Goal: Task Accomplishment & Management: Complete application form

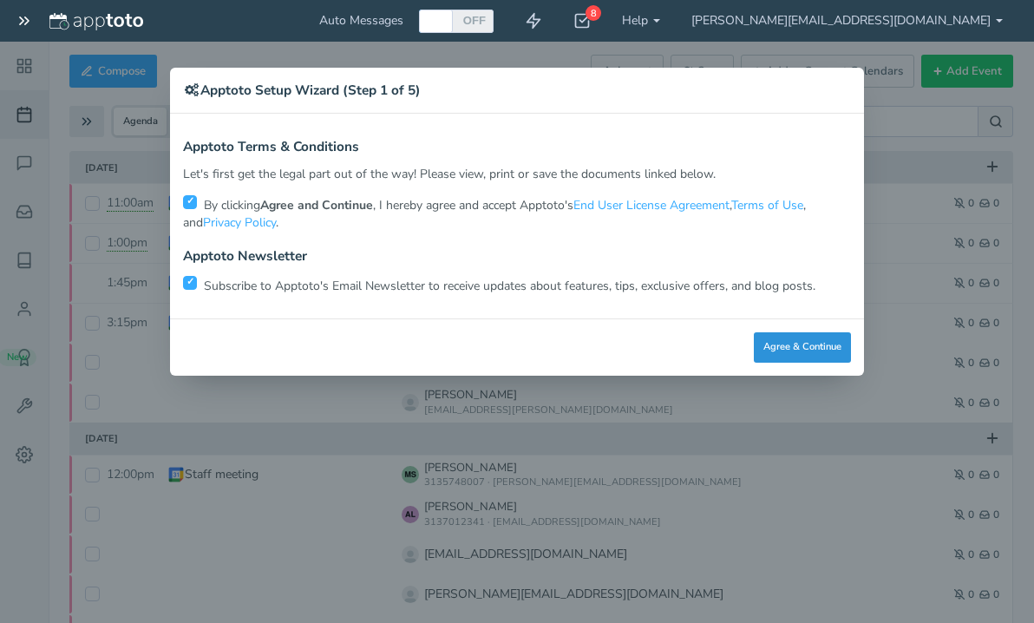
click at [814, 348] on button "Agree & Continue" at bounding box center [802, 347] width 97 height 30
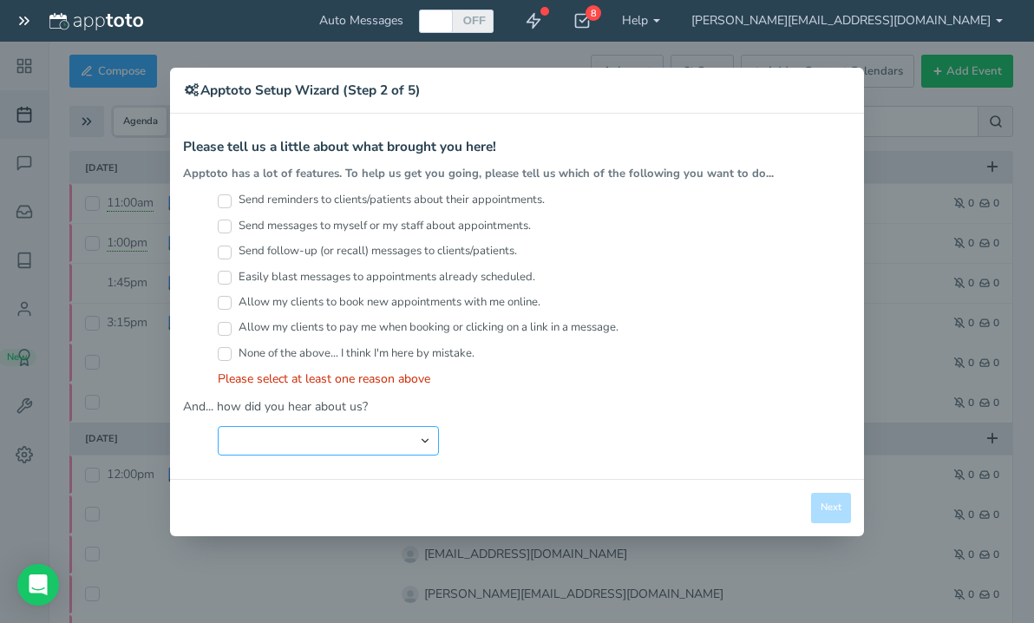
click at [427, 435] on select "Search Engine (Google, Yahoo, Bing, etc.) Search Engine Advertisement Blog Post…" at bounding box center [328, 440] width 221 height 29
click at [218, 426] on select "Search Engine (Google, Yahoo, Bing, etc.) Search Engine Advertisement Blog Post…" at bounding box center [328, 440] width 221 height 29
click at [230, 204] on input "Send reminders to clients/patients about their appointments." at bounding box center [225, 201] width 14 height 14
checkbox input "true"
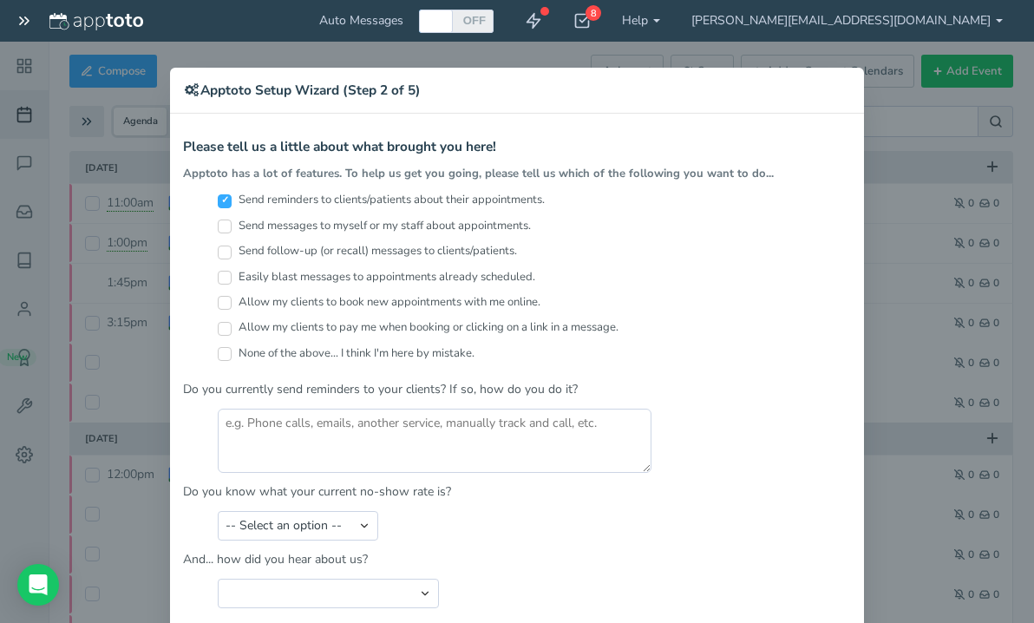
click at [218, 235] on div "Send messages to myself or my staff about appointments." at bounding box center [534, 230] width 633 height 25
click at [218, 228] on input "Send messages to myself or my staff about appointments." at bounding box center [225, 226] width 14 height 14
checkbox input "true"
click at [220, 257] on input "Send follow-up (or recall) messages to clients/patients." at bounding box center [225, 252] width 14 height 14
checkbox input "true"
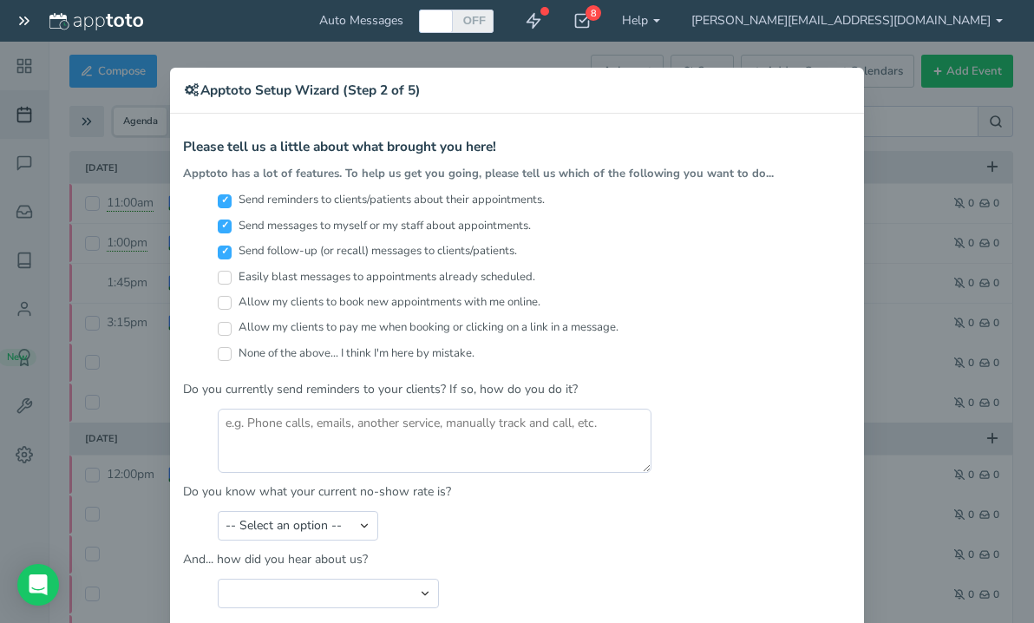
click at [218, 278] on input "Easily blast messages to appointments already scheduled." at bounding box center [225, 278] width 14 height 14
checkbox input "true"
click at [218, 300] on input "Allow my clients to book new appointments with me online." at bounding box center [225, 303] width 14 height 14
checkbox input "false"
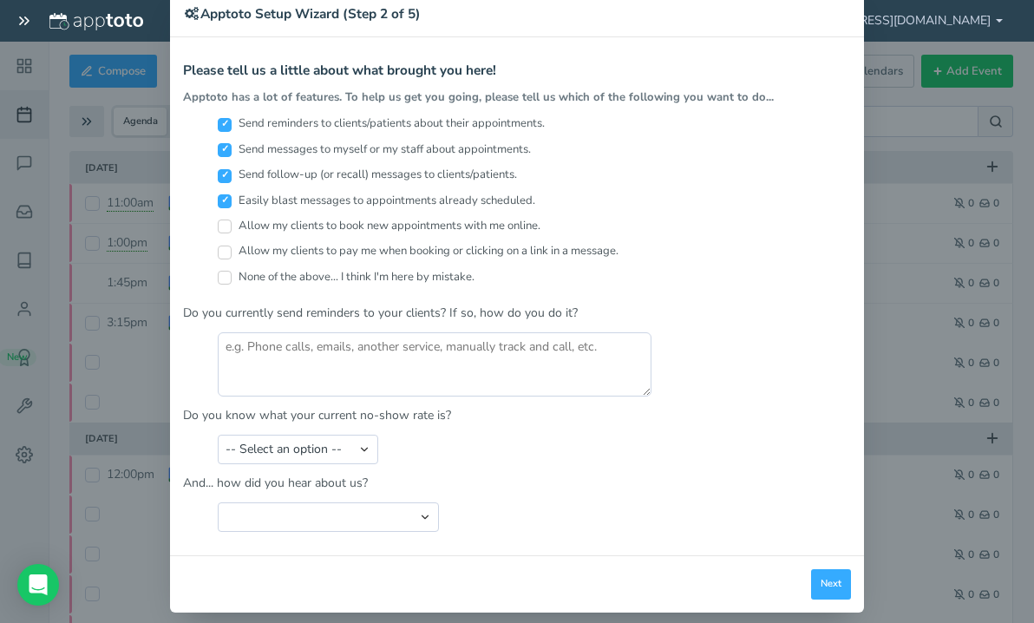
scroll to position [89, 0]
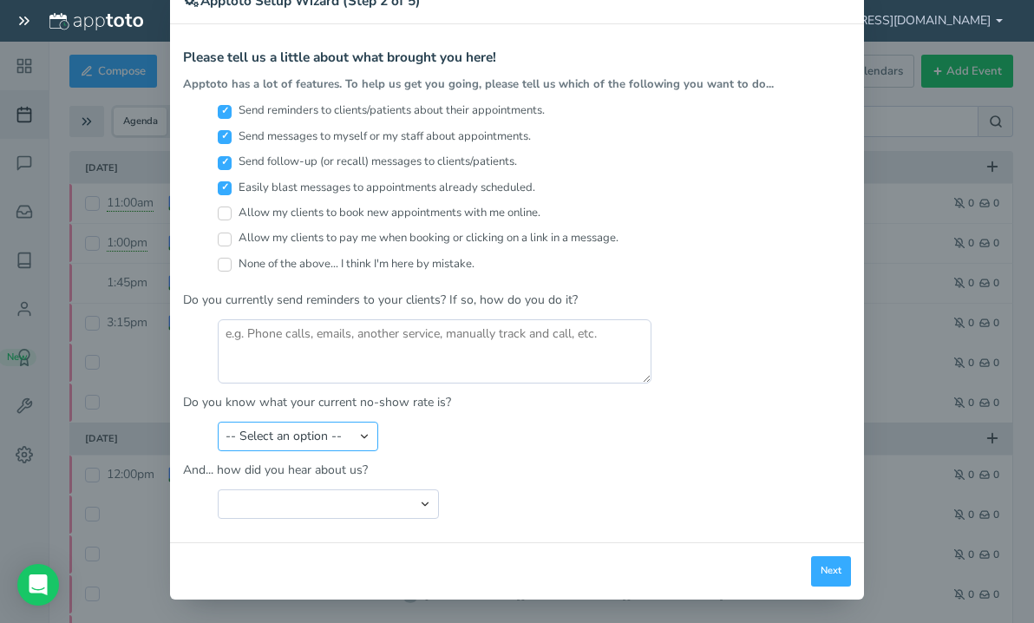
click at [301, 441] on select "-- Select an option -- Less than 5% 5-10% 10-20% 20-30% More than 30% Not sure" at bounding box center [298, 436] width 160 height 29
select select "string:5-10%"
click at [218, 422] on select "-- Select an option -- Less than 5% 5-10% 10-20% 20-30% More than 30% Not sure" at bounding box center [298, 436] width 160 height 29
click at [318, 433] on select "-- Select an option -- Less than 5% 5-10% 10-20% 20-30% More than 30% Not sure" at bounding box center [298, 436] width 160 height 29
click at [218, 422] on select "-- Select an option -- Less than 5% 5-10% 10-20% 20-30% More than 30% Not sure" at bounding box center [298, 436] width 160 height 29
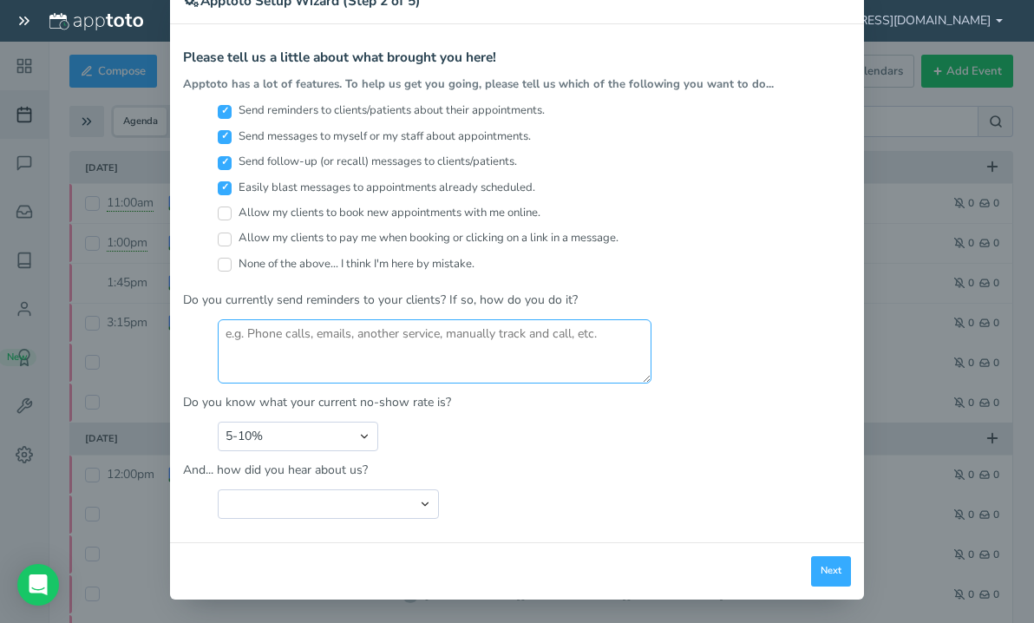
click at [311, 371] on textarea at bounding box center [435, 351] width 434 height 64
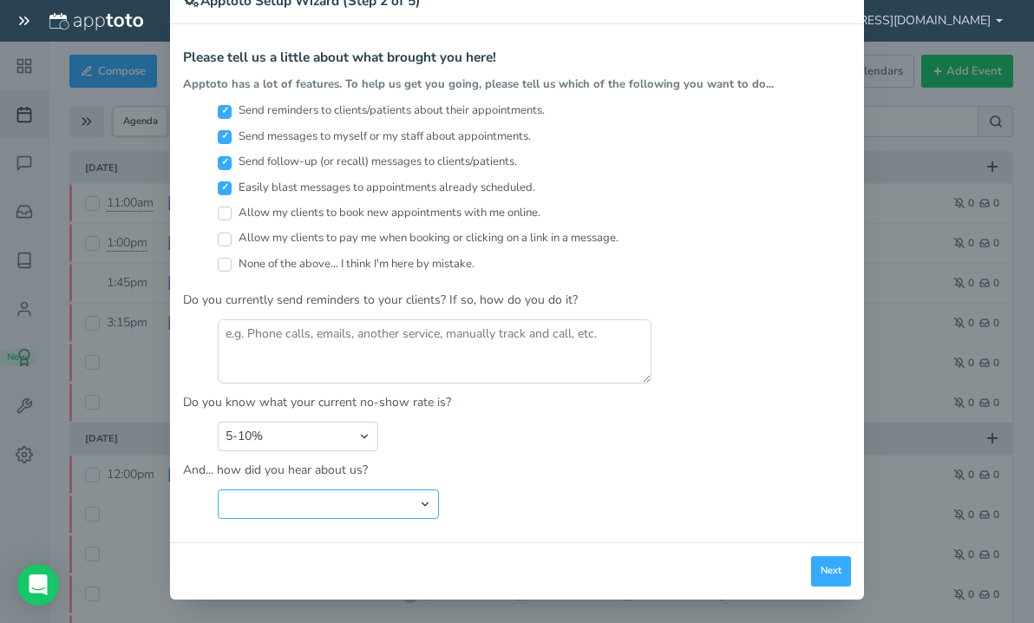
click at [403, 492] on select "Search Engine (Google, Yahoo, Bing, etc.) Search Engine Advertisement Blog Post…" at bounding box center [328, 503] width 221 height 29
select select "string:Friend or Co-Worker"
click at [218, 489] on select "Search Engine (Google, Yahoo, Bing, etc.) Search Engine Advertisement Blog Post…" at bounding box center [328, 503] width 221 height 29
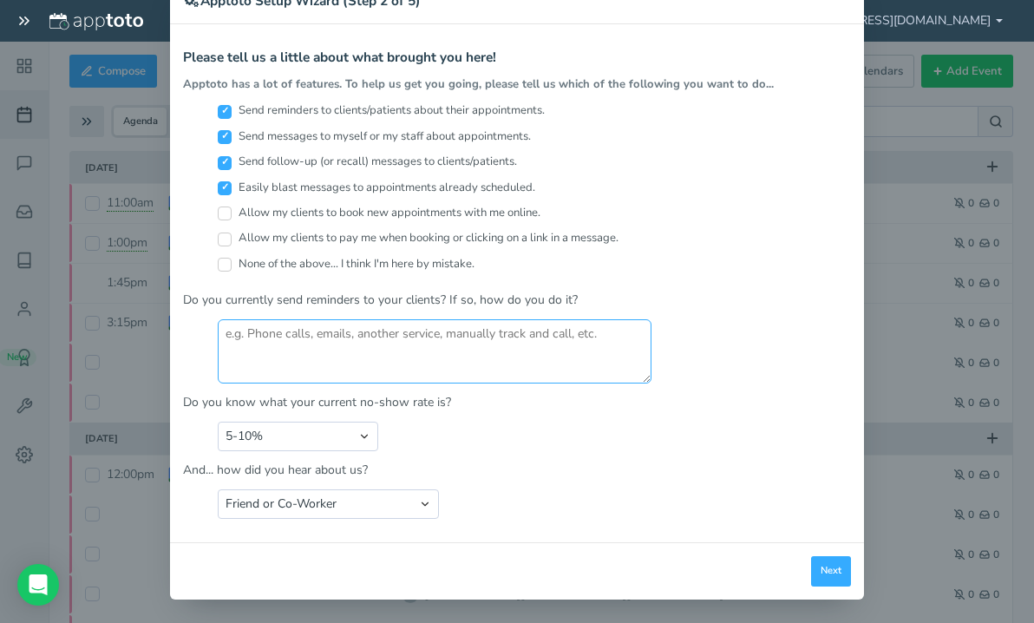
click at [343, 370] on textarea at bounding box center [435, 351] width 434 height 64
type textarea "T"
type textarea "Yes - I personally track it in my google calendar"
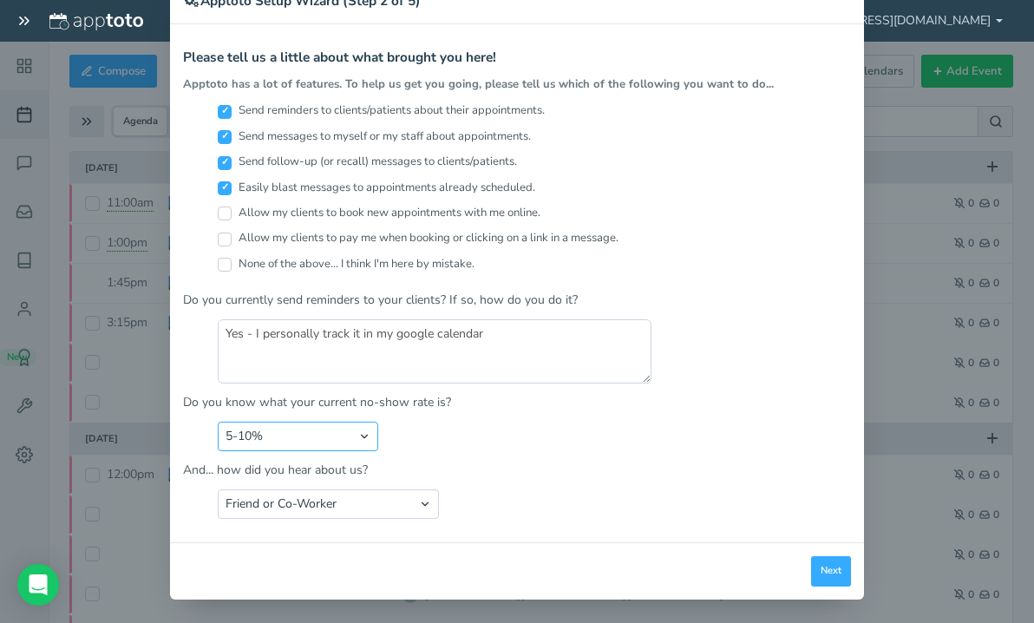
click at [339, 433] on select "-- Select an option -- Less than 5% 5-10% 10-20% 20-30% More than 30% Not sure" at bounding box center [298, 436] width 160 height 29
select select "string:Less than 5%"
click at [218, 422] on select "-- Select an option -- Less than 5% 5-10% 10-20% 20-30% More than 30% Not sure" at bounding box center [298, 436] width 160 height 29
click at [827, 570] on button "Next" at bounding box center [831, 571] width 40 height 30
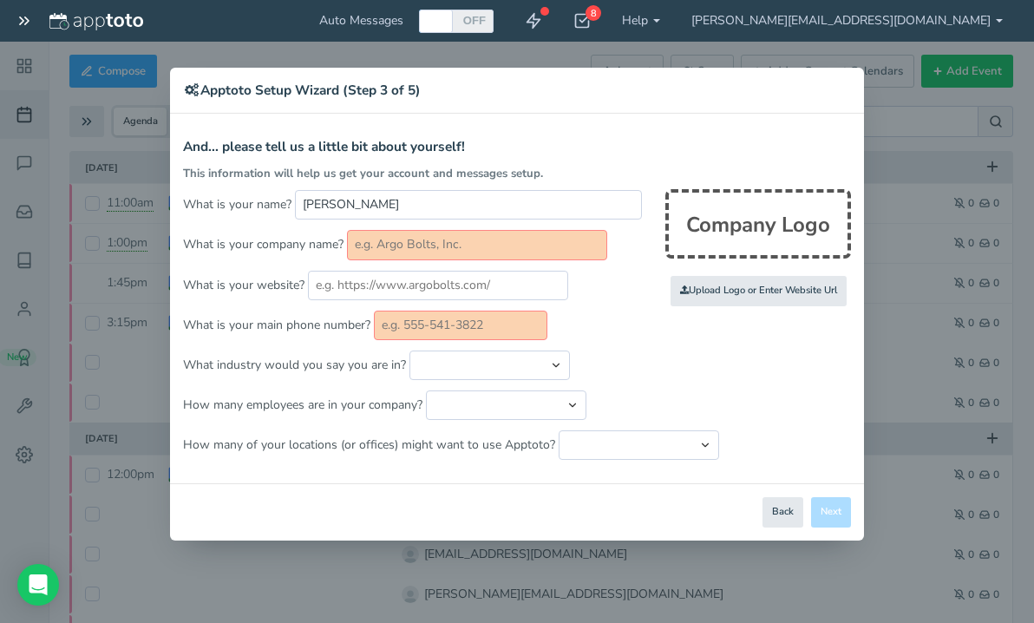
scroll to position [0, 0]
click at [435, 241] on input "text" at bounding box center [477, 244] width 260 height 29
type input "o"
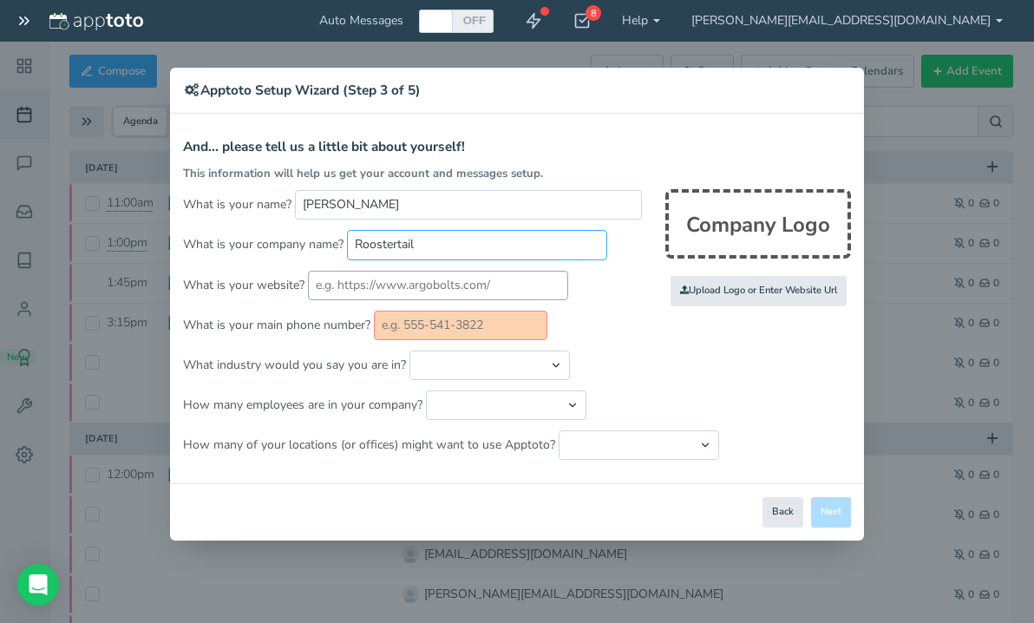
type input "Roostertail"
click at [430, 275] on input "text" at bounding box center [438, 285] width 260 height 29
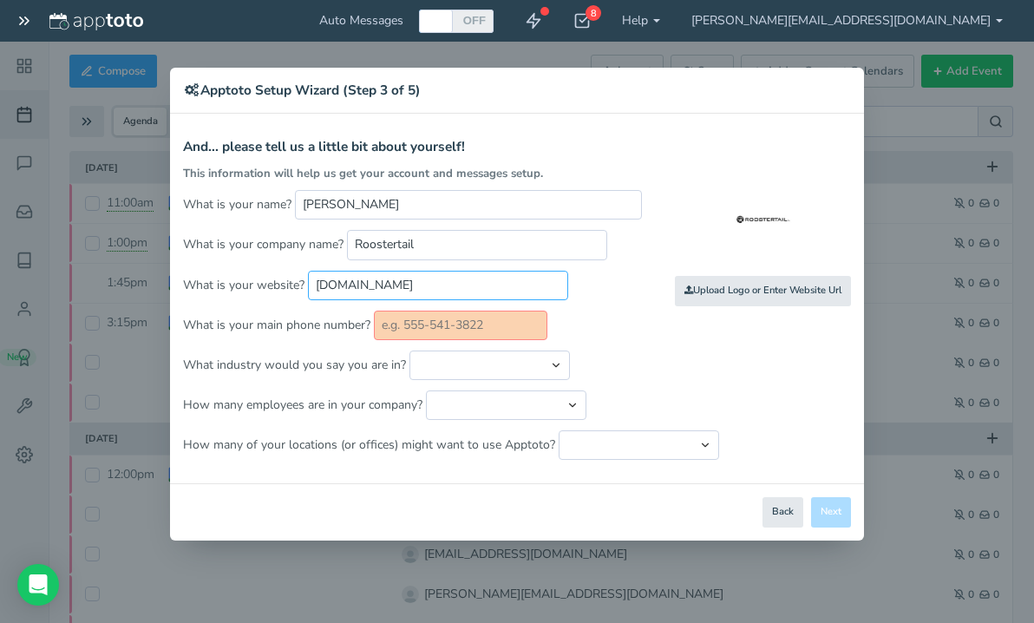
type input "[DOMAIN_NAME]"
click at [433, 333] on input "text" at bounding box center [460, 325] width 173 height 29
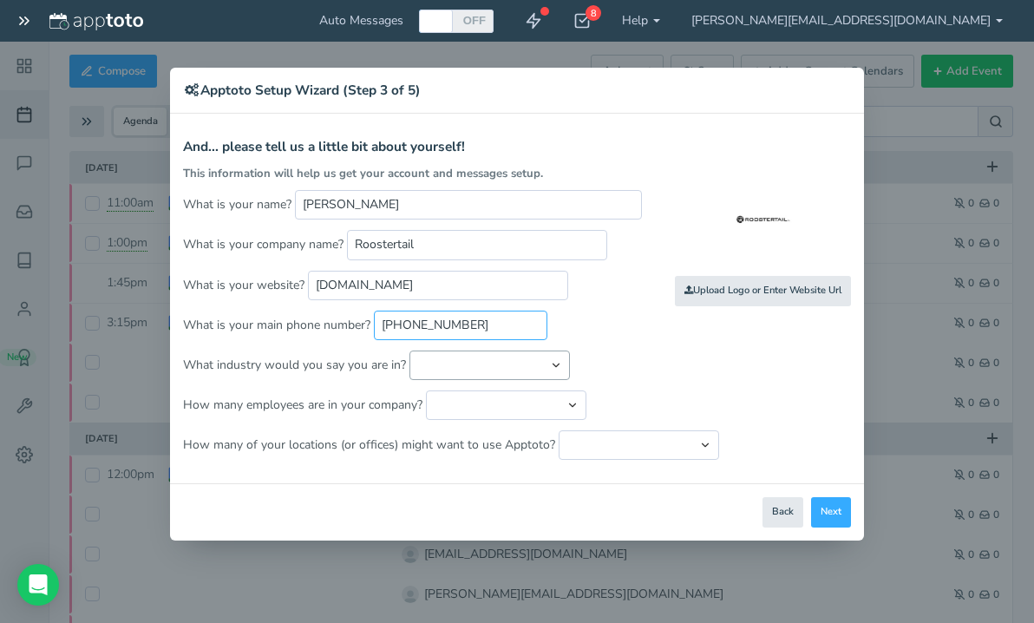
type input "[PHONE_NUMBER]"
click at [472, 358] on select "Automotive Cleaning Services Consulting Education - Classroom Education - Admis…" at bounding box center [489, 364] width 160 height 29
select select "string:Hospitality"
click at [409, 350] on select "Automotive Cleaning Services Consulting Education - Classroom Education - Admis…" at bounding box center [489, 364] width 160 height 29
click at [544, 409] on select "Just me 1 to 5 6 to 10 11 to 25 26 to 50 51 to 100 101 to 500 501 to 1000 More …" at bounding box center [506, 404] width 160 height 29
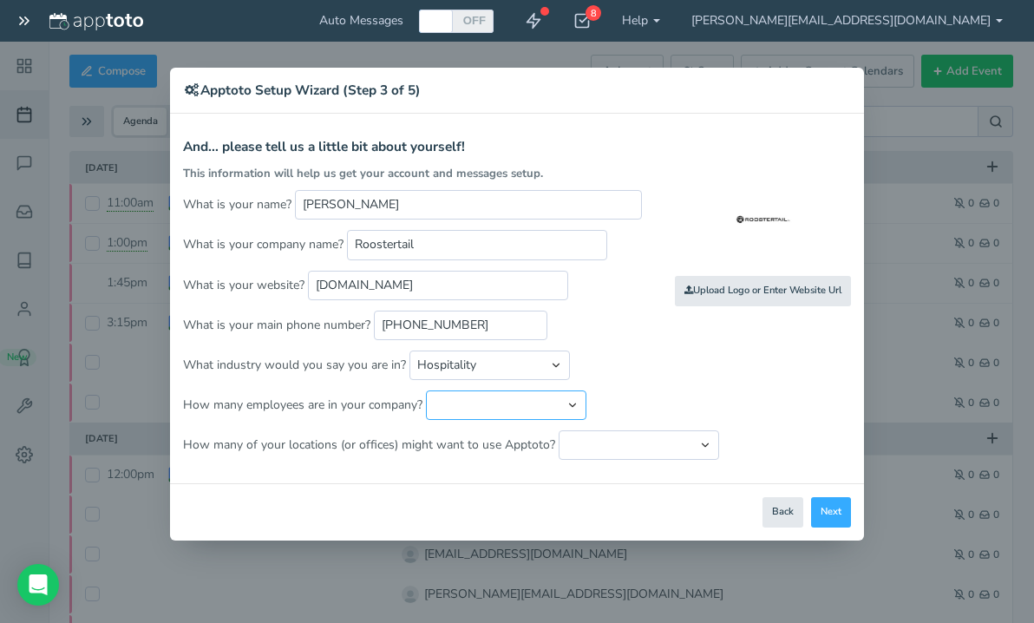
select select "string:11..25"
click at [426, 390] on select "Just me 1 to 5 6 to 10 11 to 25 26 to 50 51 to 100 101 to 500 501 to 1000 More …" at bounding box center [506, 404] width 160 height 29
click at [607, 438] on select "Just one location 2 3 4 5 6 to 10 11 to 25 26 to 50 More than 50" at bounding box center [639, 444] width 160 height 29
select select "string:1"
click at [559, 430] on select "Just one location 2 3 4 5 6 to 10 11 to 25 26 to 50 More than 50" at bounding box center [639, 444] width 160 height 29
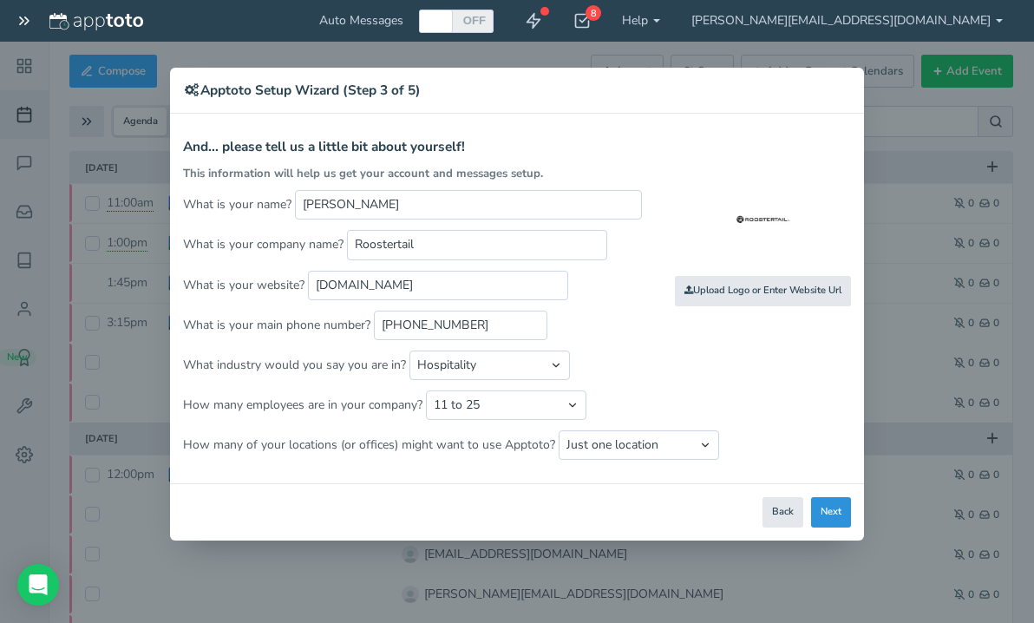
click at [834, 508] on button "Next" at bounding box center [831, 512] width 40 height 30
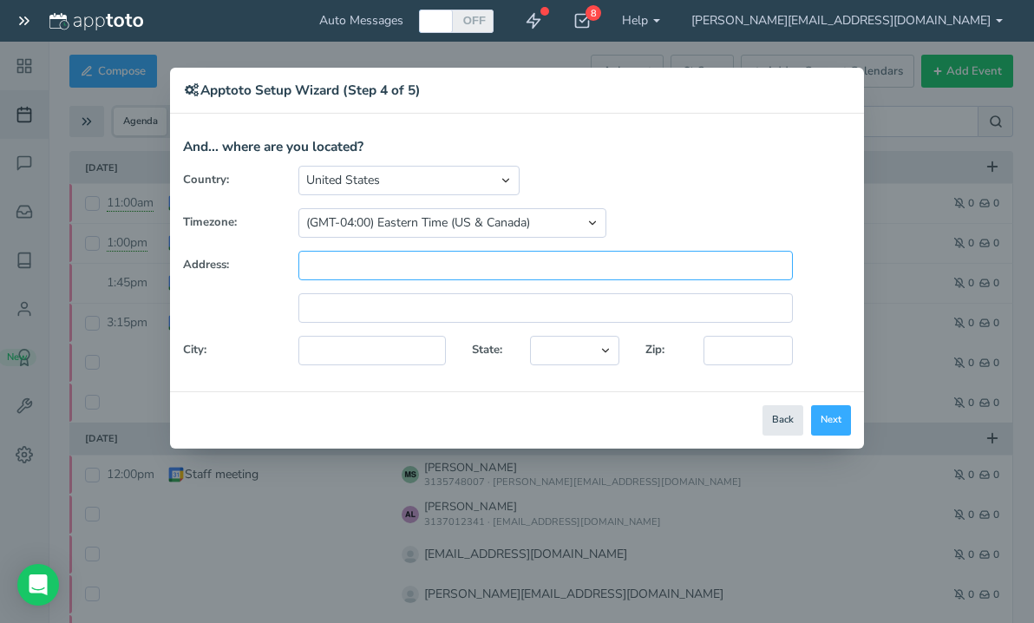
click at [503, 255] on input "text" at bounding box center [545, 265] width 494 height 29
type input "[STREET_ADDRESS]"
type input "[GEOGRAPHIC_DATA]"
select select "string:MI"
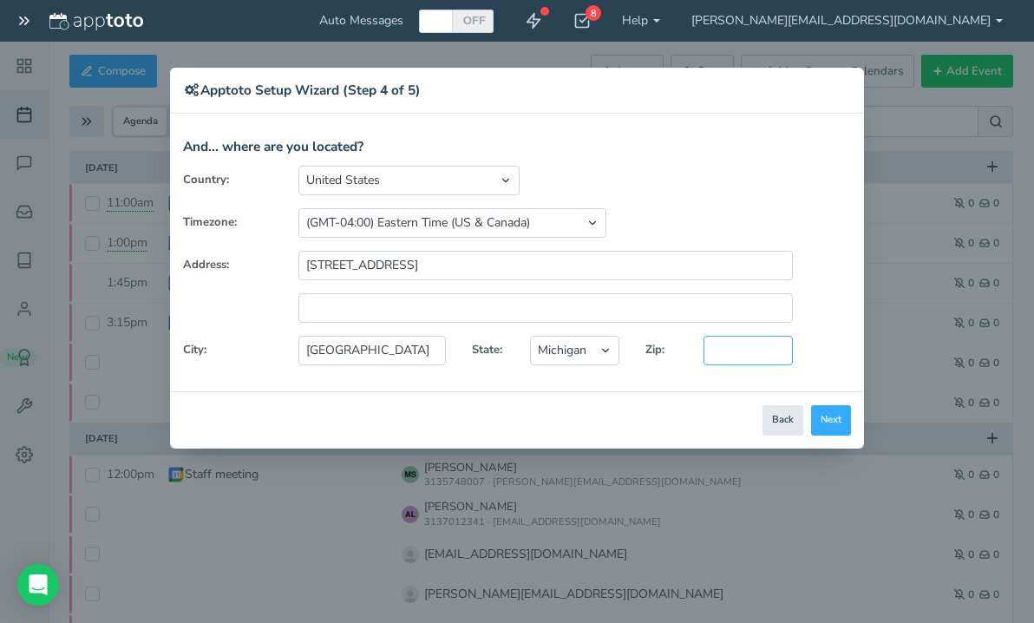
click at [753, 352] on input "text" at bounding box center [747, 350] width 89 height 29
click at [736, 346] on input "48014" at bounding box center [747, 350] width 89 height 29
type input "48214"
click at [824, 419] on button "Next" at bounding box center [831, 420] width 40 height 30
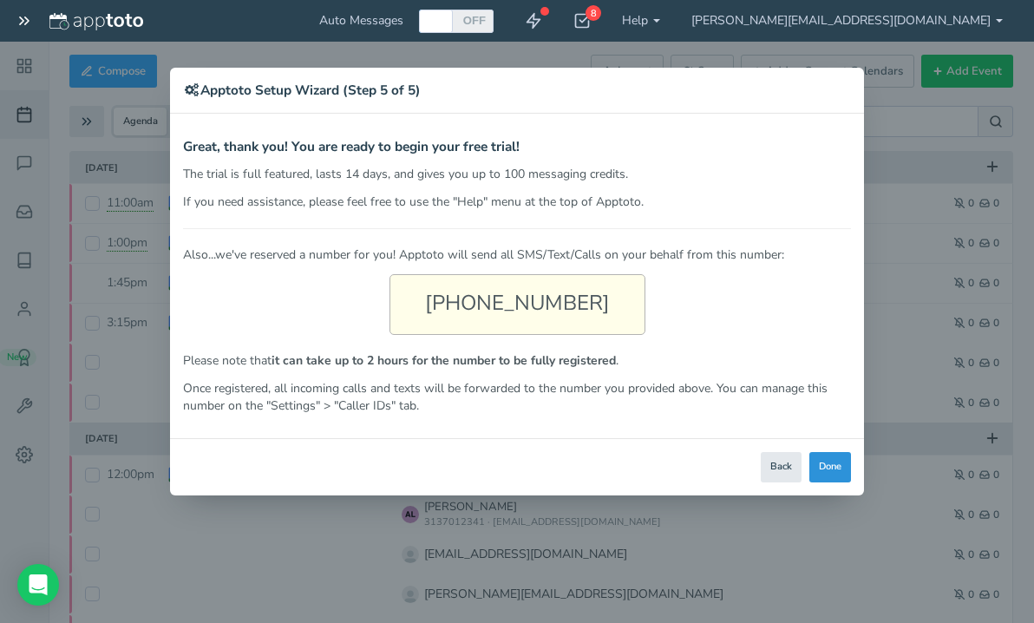
click at [824, 463] on button "Done" at bounding box center [830, 467] width 42 height 30
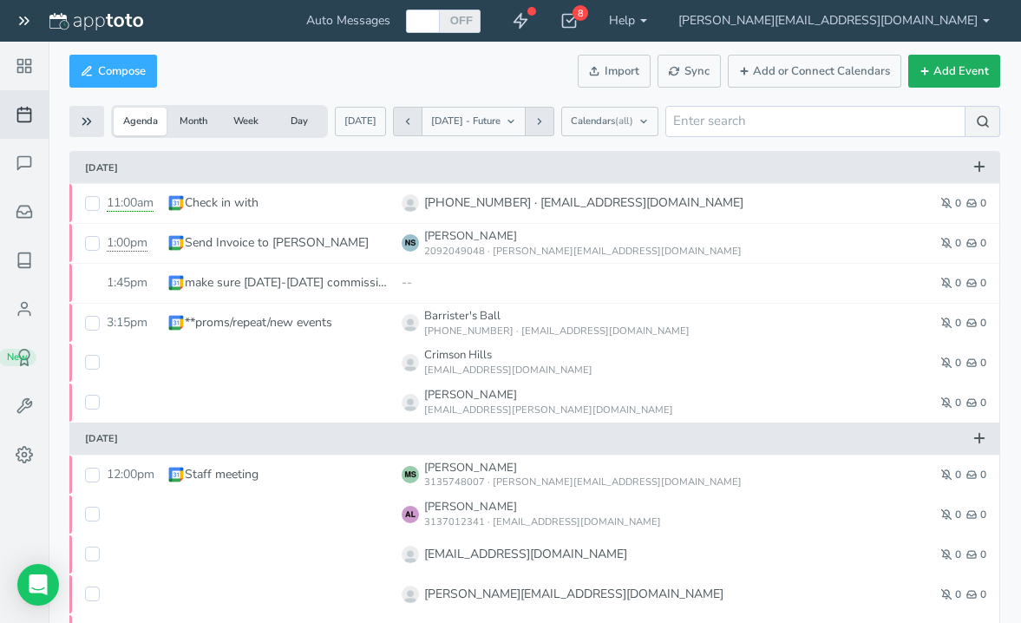
click at [947, 81] on button "Add Event" at bounding box center [954, 72] width 92 height 34
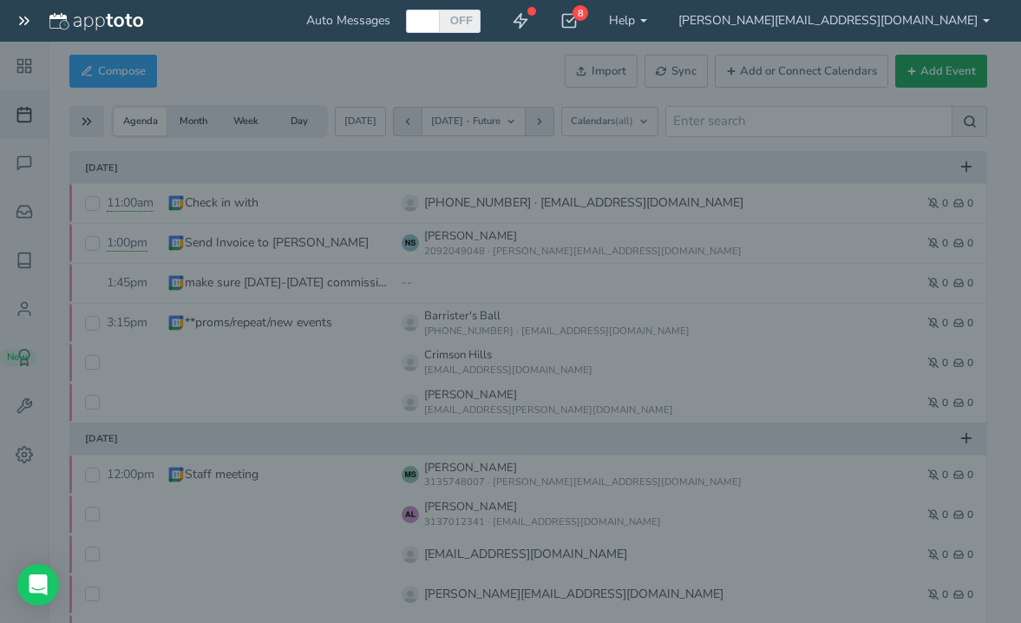
type input "[DATE]"
type input "10:00am"
type input "[DATE]"
type input "11:00am"
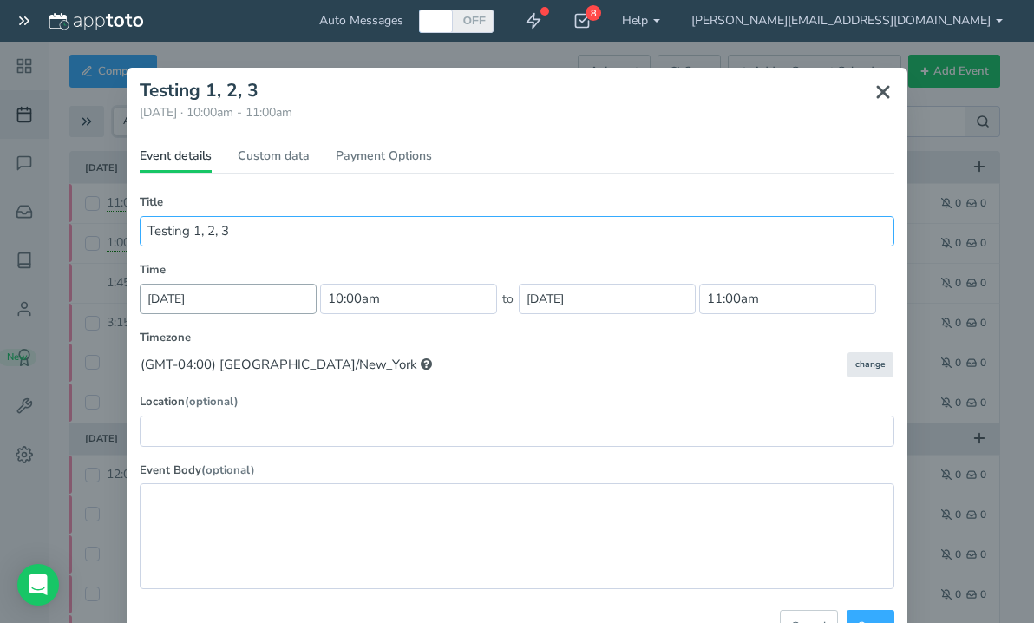
type input "Testing 1, 2, 3"
click at [212, 296] on input "[DATE]" at bounding box center [228, 299] width 177 height 30
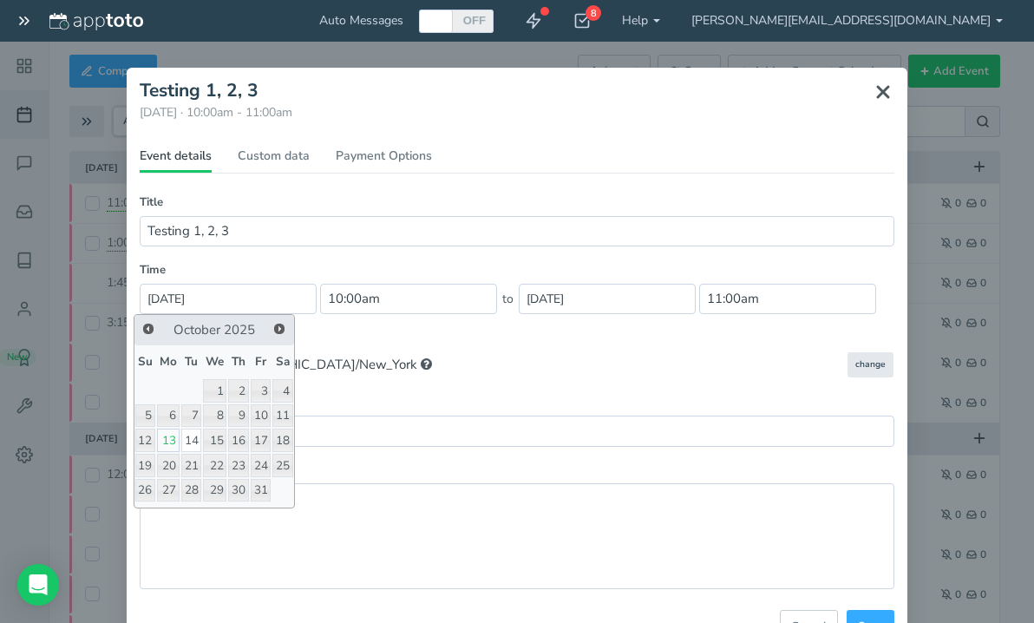
click at [166, 441] on link "13" at bounding box center [168, 439] width 23 height 23
type input "[DATE]"
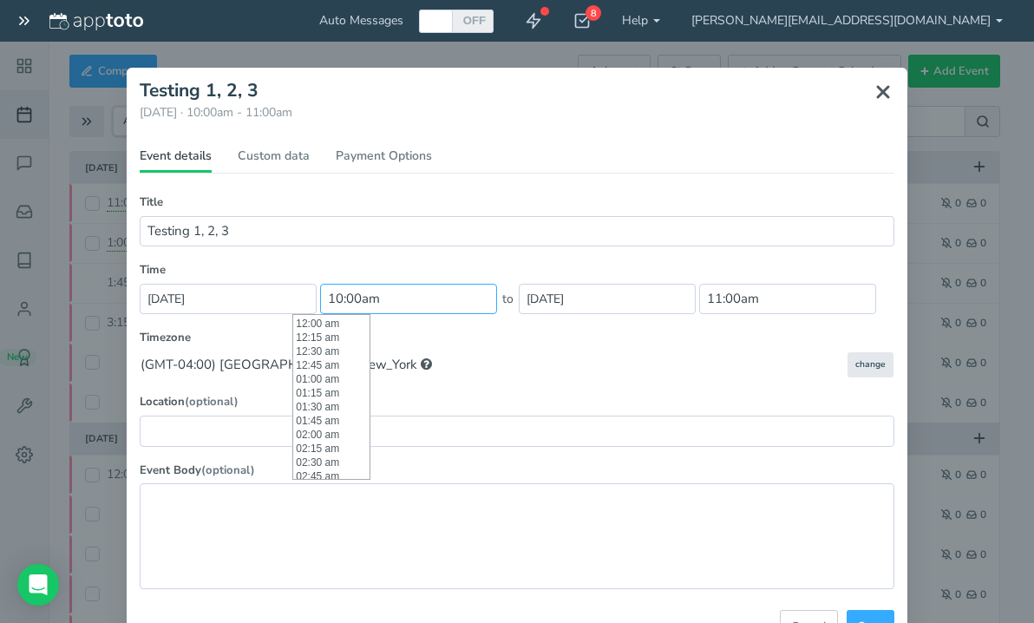
click at [320, 298] on input "10:00am" at bounding box center [408, 299] width 177 height 30
click at [343, 456] on li "12:30 pm" at bounding box center [331, 461] width 76 height 14
type input "12:30 pm"
type input "1:30pm"
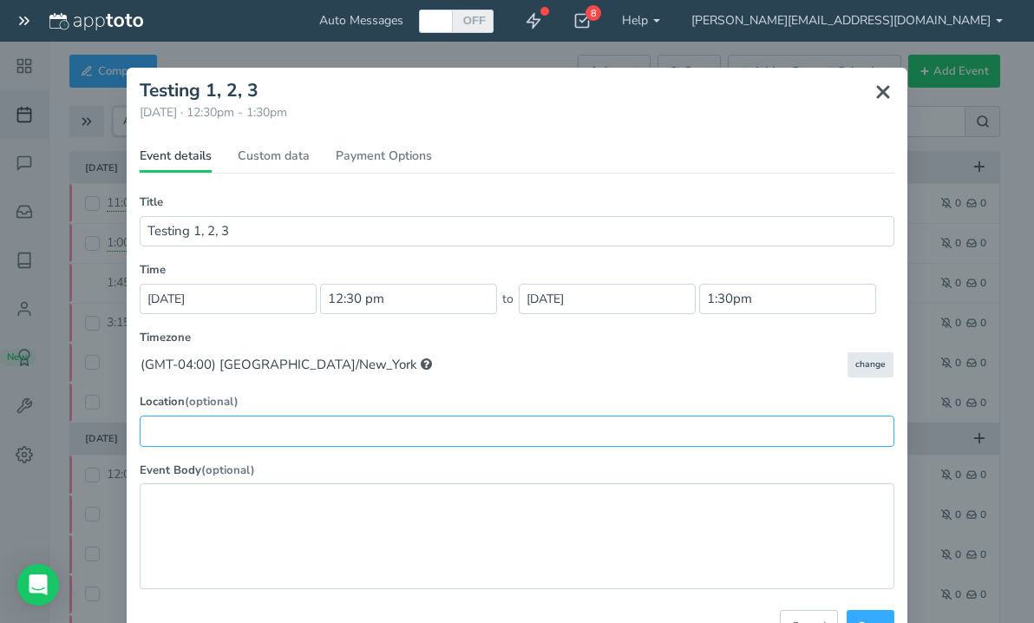
click at [446, 430] on input "text" at bounding box center [517, 430] width 755 height 30
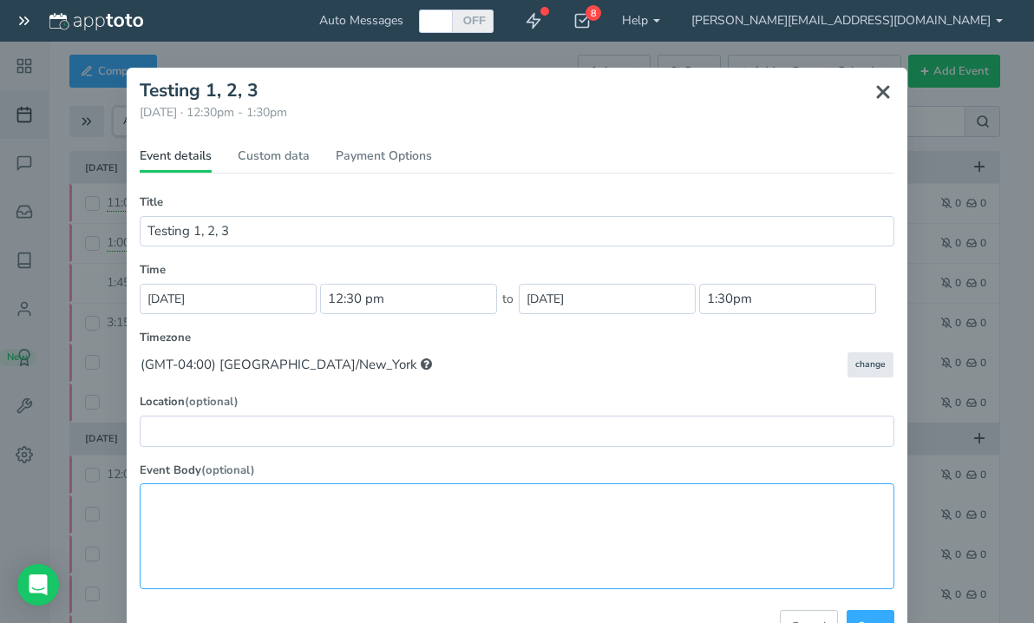
click at [565, 525] on textarea at bounding box center [517, 535] width 755 height 105
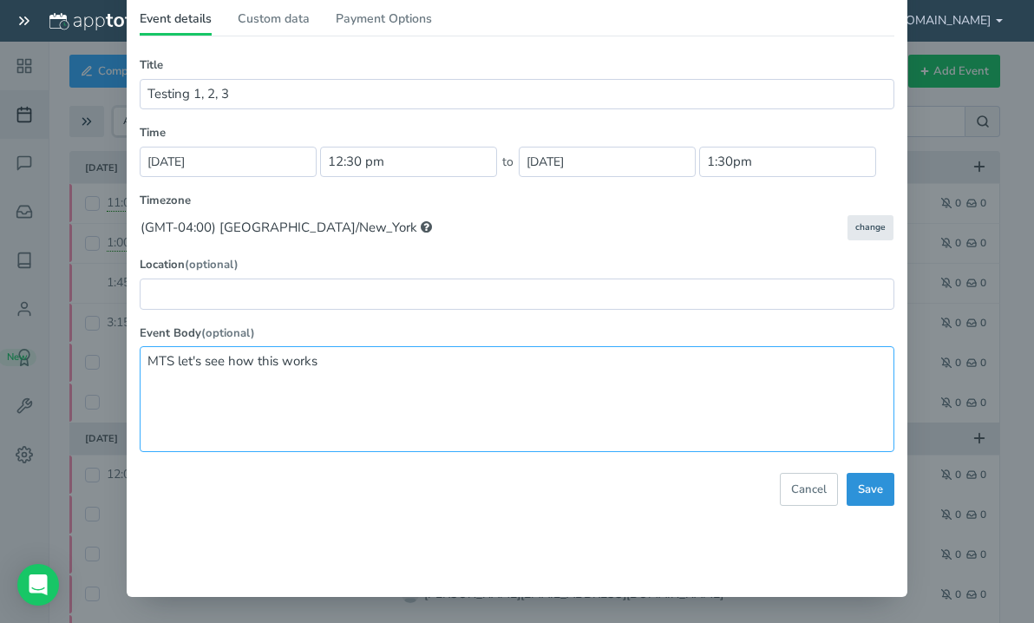
type textarea "MTS let's see how this works"
click at [858, 494] on span "Save" at bounding box center [870, 489] width 25 height 16
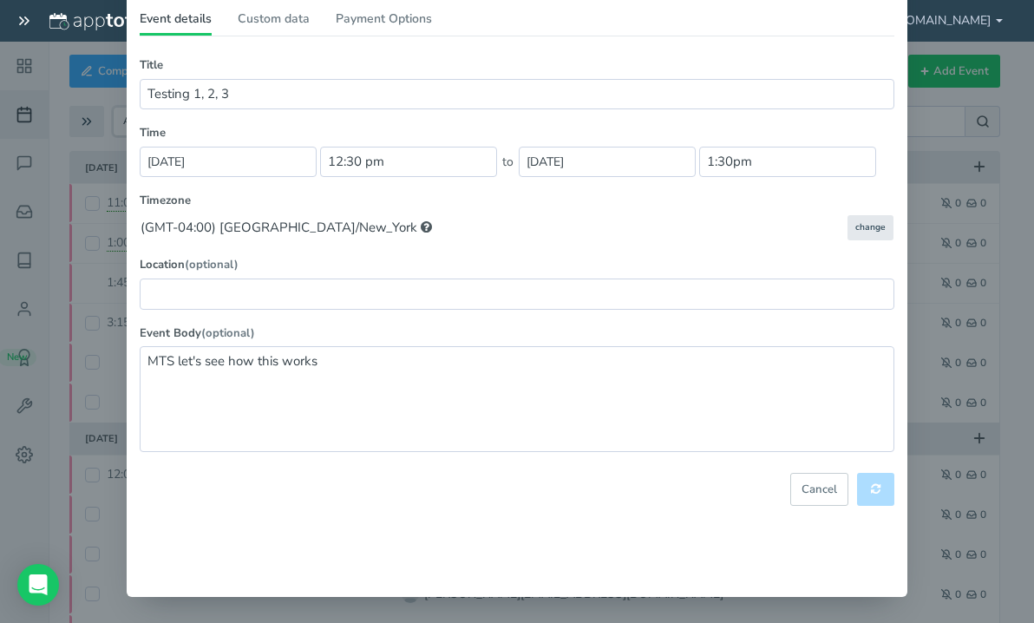
select select "string:America/New_York"
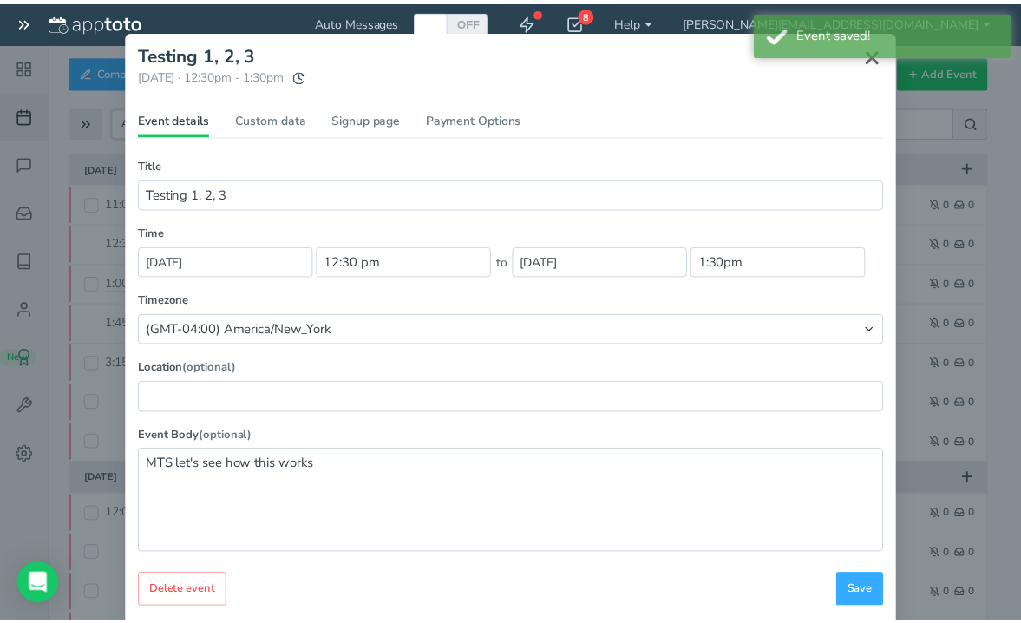
scroll to position [0, 0]
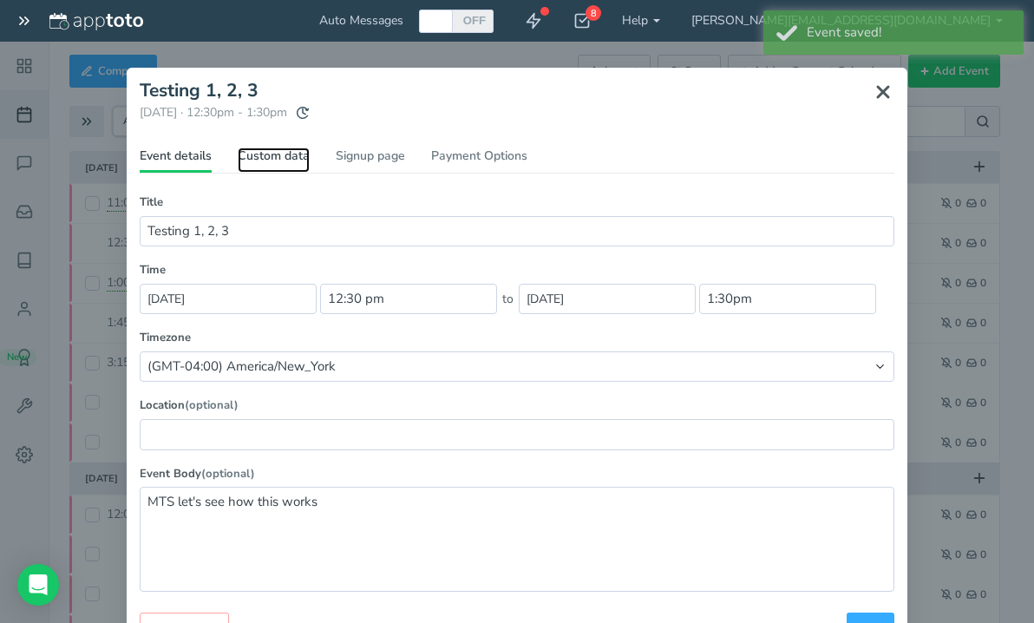
click at [279, 154] on link "Custom data" at bounding box center [274, 159] width 72 height 25
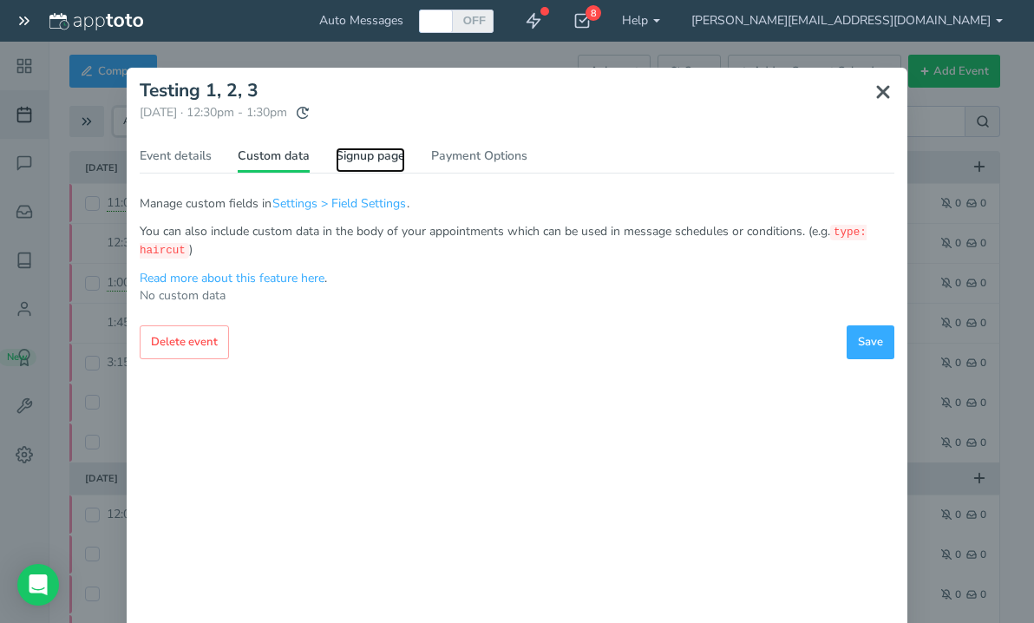
click at [389, 147] on link "Signup page" at bounding box center [370, 159] width 69 height 25
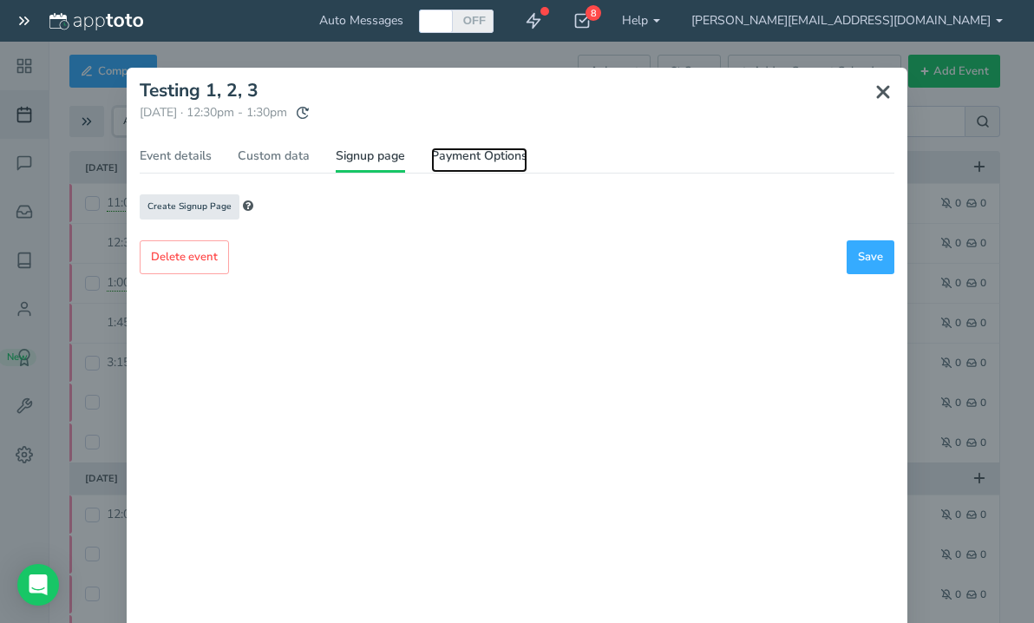
click at [465, 154] on link "Payment Options" at bounding box center [479, 159] width 96 height 25
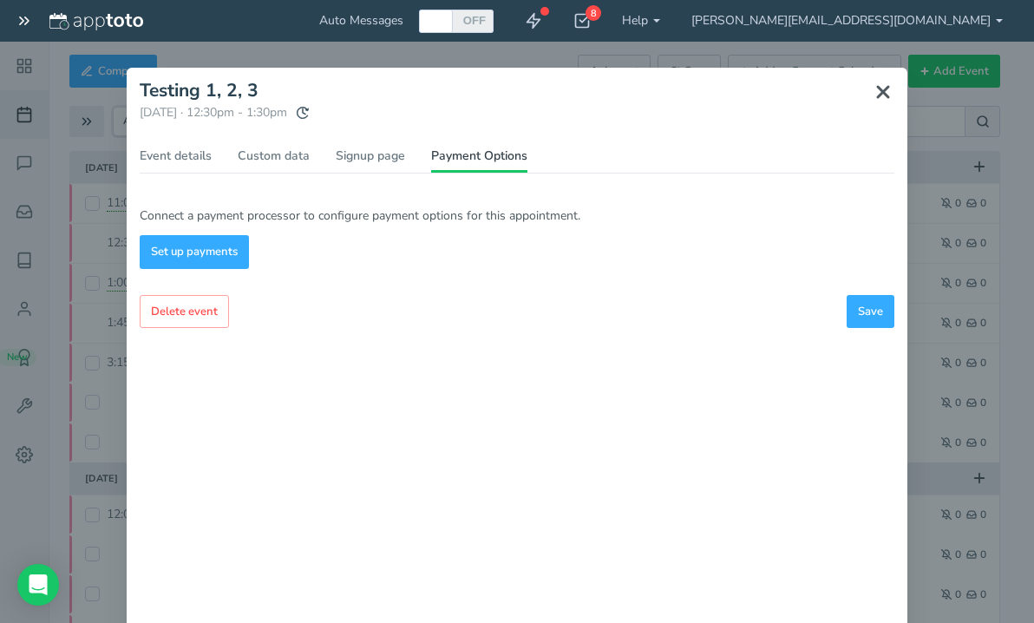
click at [882, 88] on icon at bounding box center [883, 92] width 21 height 21
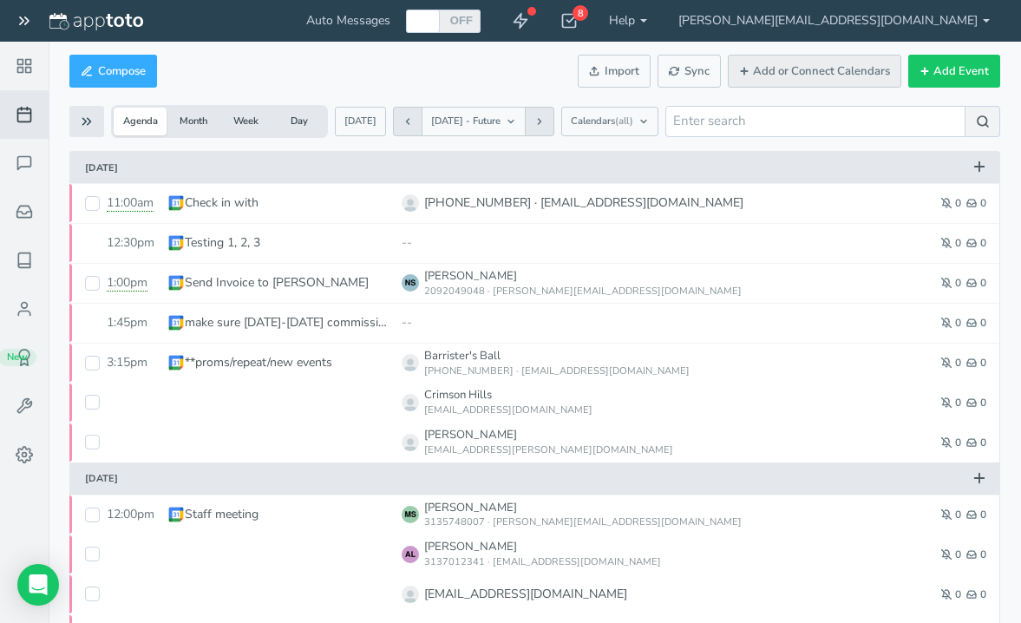
click at [795, 74] on button "Add or Connect Calendars" at bounding box center [814, 72] width 173 height 34
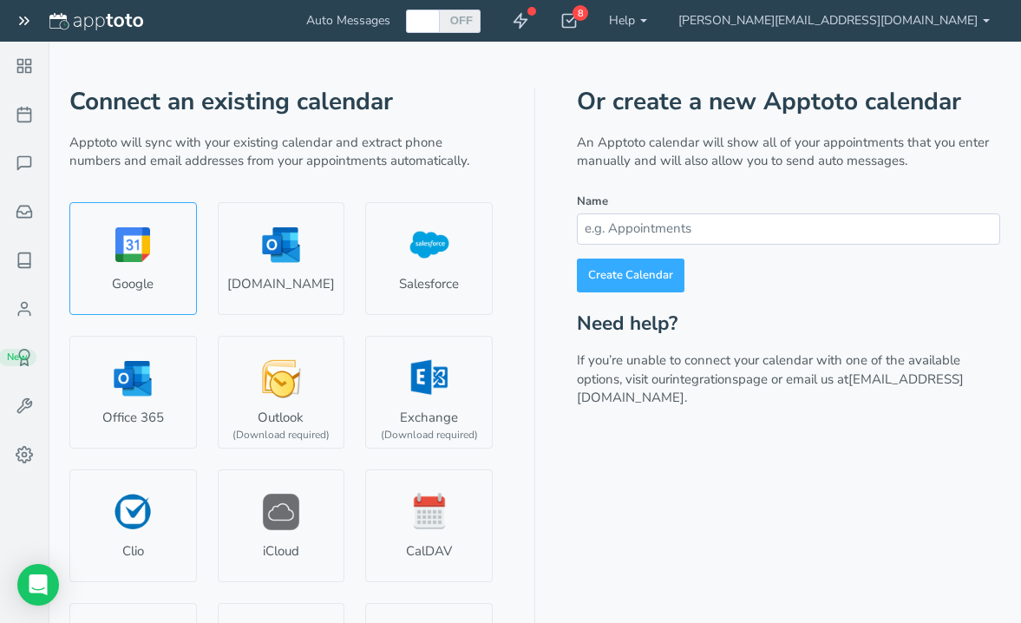
click at [122, 289] on link "Google" at bounding box center [133, 258] width 128 height 113
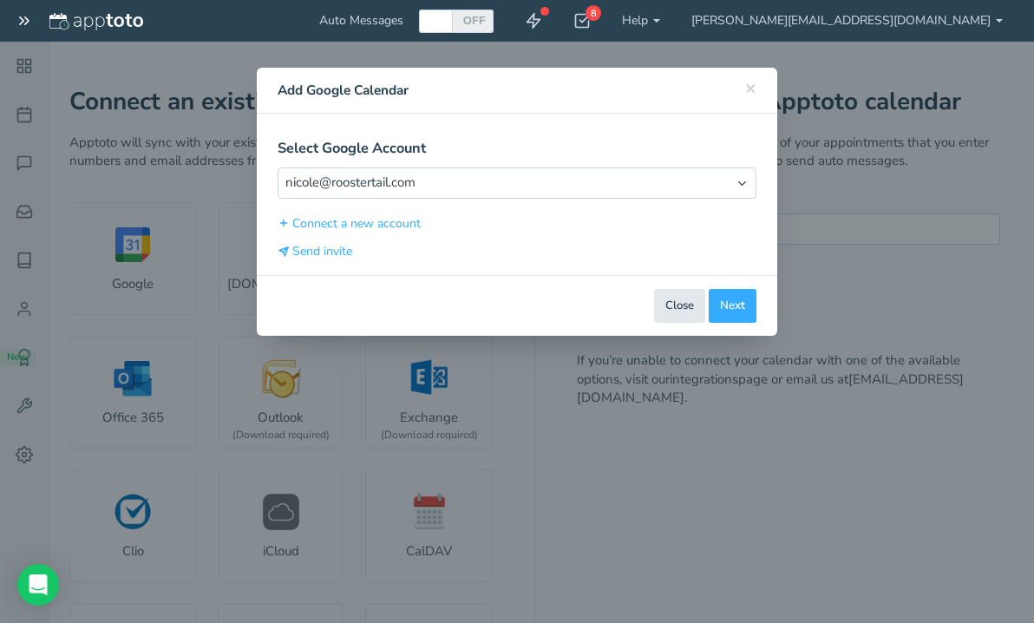
select select "number:58393"
click at [736, 304] on button "Next" at bounding box center [733, 306] width 48 height 34
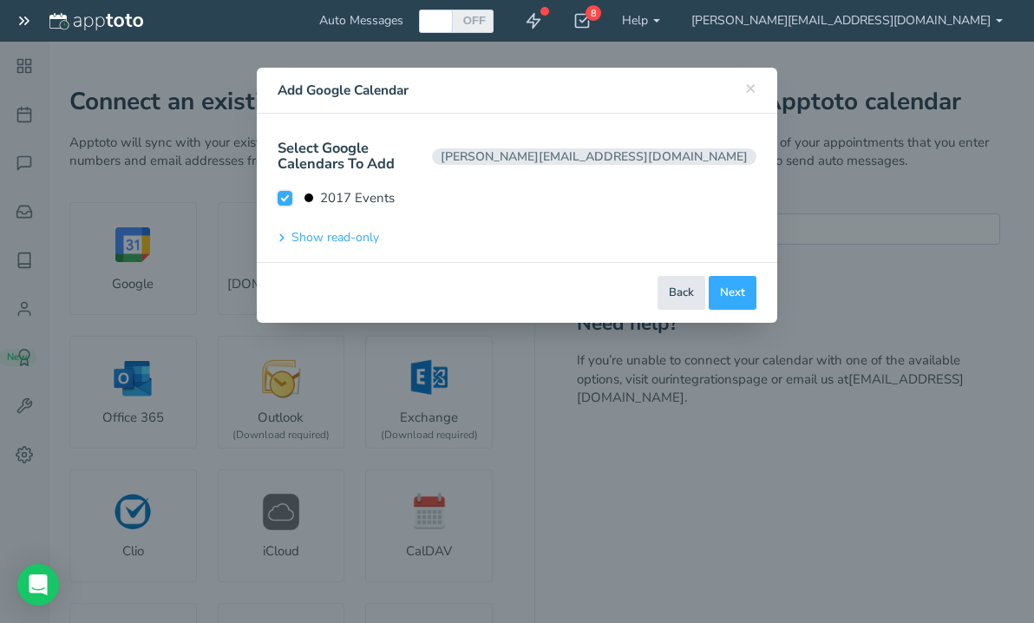
click at [282, 191] on input "2017 Events" at bounding box center [285, 198] width 15 height 15
checkbox input "false"
click at [310, 228] on button "Show read-only" at bounding box center [329, 237] width 102 height 18
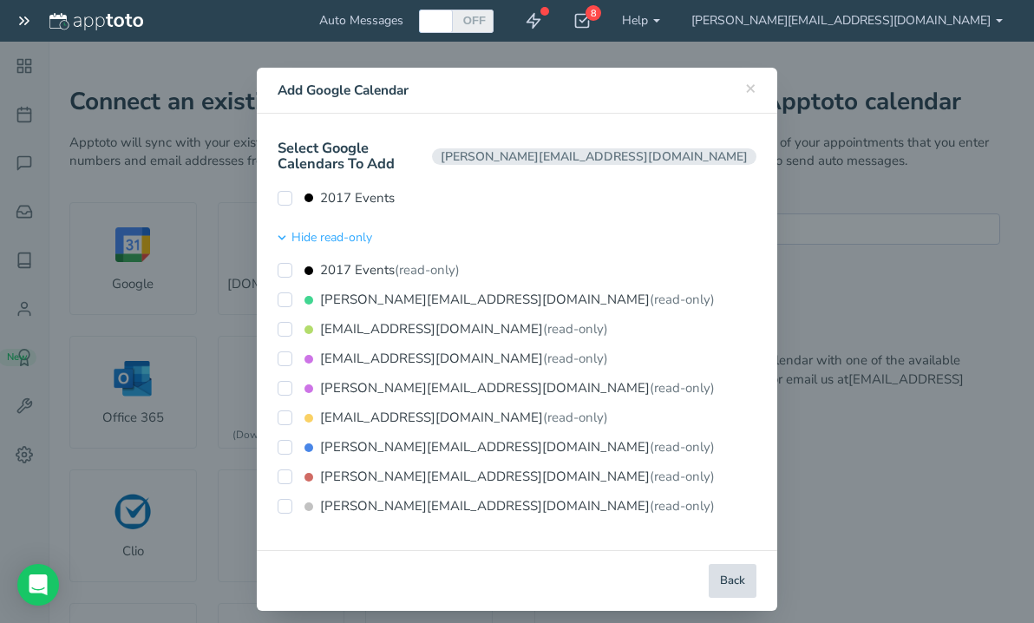
click at [724, 566] on button "Back" at bounding box center [733, 581] width 48 height 34
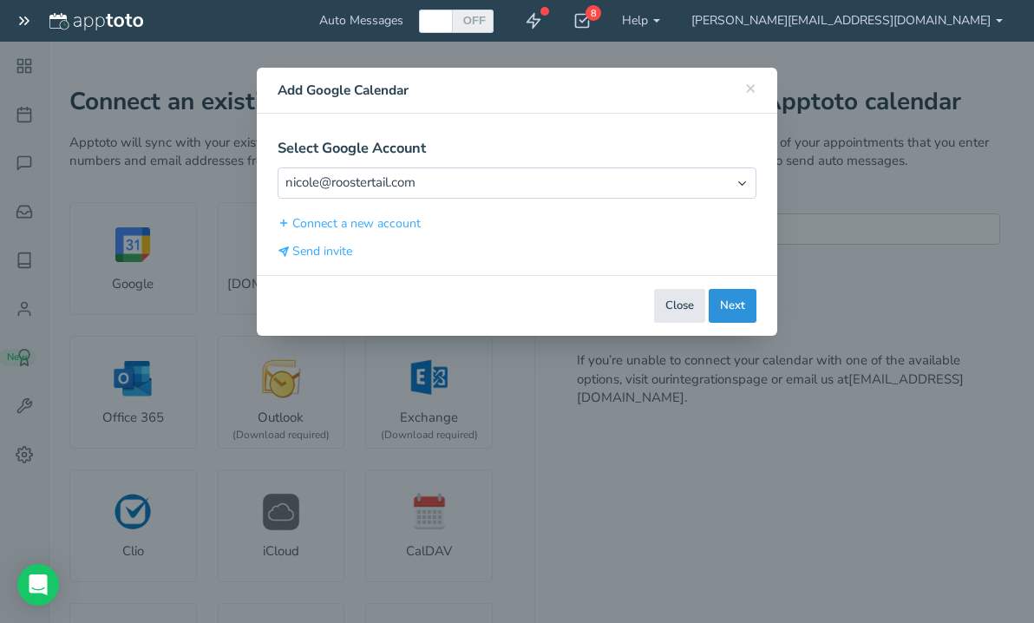
click at [728, 304] on button "Next" at bounding box center [733, 306] width 48 height 34
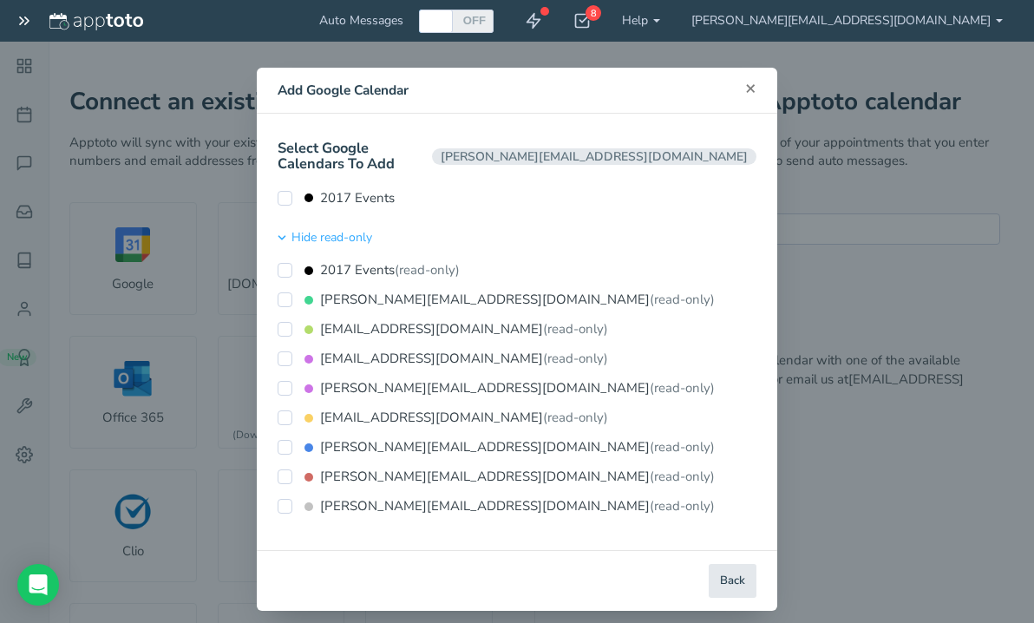
click at [753, 83] on span "×" at bounding box center [750, 87] width 11 height 24
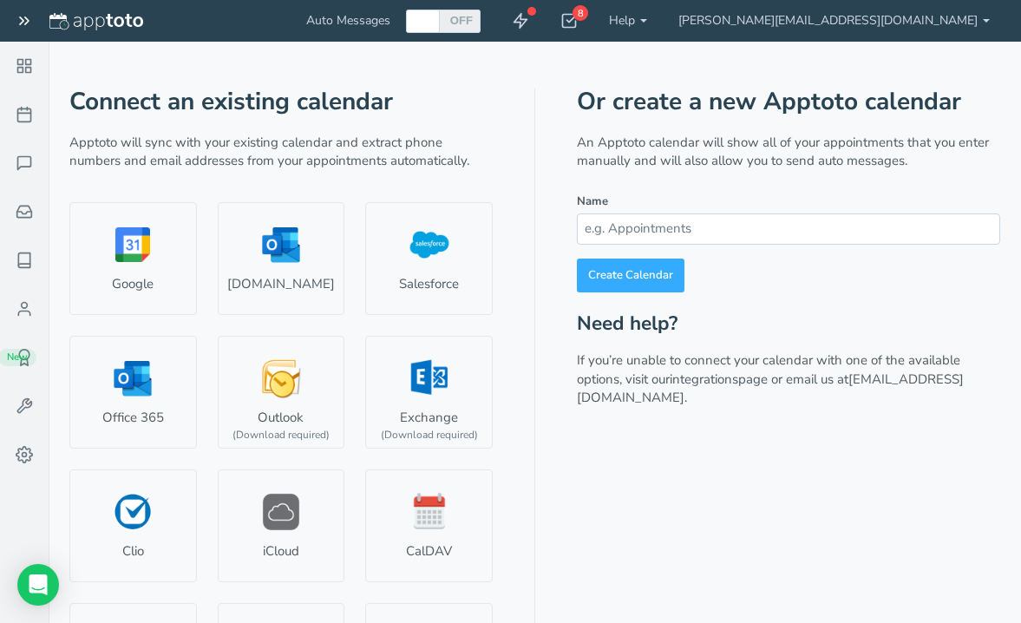
click at [655, 221] on input at bounding box center [788, 228] width 423 height 30
click at [109, 252] on link "Google" at bounding box center [133, 258] width 128 height 113
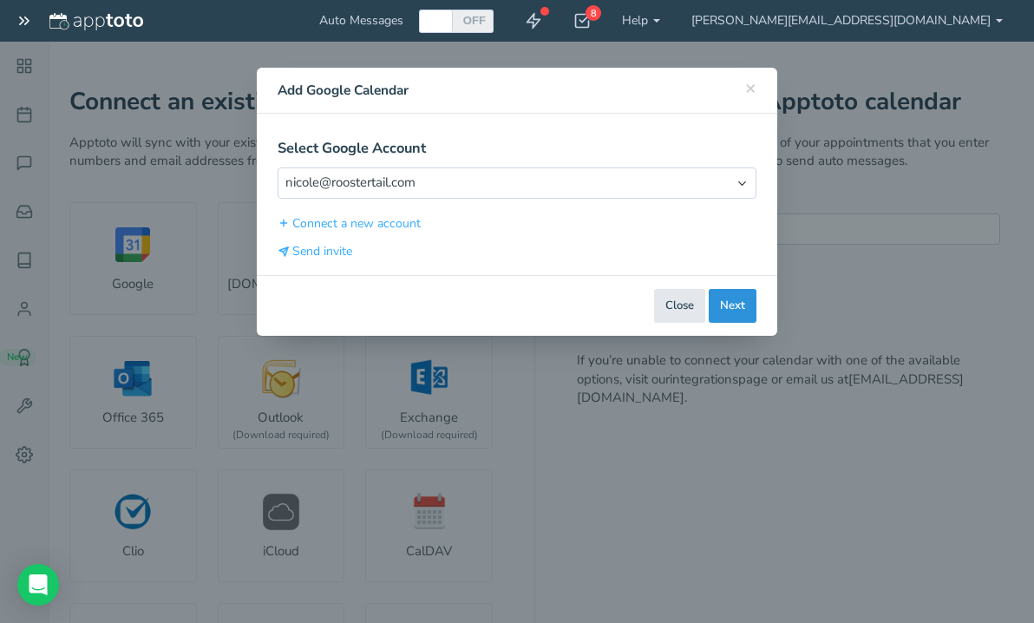
click at [751, 300] on button "Next" at bounding box center [733, 306] width 48 height 34
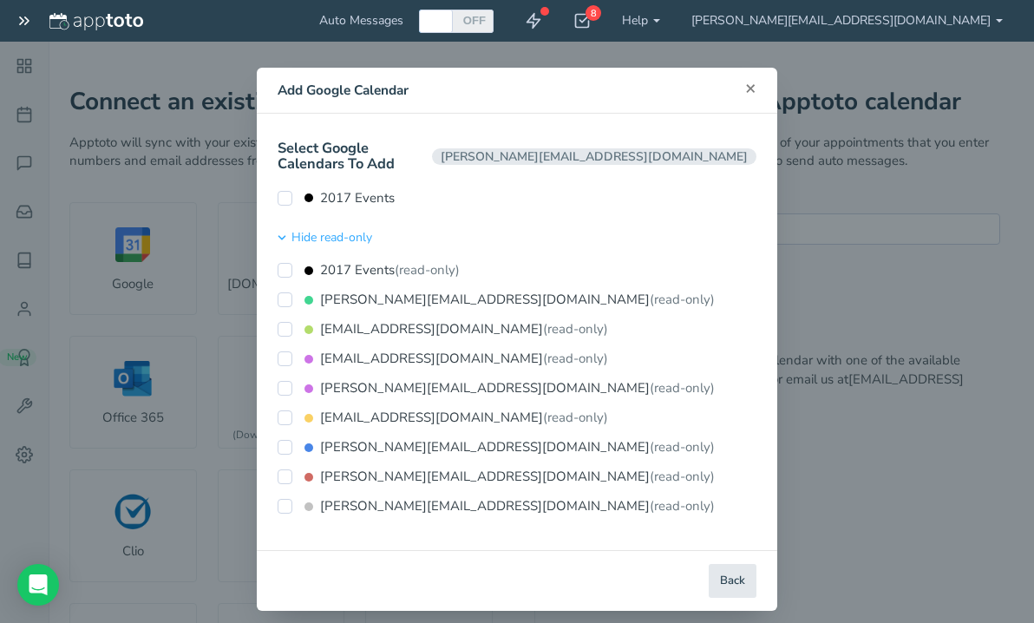
click at [756, 89] on span "×" at bounding box center [750, 87] width 11 height 24
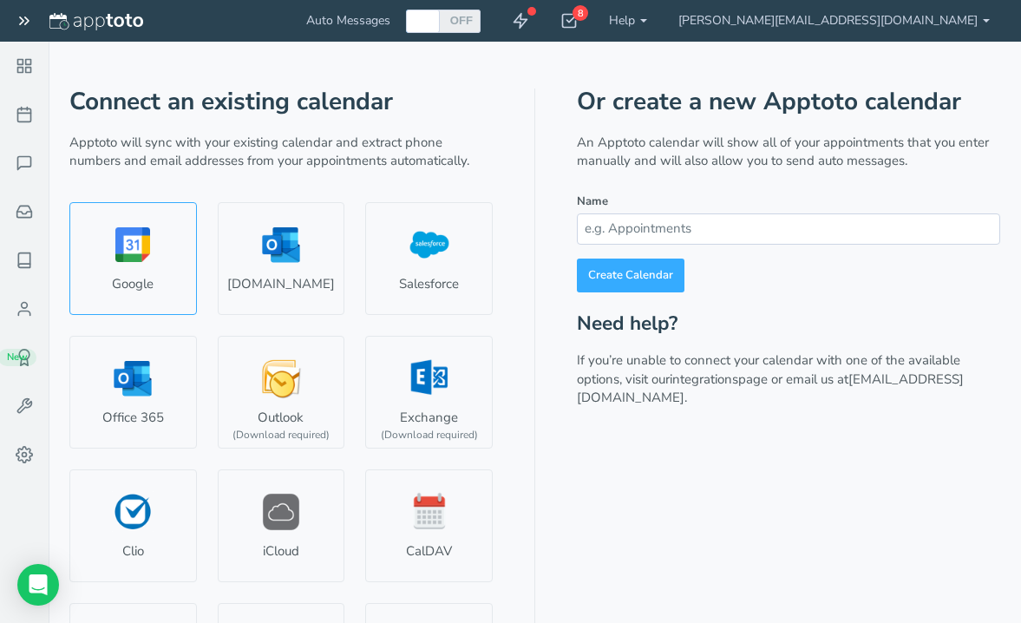
click at [161, 277] on link "Google" at bounding box center [133, 258] width 128 height 113
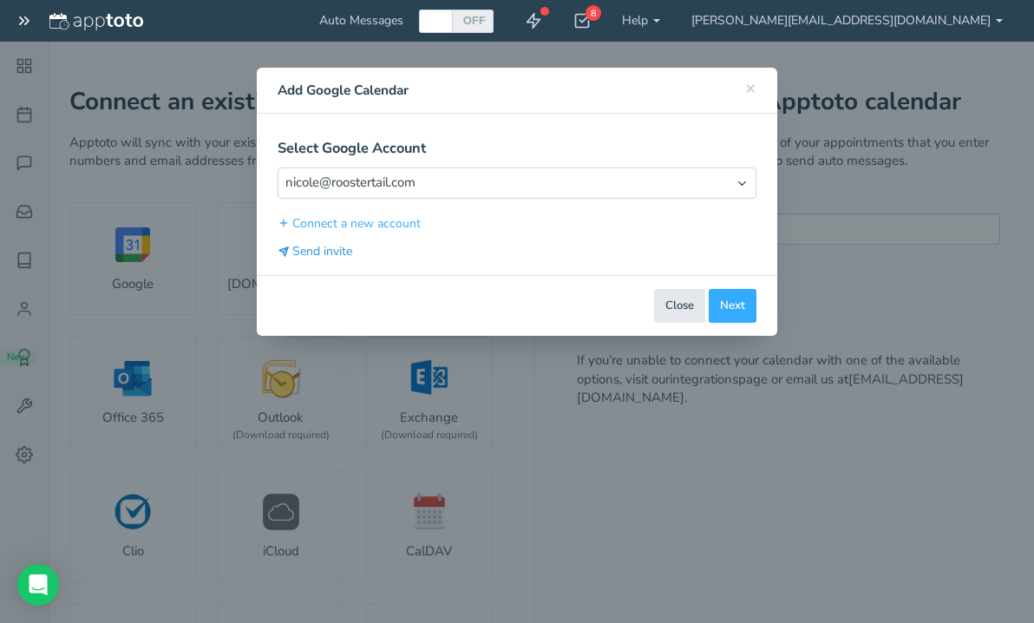
click at [320, 258] on button "Send invite" at bounding box center [315, 251] width 75 height 18
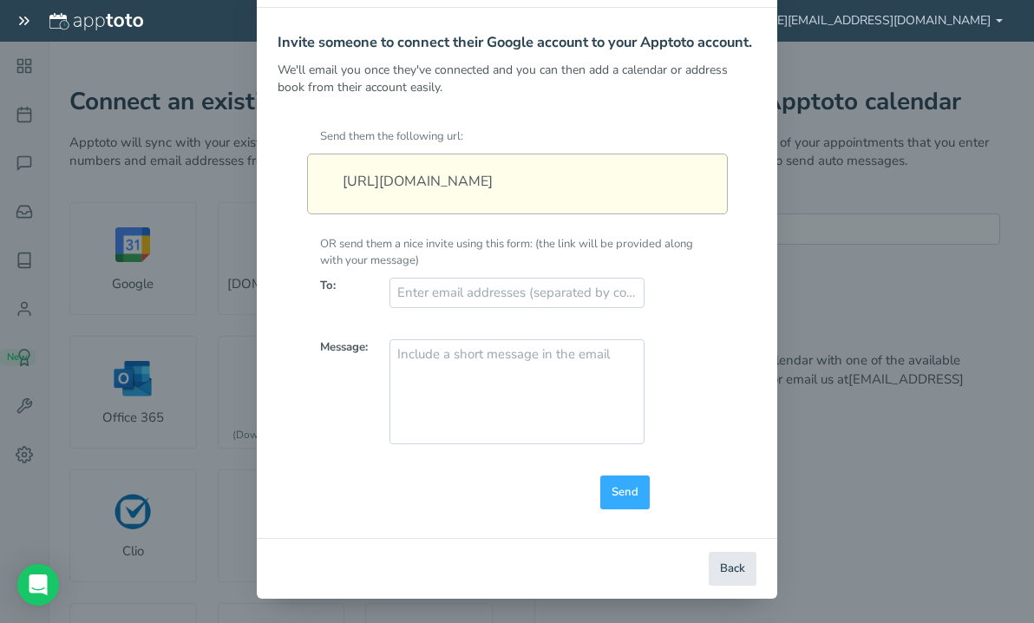
scroll to position [103, 0]
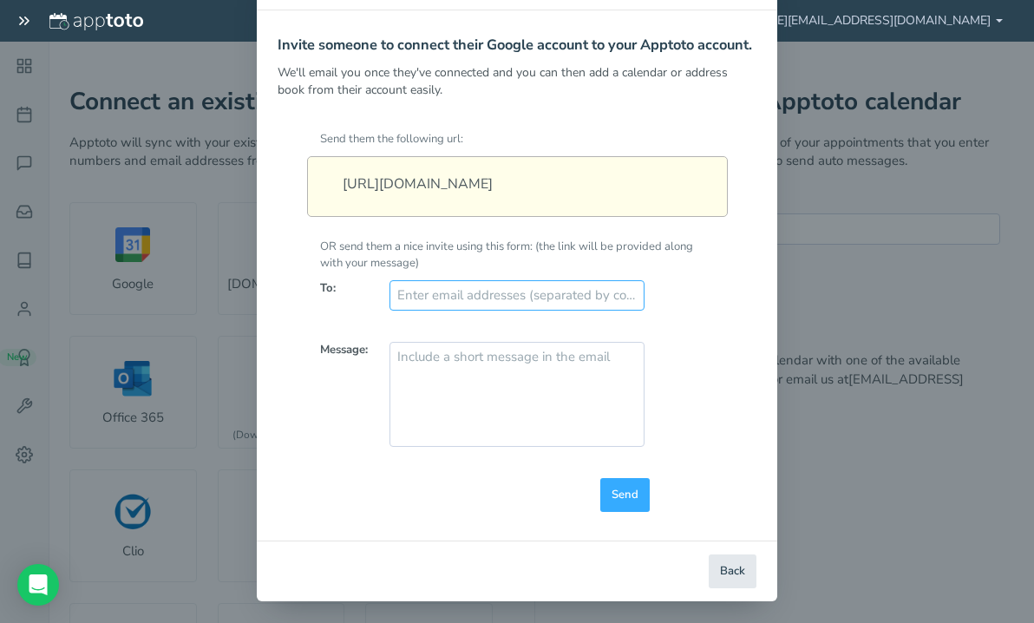
click at [503, 311] on input "text" at bounding box center [516, 295] width 254 height 30
type input "[PERSON_NAME][EMAIL_ADDRESS][DOMAIN_NAME]"
click at [605, 512] on button "Send" at bounding box center [624, 495] width 49 height 34
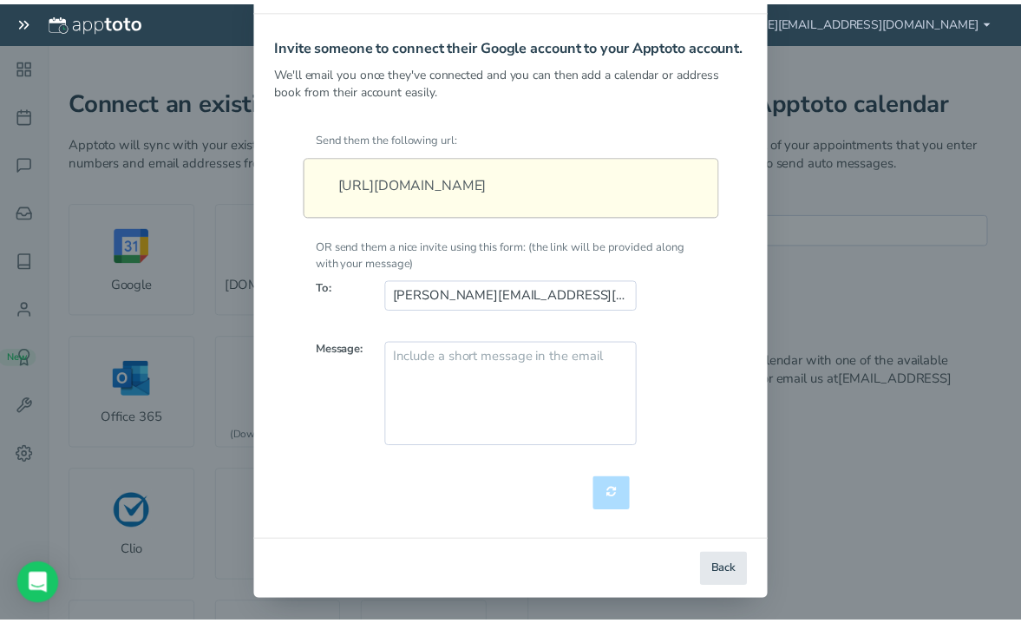
scroll to position [0, 0]
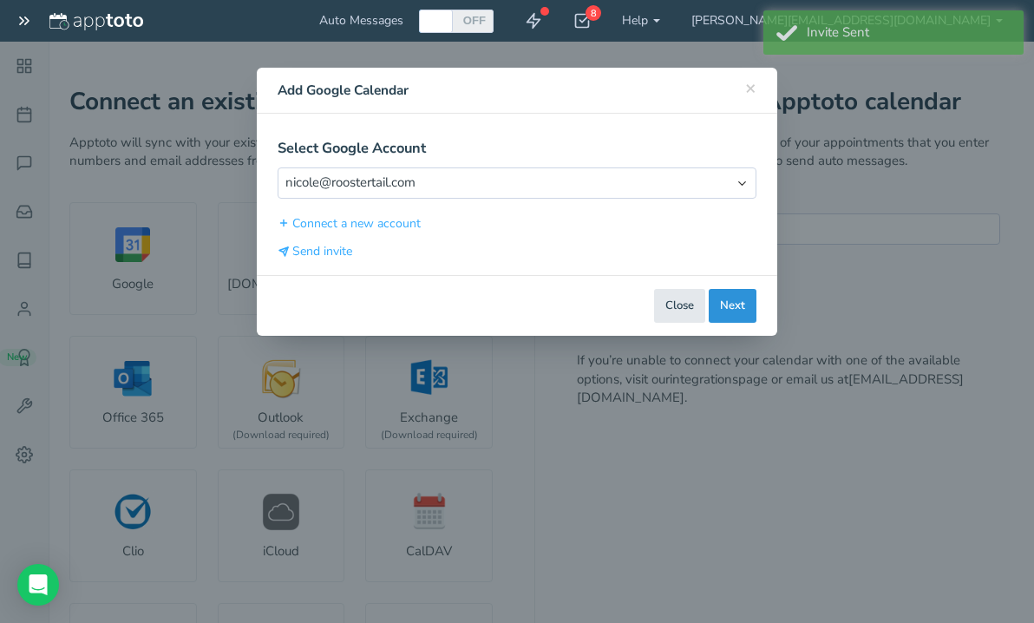
click at [731, 298] on button "Next" at bounding box center [733, 306] width 48 height 34
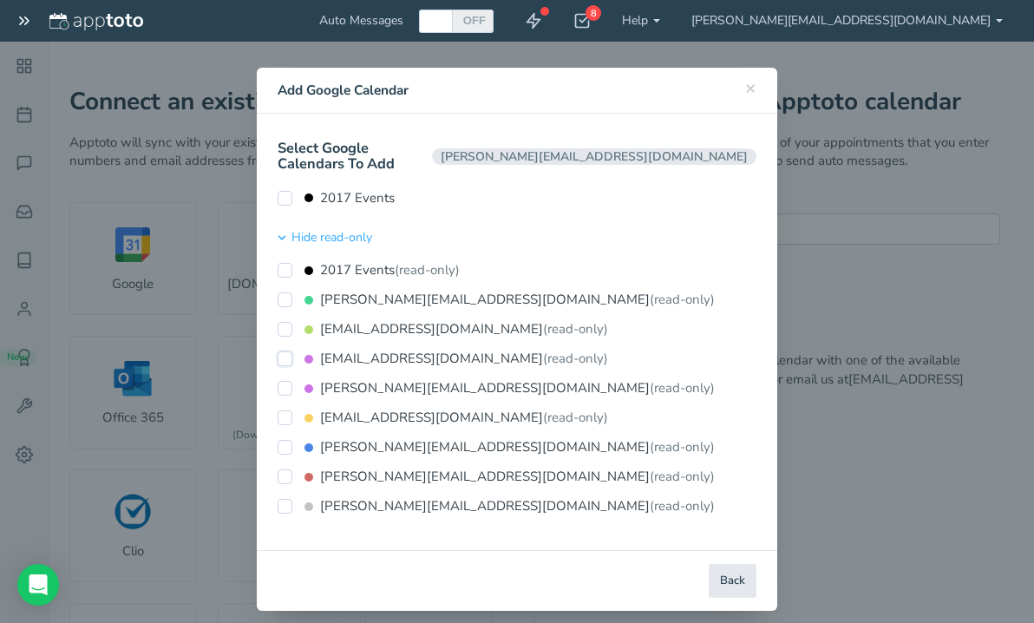
click at [283, 351] on input "[PERSON_NAME][EMAIL_ADDRESS][DOMAIN_NAME] (read-only)" at bounding box center [285, 358] width 15 height 15
checkbox input "true"
click at [289, 440] on input "[PERSON_NAME][EMAIL_ADDRESS][DOMAIN_NAME] (read-only)" at bounding box center [285, 447] width 15 height 15
checkbox input "true"
click at [694, 564] on button "Connect Calendars" at bounding box center [695, 581] width 121 height 34
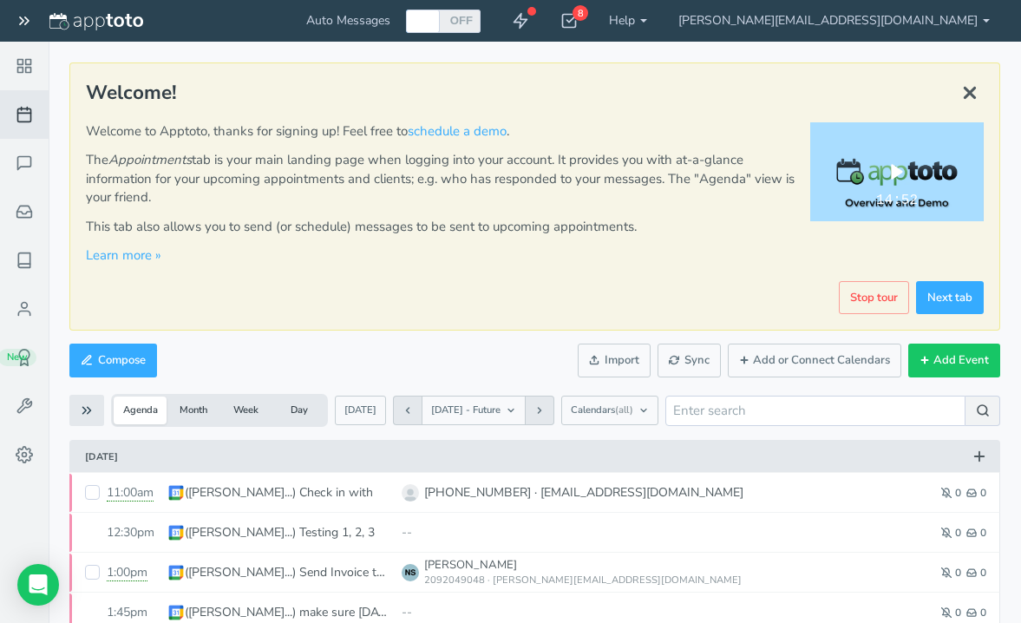
click at [890, 181] on div "Play" at bounding box center [897, 171] width 52 height 33
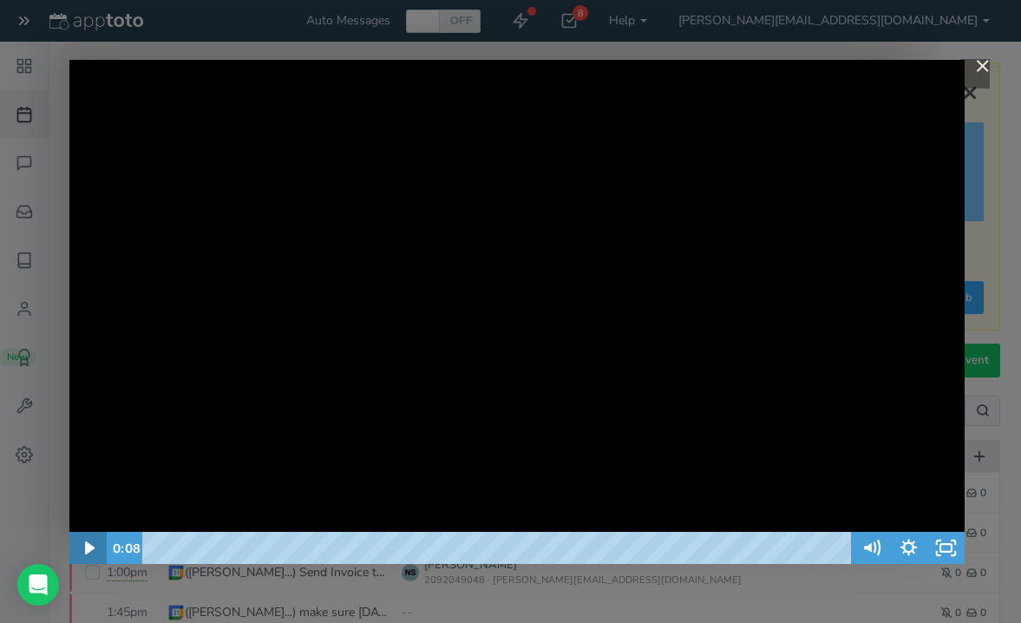
click at [90, 549] on icon "Play Video" at bounding box center [90, 546] width 10 height 13
click at [88, 545] on icon "Pause" at bounding box center [87, 547] width 37 height 32
click at [85, 549] on icon "Play Video" at bounding box center [90, 546] width 10 height 13
click at [84, 549] on icon "Pause" at bounding box center [88, 548] width 10 height 12
click at [88, 544] on icon "Play Video" at bounding box center [90, 546] width 10 height 13
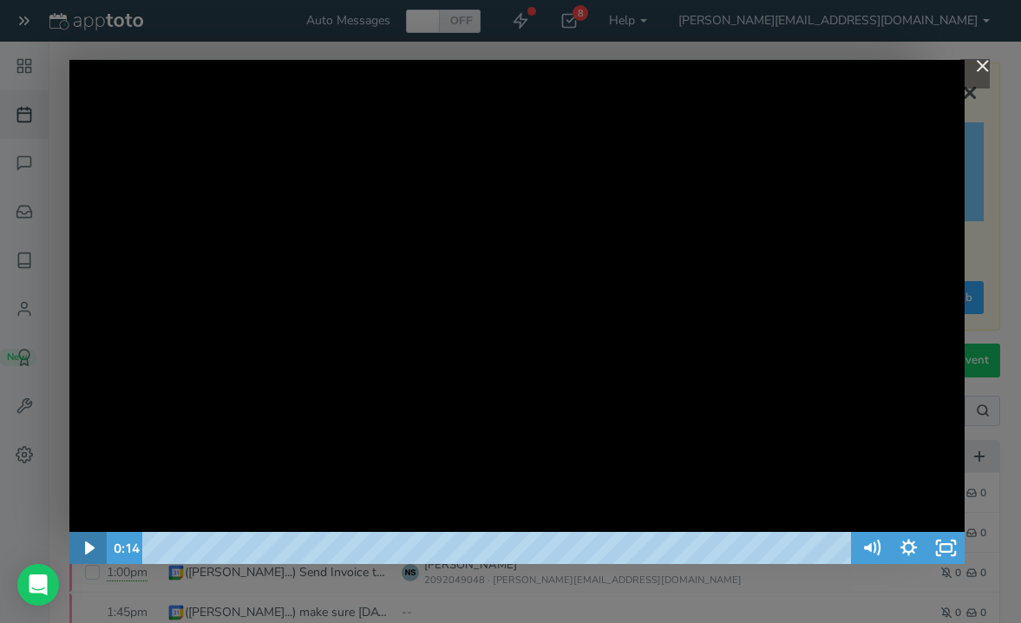
click at [95, 544] on icon "Play Video" at bounding box center [89, 547] width 37 height 32
click at [95, 544] on icon "Pause" at bounding box center [88, 547] width 45 height 38
click at [88, 543] on icon "Play Video" at bounding box center [90, 546] width 10 height 13
click at [82, 550] on icon "Pause" at bounding box center [88, 547] width 45 height 38
click at [84, 544] on icon "Play Video" at bounding box center [89, 547] width 37 height 32
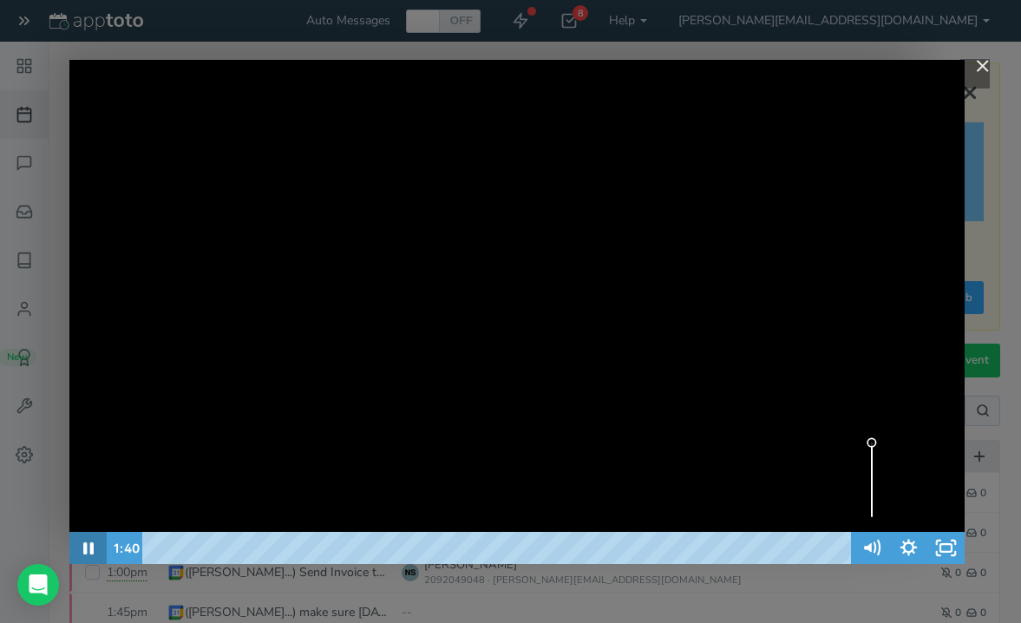
click at [91, 546] on icon "Pause" at bounding box center [88, 548] width 10 height 12
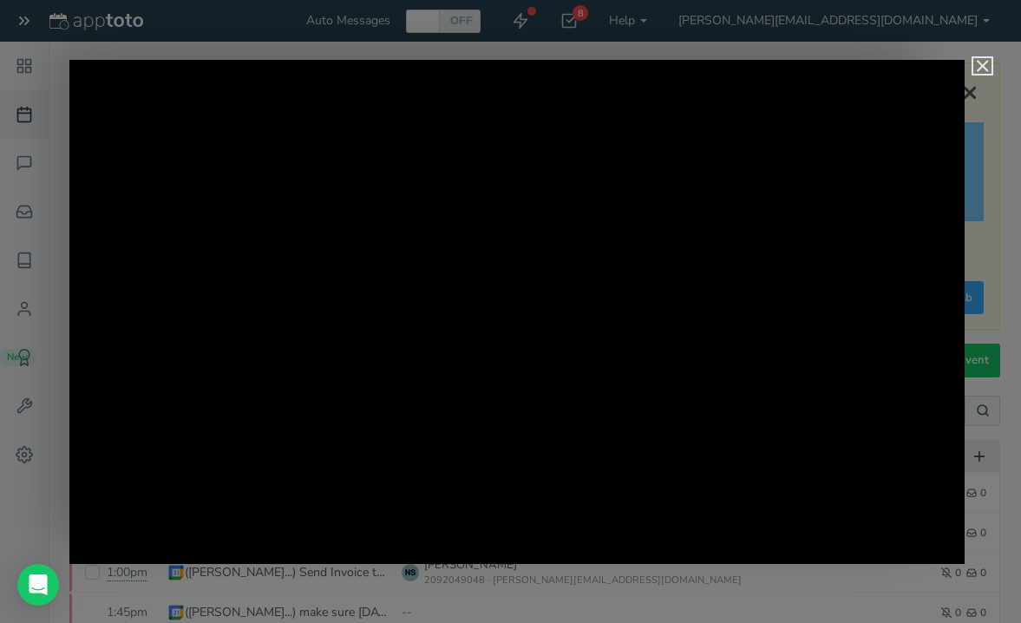
click at [985, 63] on img "Close" at bounding box center [974, 73] width 29 height 29
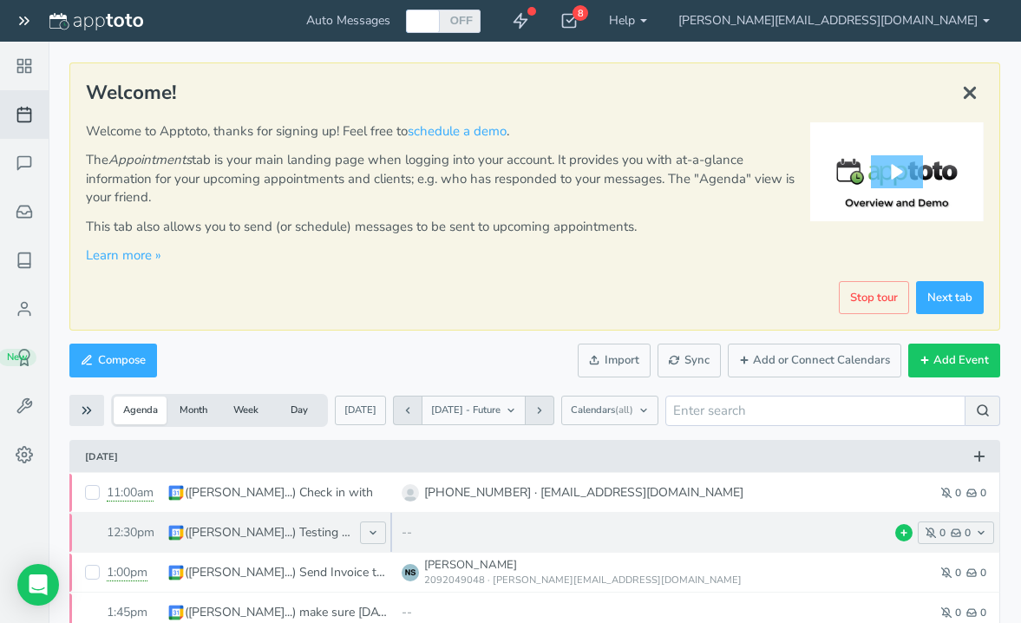
click at [292, 535] on p "([PERSON_NAME]...) Testing 1, 2, 3" at bounding box center [268, 532] width 167 height 17
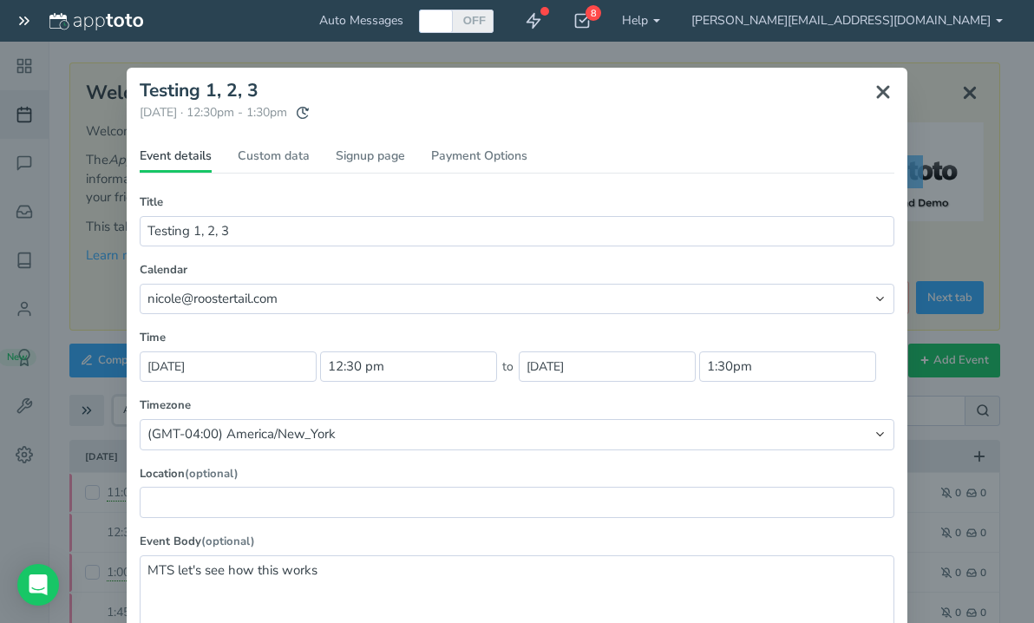
scroll to position [137, 0]
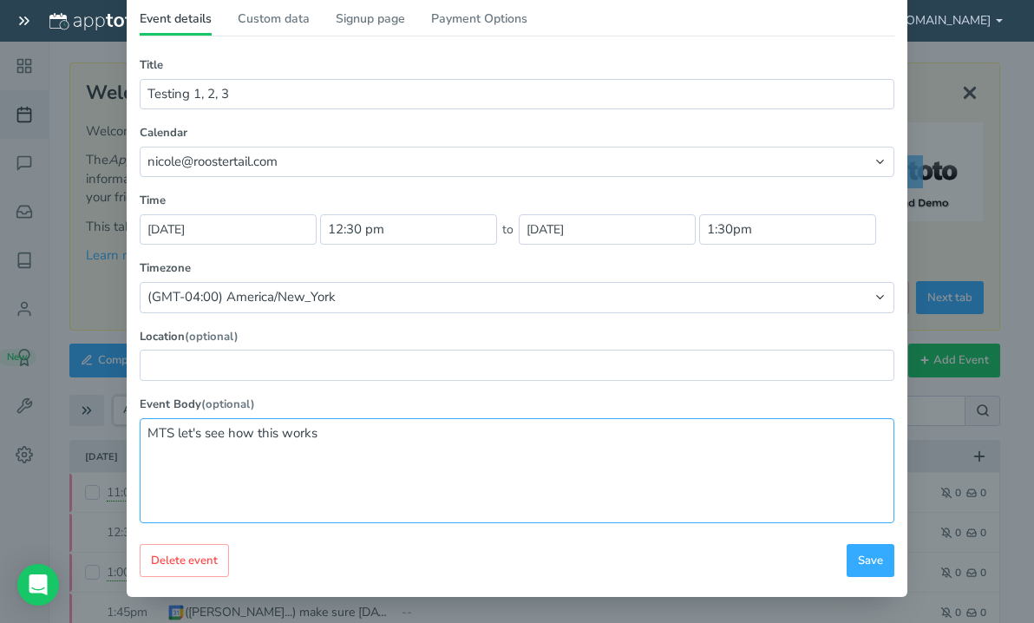
click at [424, 446] on textarea "MTS let's see how this works" at bounding box center [517, 470] width 755 height 105
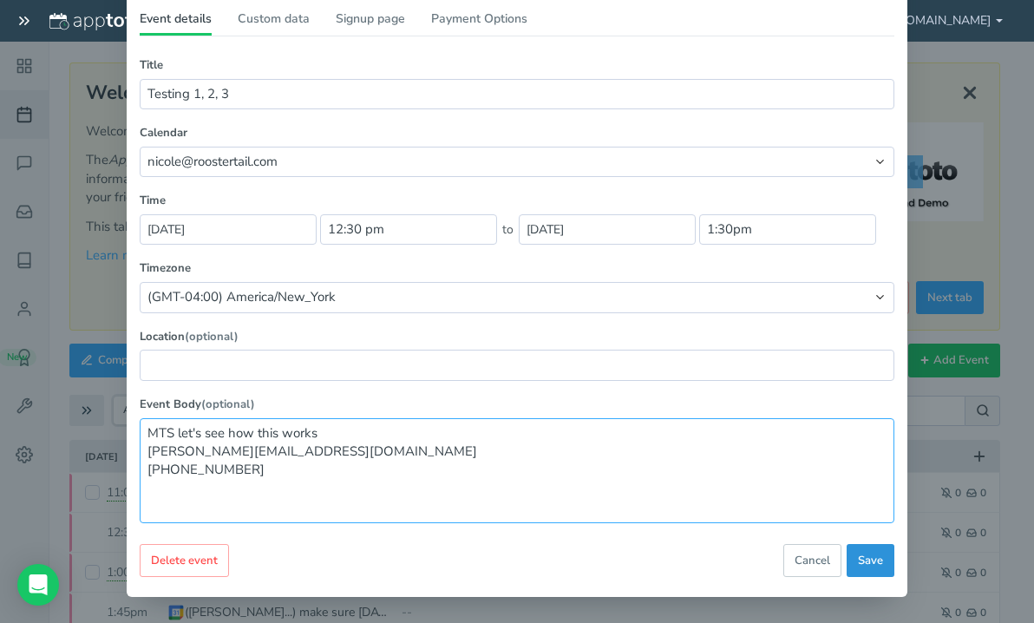
type textarea "MTS let's see how this works michael@roostertail.com 313-574-8007"
click at [858, 557] on span "Save" at bounding box center [870, 561] width 25 height 16
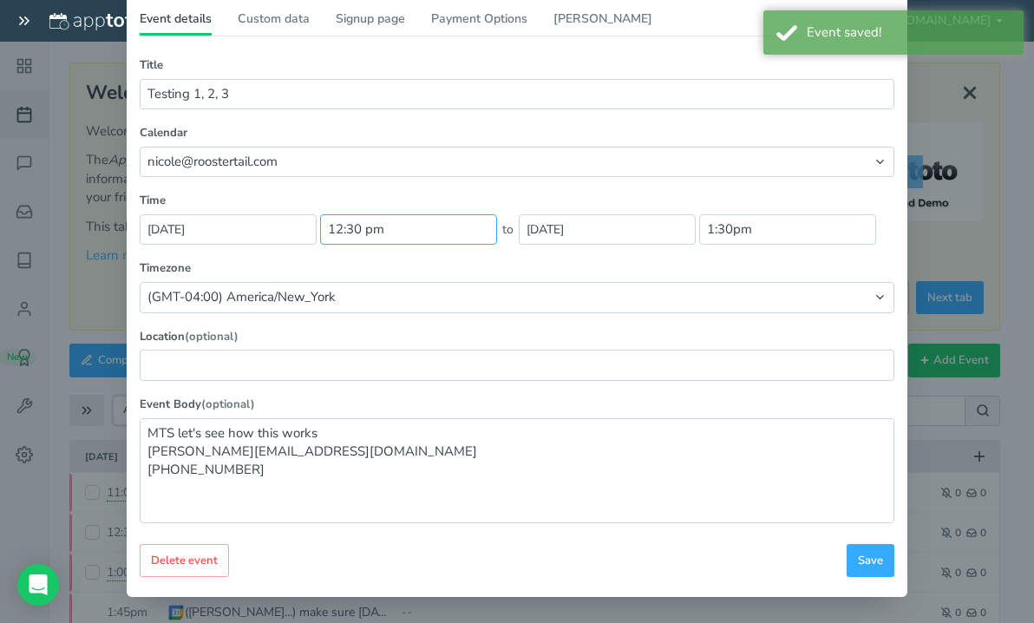
scroll to position [694, 0]
click at [334, 222] on input "12:30 pm" at bounding box center [408, 229] width 177 height 30
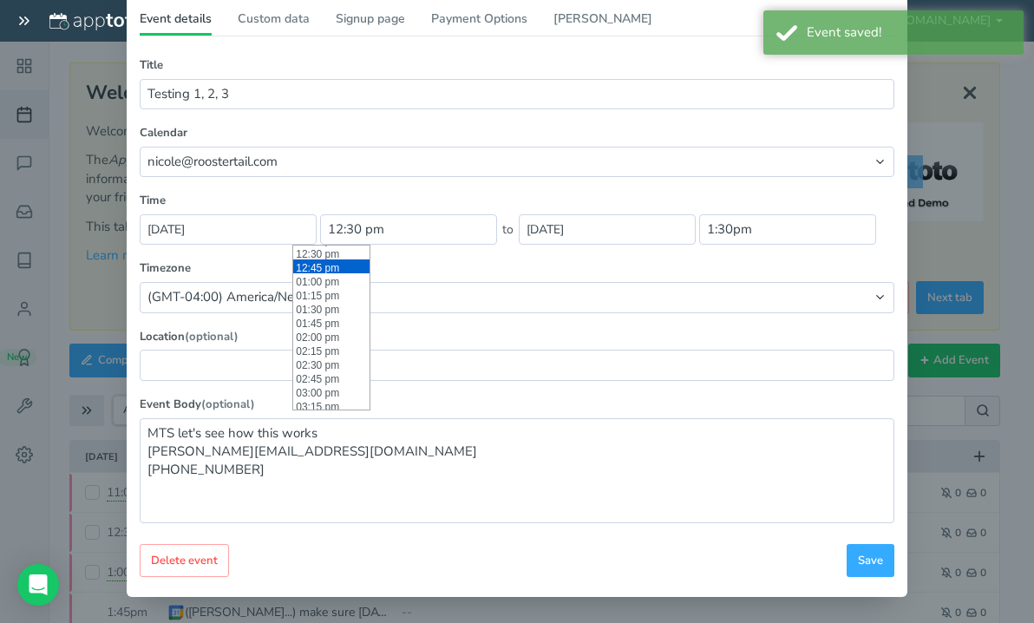
click at [327, 263] on li "12:45 pm" at bounding box center [331, 266] width 76 height 14
type input "12:45 pm"
type input "1:45pm"
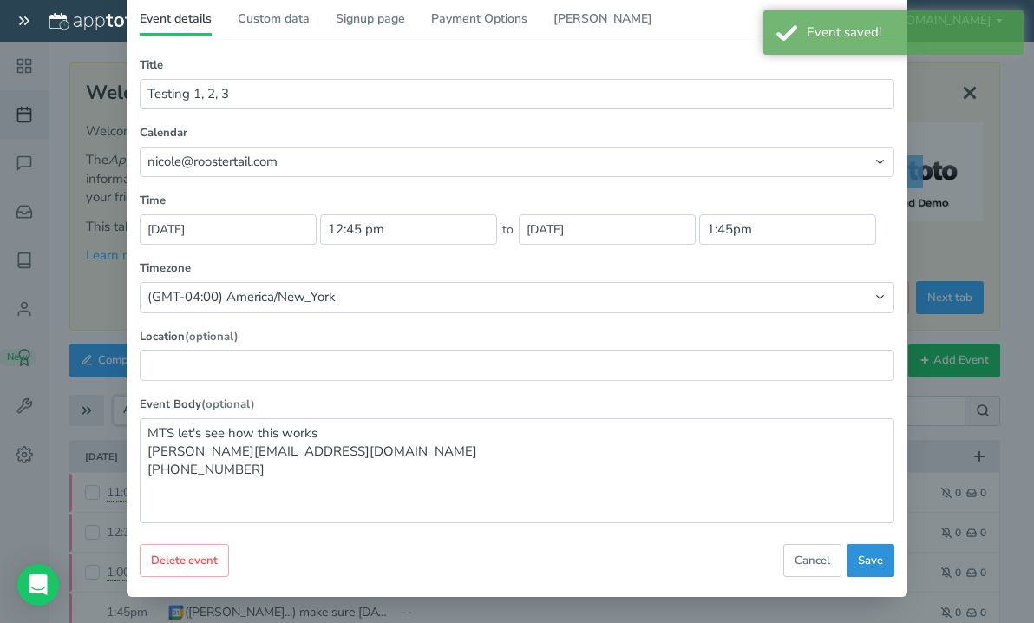
click at [858, 559] on span "Save" at bounding box center [870, 561] width 25 height 16
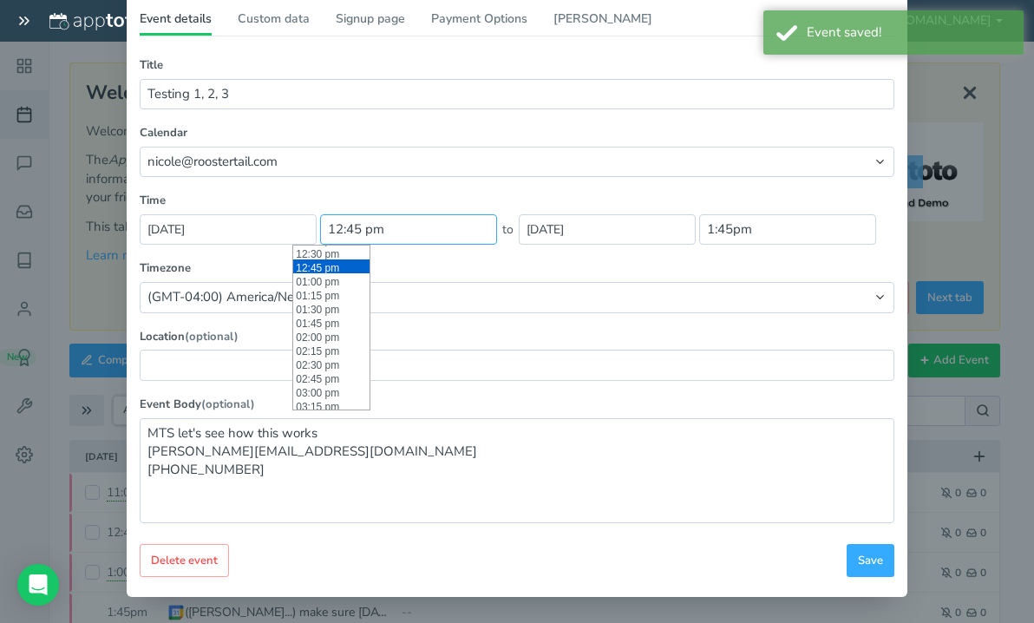
click at [324, 229] on input "12:45 pm" at bounding box center [408, 229] width 177 height 30
click at [318, 324] on li "02:00 pm" at bounding box center [331, 322] width 76 height 14
type input "02:00 pm"
type input "3:00pm"
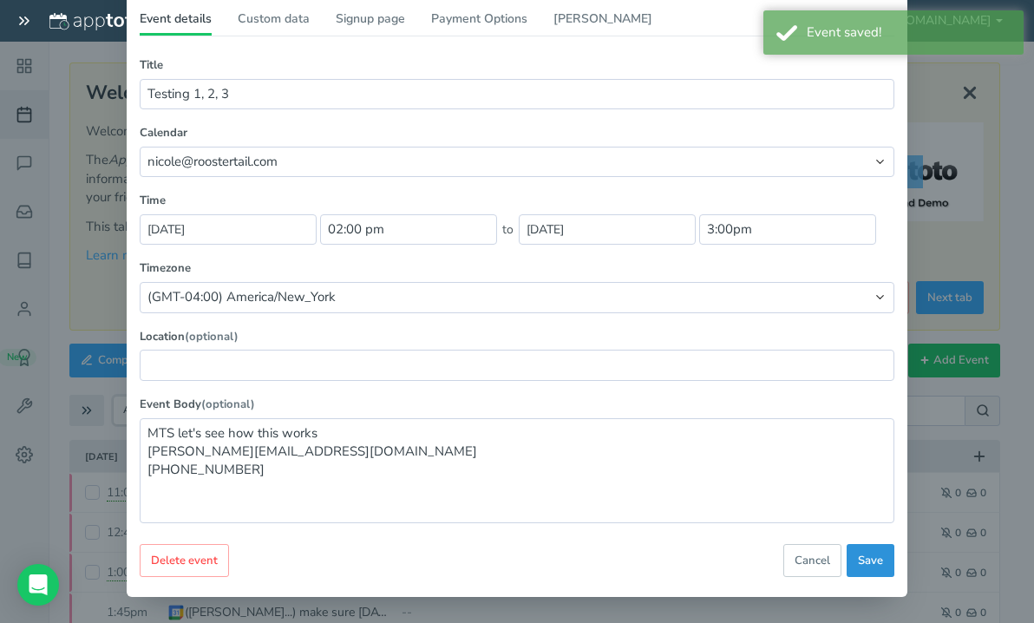
click at [863, 559] on span "Save" at bounding box center [870, 561] width 25 height 16
click at [958, 198] on div "× Testing 1, 2, 3 Monday, October 13th · 2:00pm - 3:00pm Public reschedule link…" at bounding box center [517, 311] width 1034 height 623
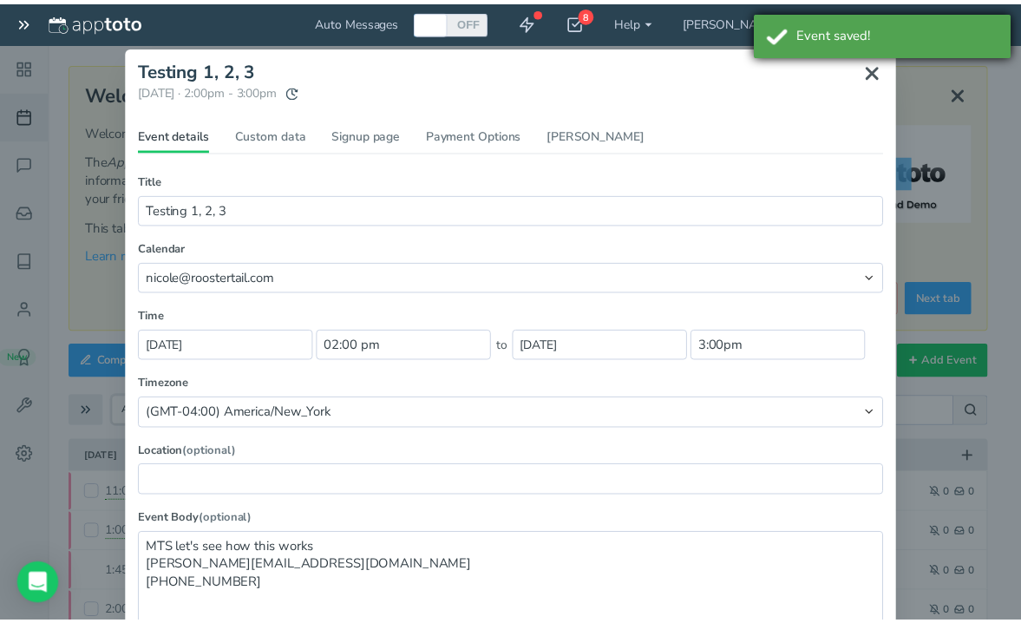
scroll to position [12, 0]
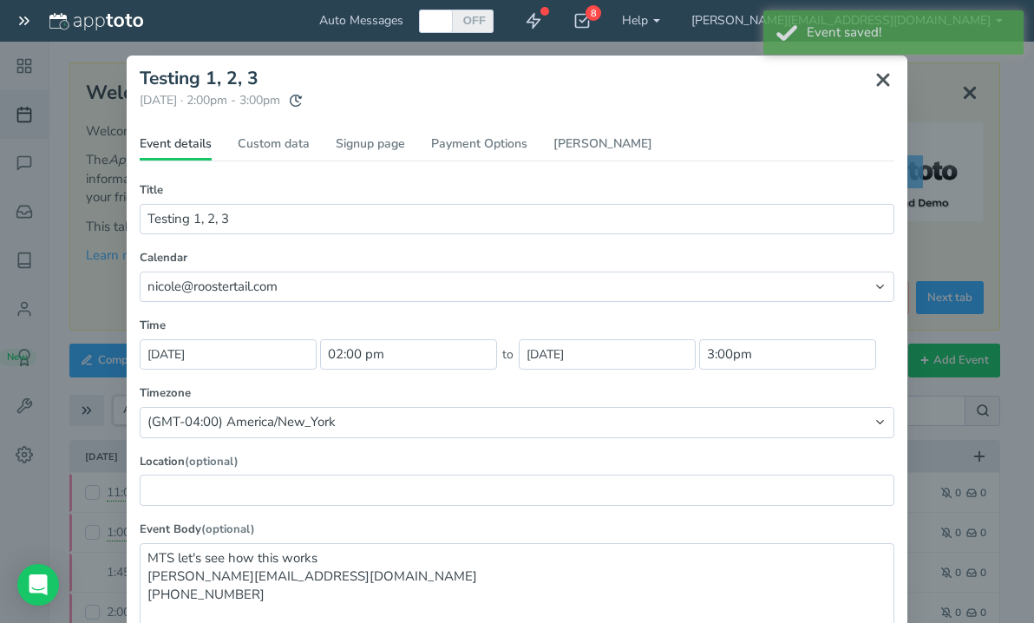
click at [878, 79] on use at bounding box center [883, 80] width 10 height 10
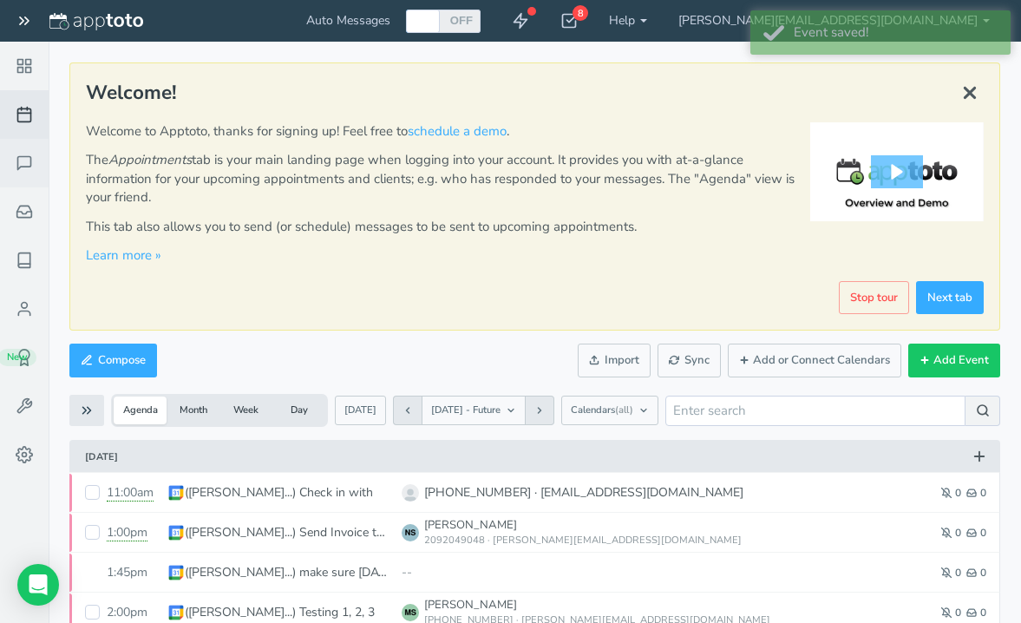
click at [27, 160] on icon at bounding box center [24, 162] width 17 height 17
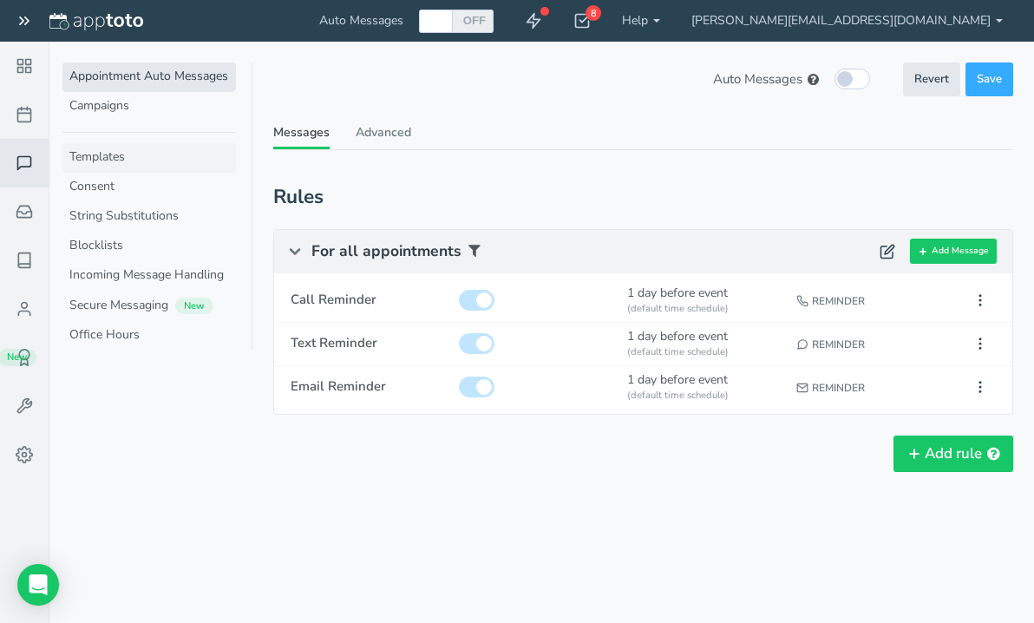
click at [129, 149] on link "Templates" at bounding box center [148, 157] width 173 height 29
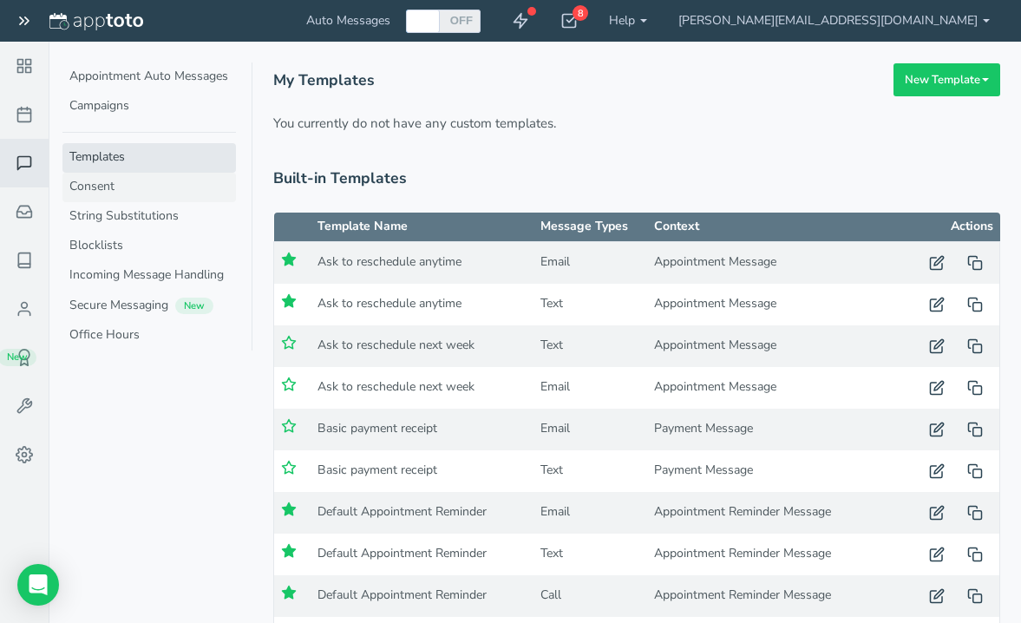
click at [154, 180] on link "Consent" at bounding box center [148, 187] width 173 height 29
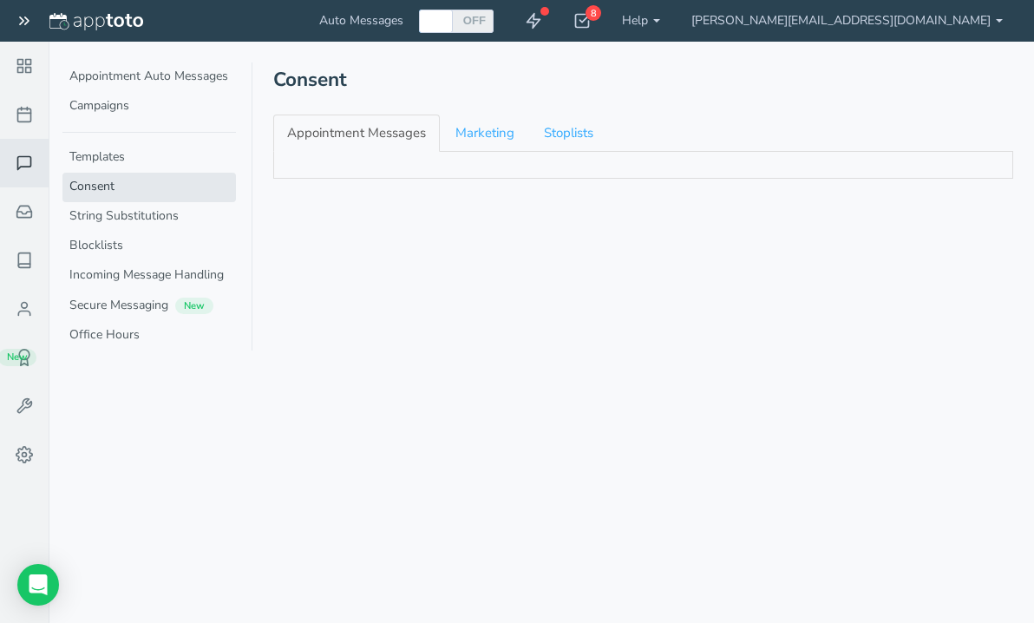
checkbox input "true"
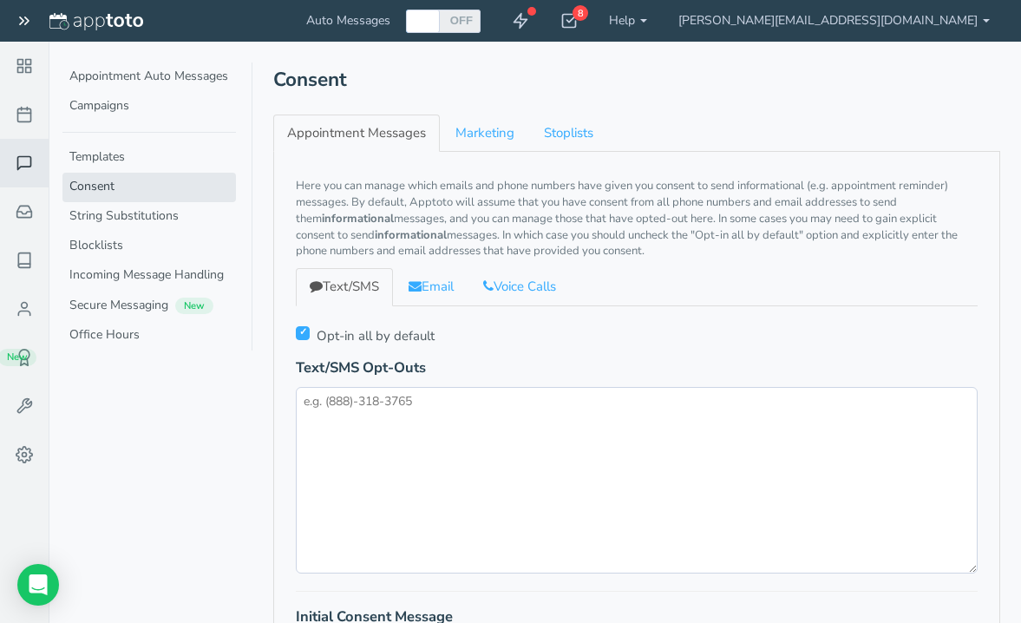
scroll to position [455, 0]
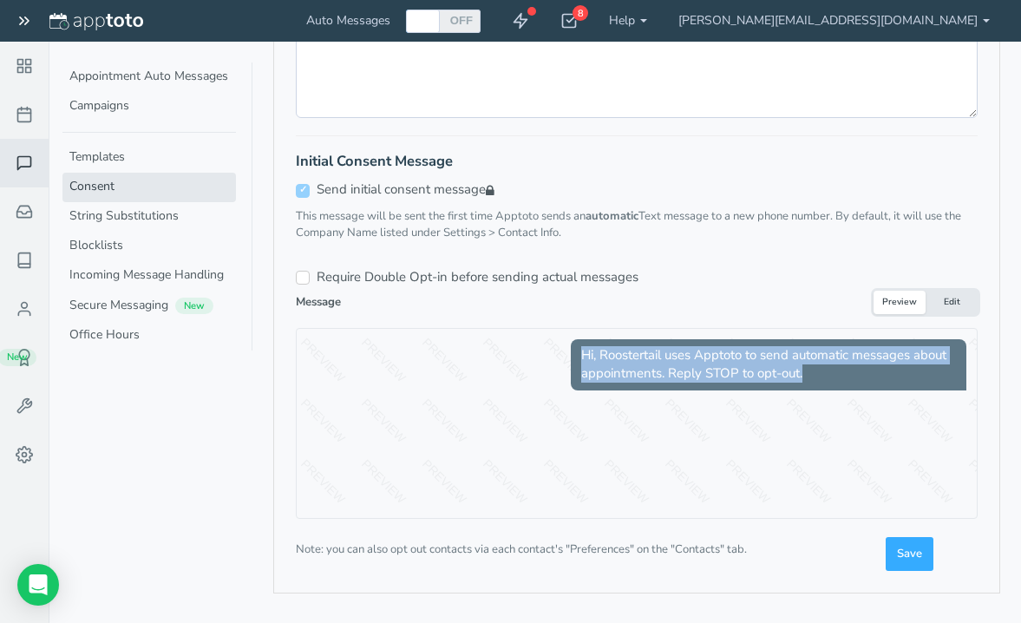
drag, startPoint x: 1019, startPoint y: 457, endPoint x: 1021, endPoint y: 308, distance: 149.2
click at [1020, 309] on html "14 days remaining in your free trial. Subscribe now! Auto Messages OFF ON 8 Get…" at bounding box center [510, 84] width 1021 height 1078
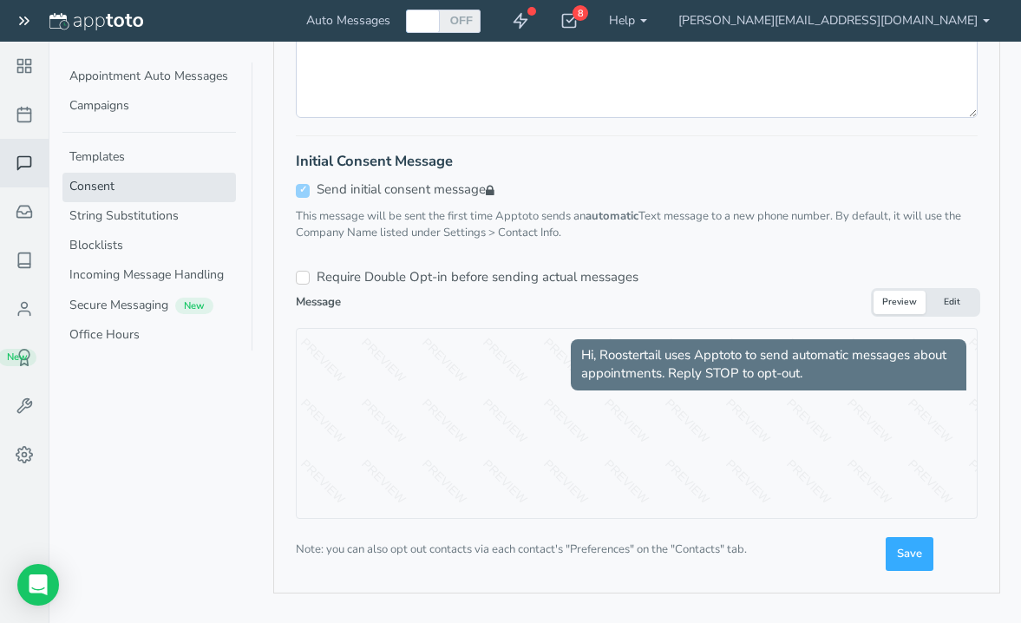
click at [989, 259] on div "Text/SMS Email Voice Calls Opt-in all by default Text/SMS Opt-Outs Initial Cons…" at bounding box center [637, 166] width 708 height 706
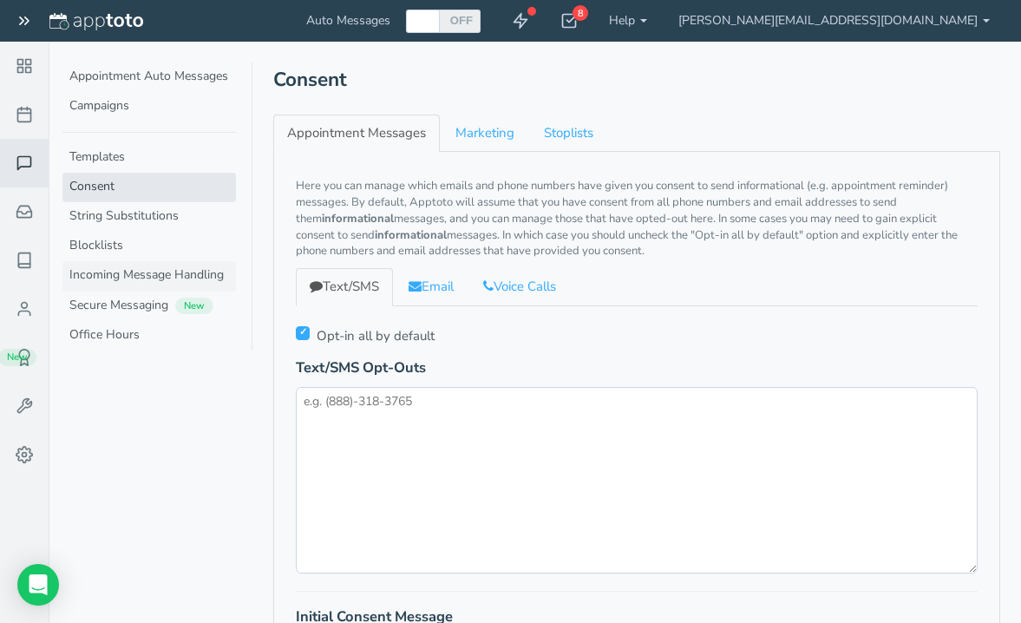
click at [153, 272] on link "Incoming Message Handling" at bounding box center [148, 275] width 173 height 29
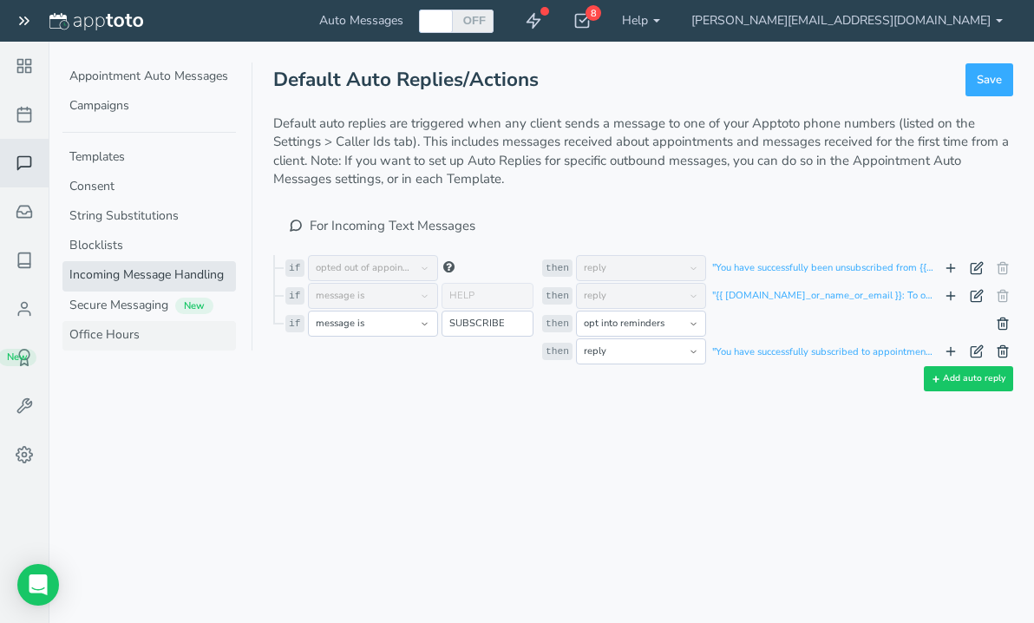
click at [137, 341] on link "Office Hours" at bounding box center [148, 335] width 173 height 29
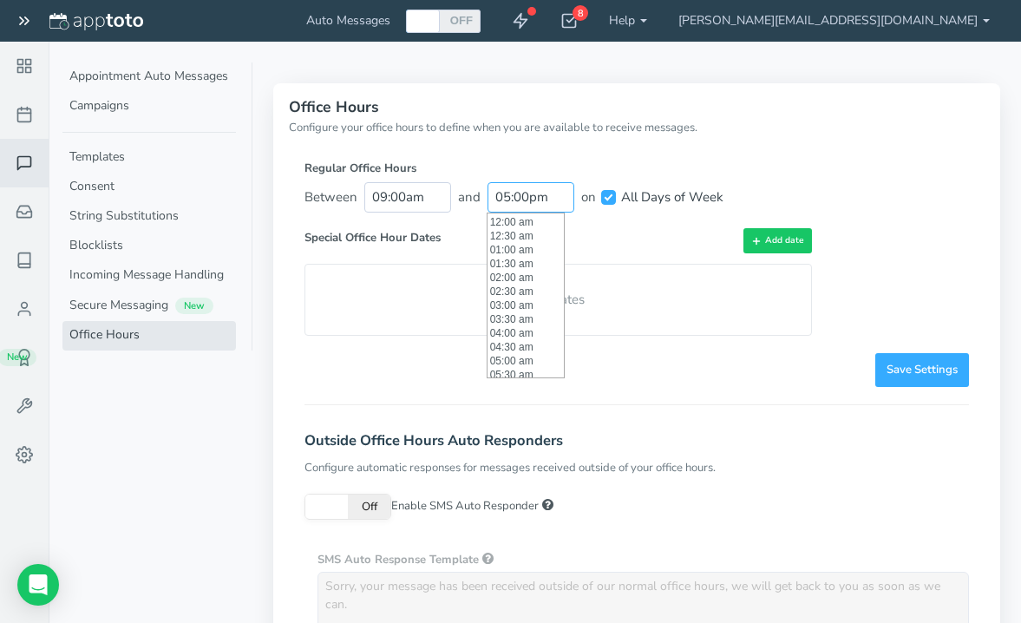
scroll to position [472, 0]
click at [508, 200] on input "05:00pm" at bounding box center [530, 197] width 87 height 30
click at [521, 333] on li "09:00 pm" at bounding box center [525, 331] width 76 height 14
type input "09:00 pm"
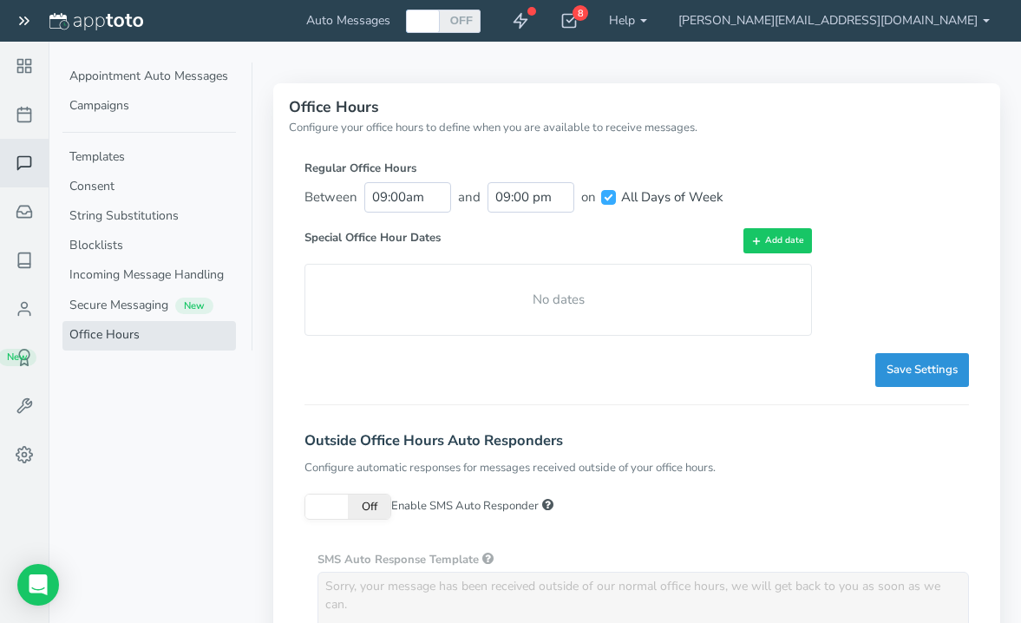
click at [917, 375] on span "Save Settings" at bounding box center [921, 370] width 71 height 16
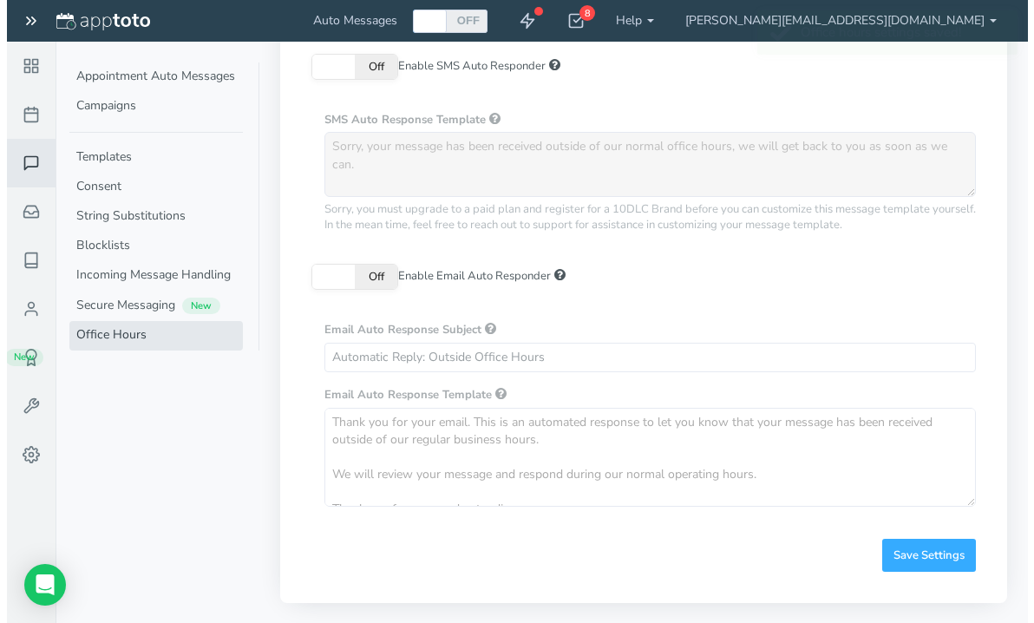
scroll to position [0, 0]
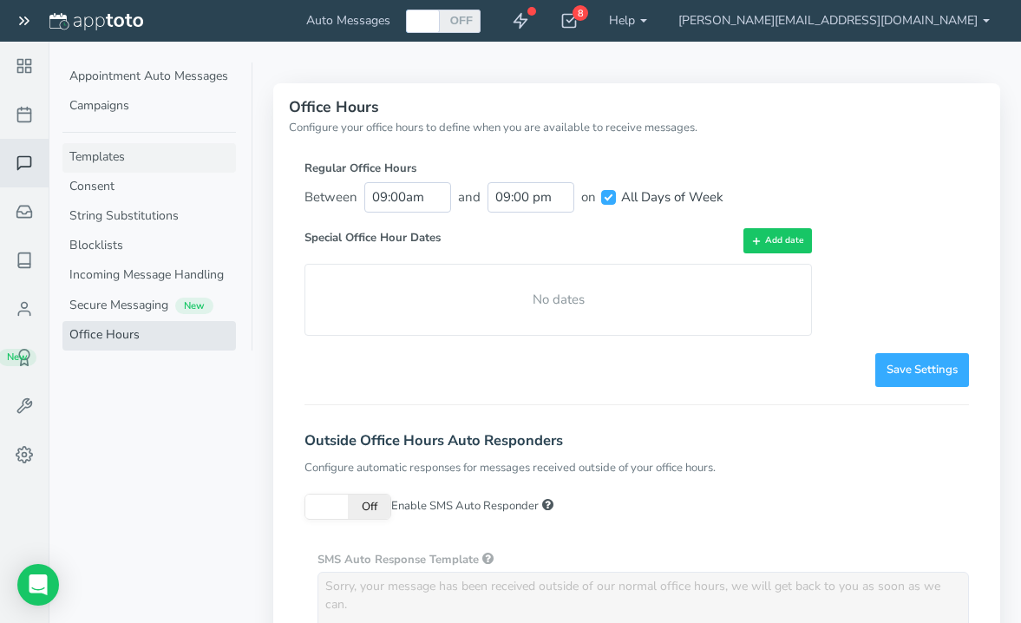
click at [124, 164] on link "Templates" at bounding box center [148, 157] width 173 height 29
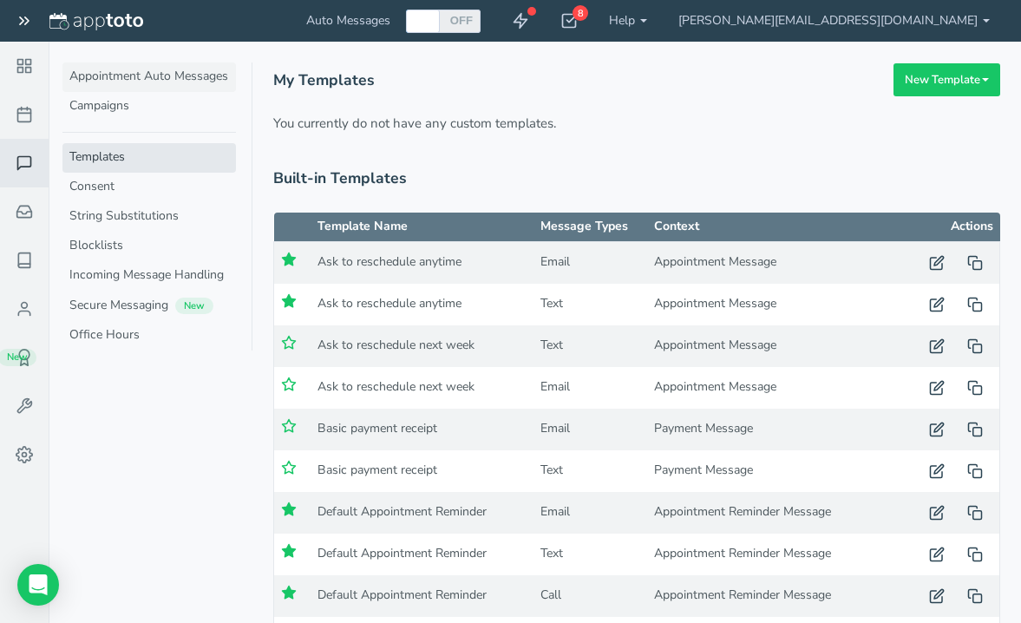
click at [172, 80] on link "Appointment Auto Messages" at bounding box center [148, 76] width 173 height 29
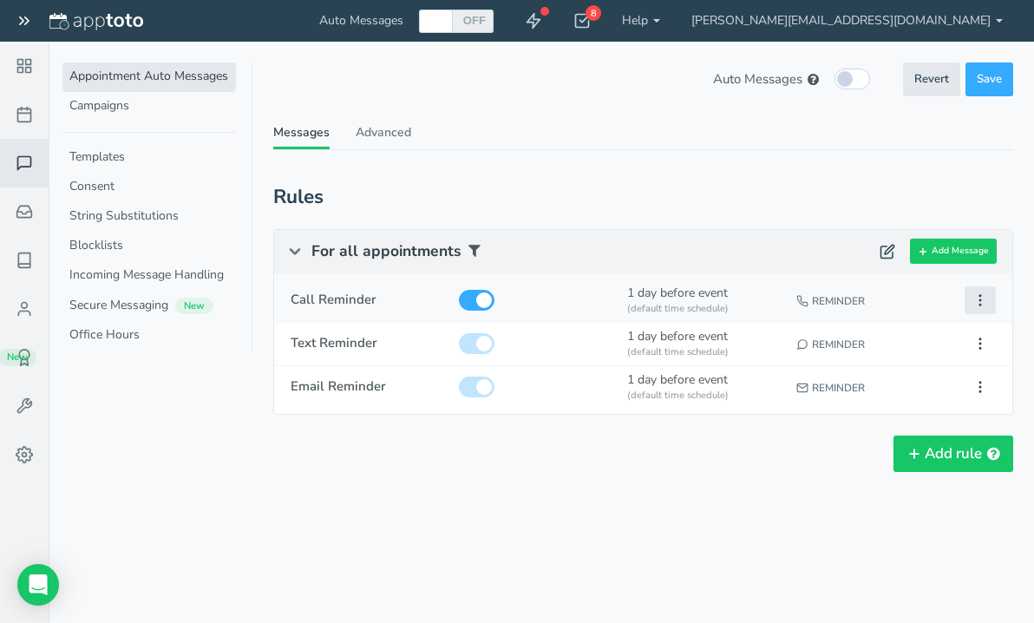
click at [986, 302] on icon at bounding box center [980, 300] width 16 height 16
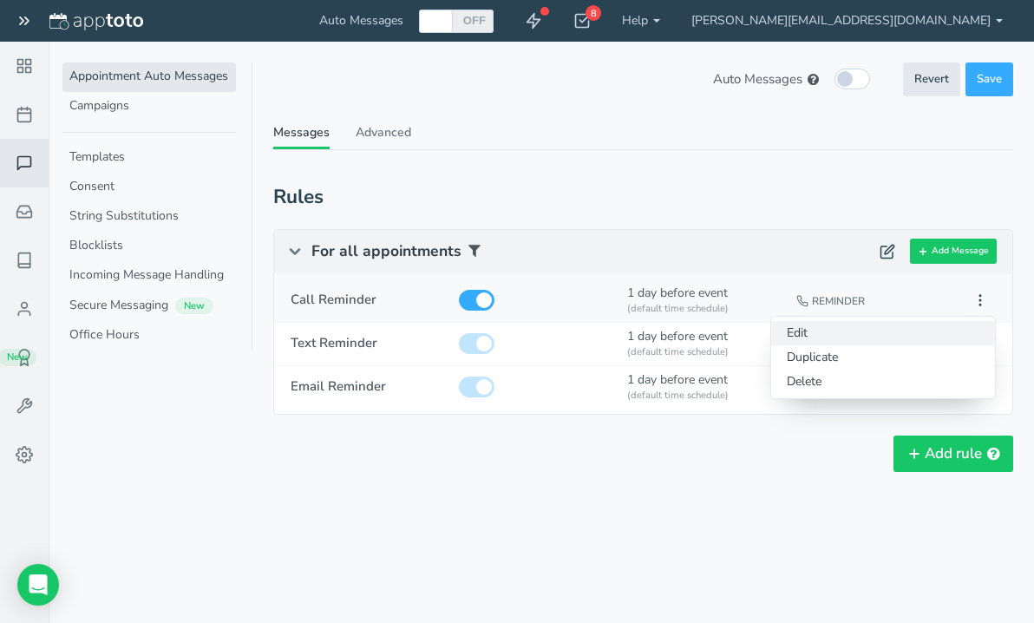
click at [828, 337] on button "Edit" at bounding box center [883, 333] width 224 height 24
type input "Call Reminder"
checkbox input "true"
select select "number:1"
select select "string:man"
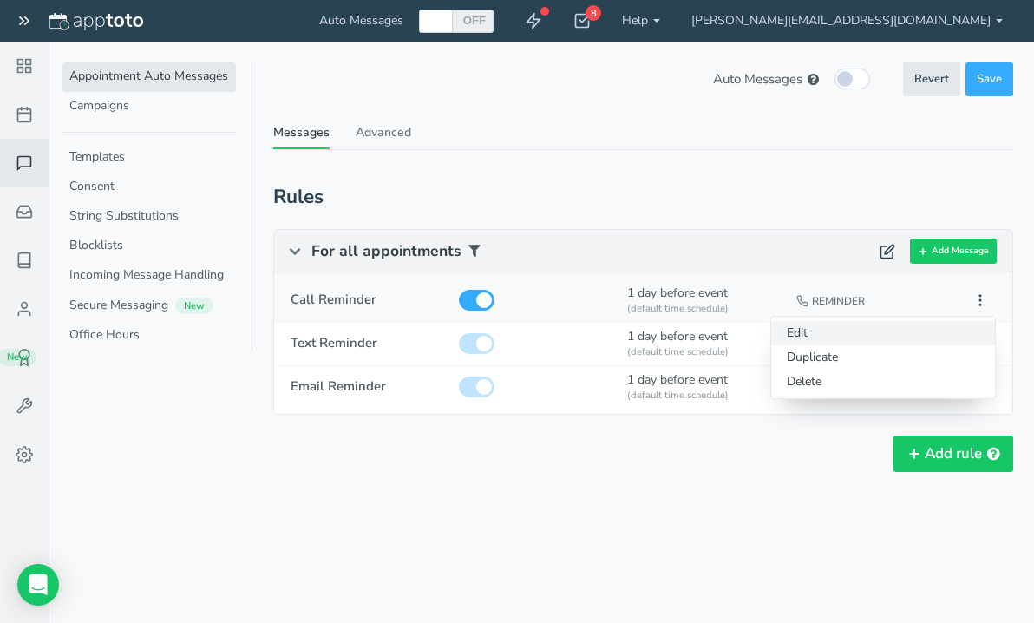
select select "string:default"
select select "string:1"
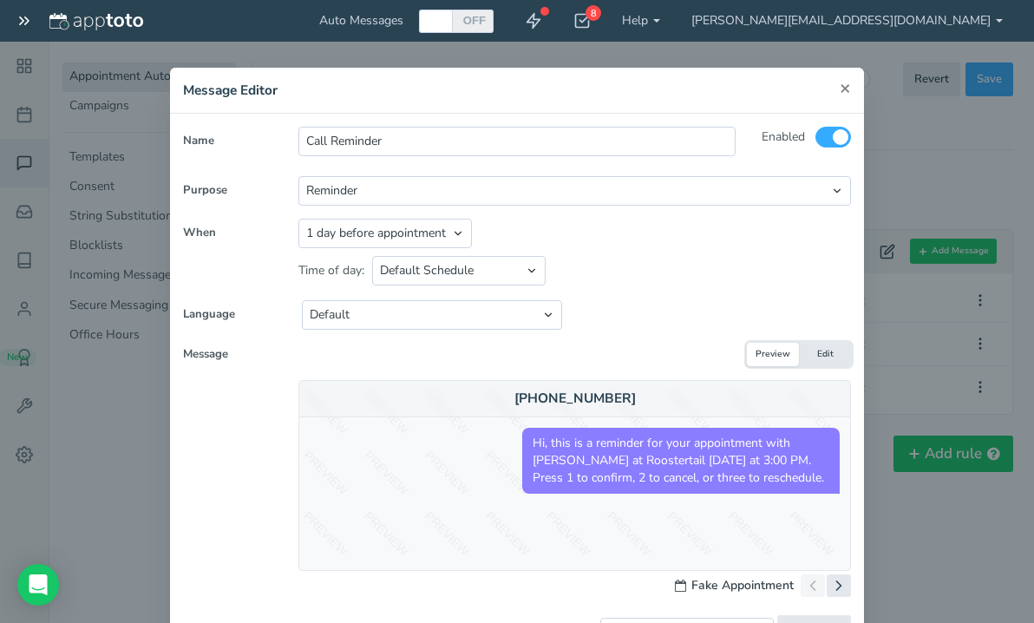
click at [840, 88] on span "×" at bounding box center [845, 87] width 11 height 24
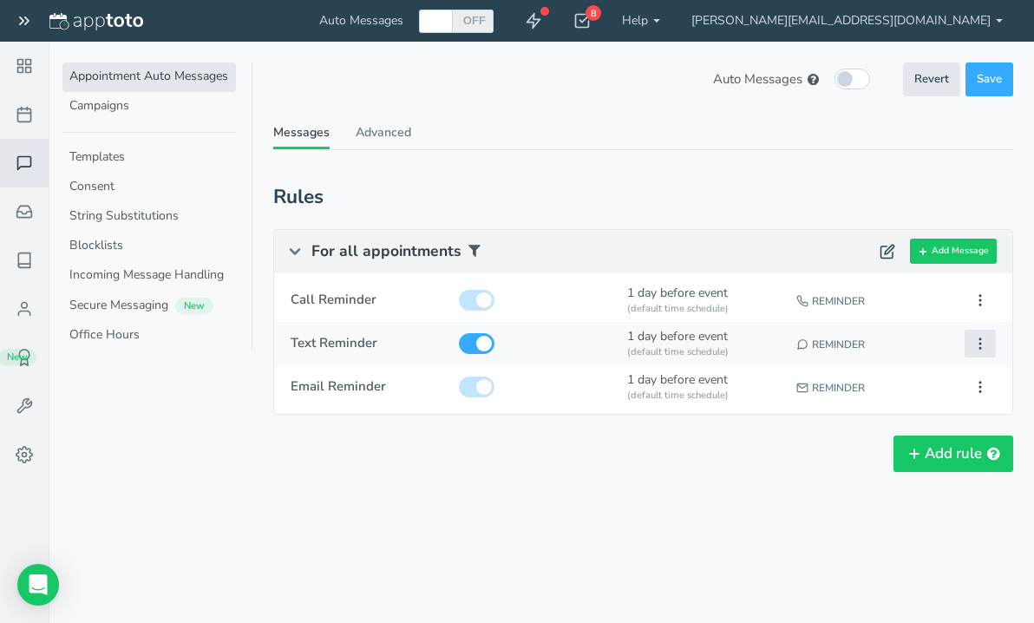
click at [975, 341] on icon at bounding box center [980, 344] width 16 height 16
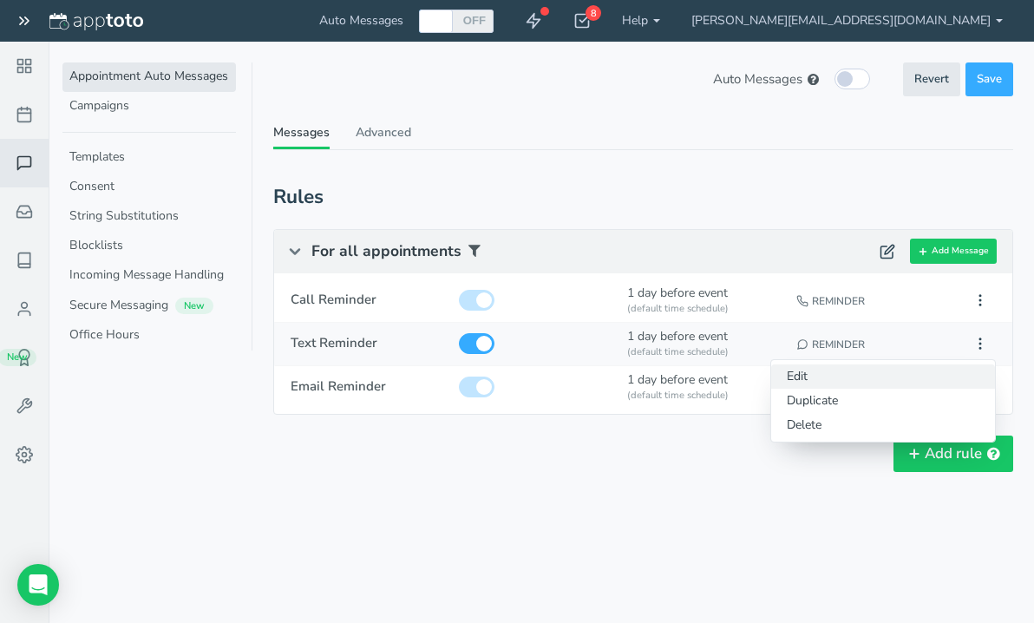
click at [865, 377] on button "Edit" at bounding box center [883, 376] width 224 height 24
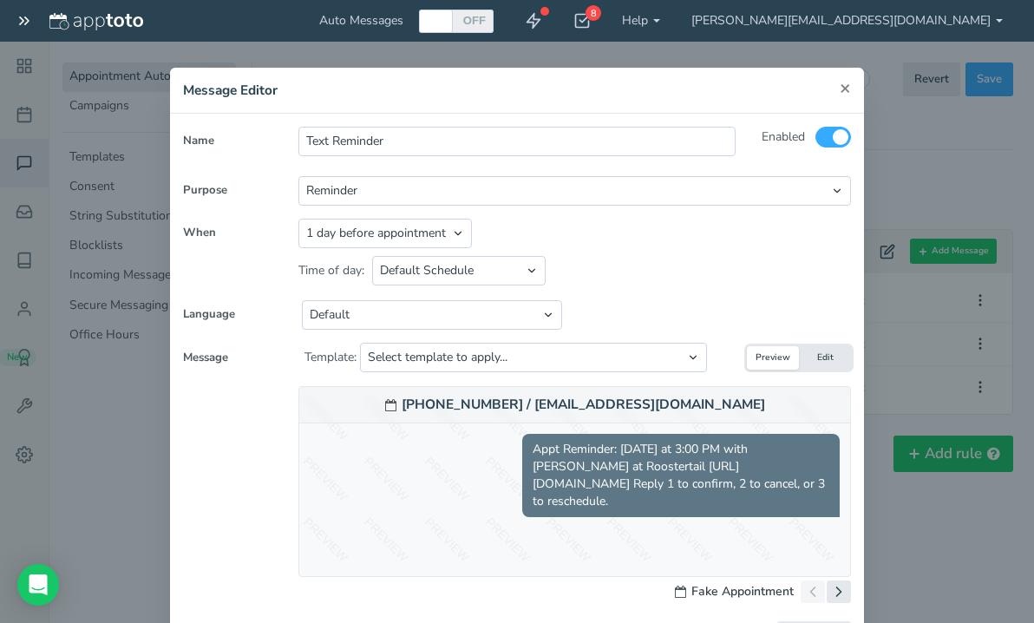
click at [840, 91] on span "×" at bounding box center [845, 87] width 11 height 24
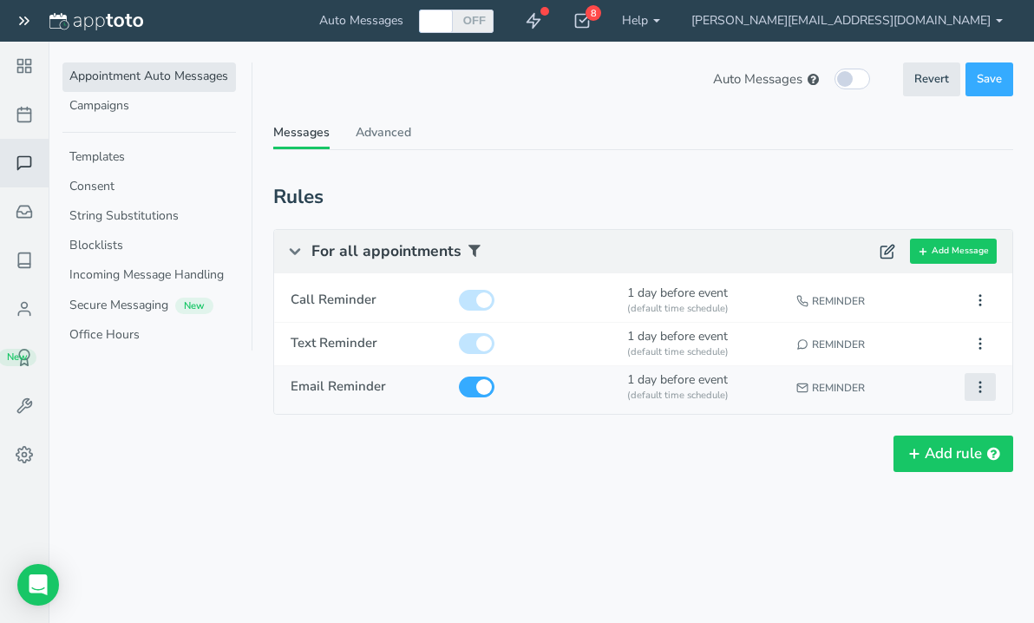
click at [978, 382] on icon at bounding box center [980, 387] width 16 height 16
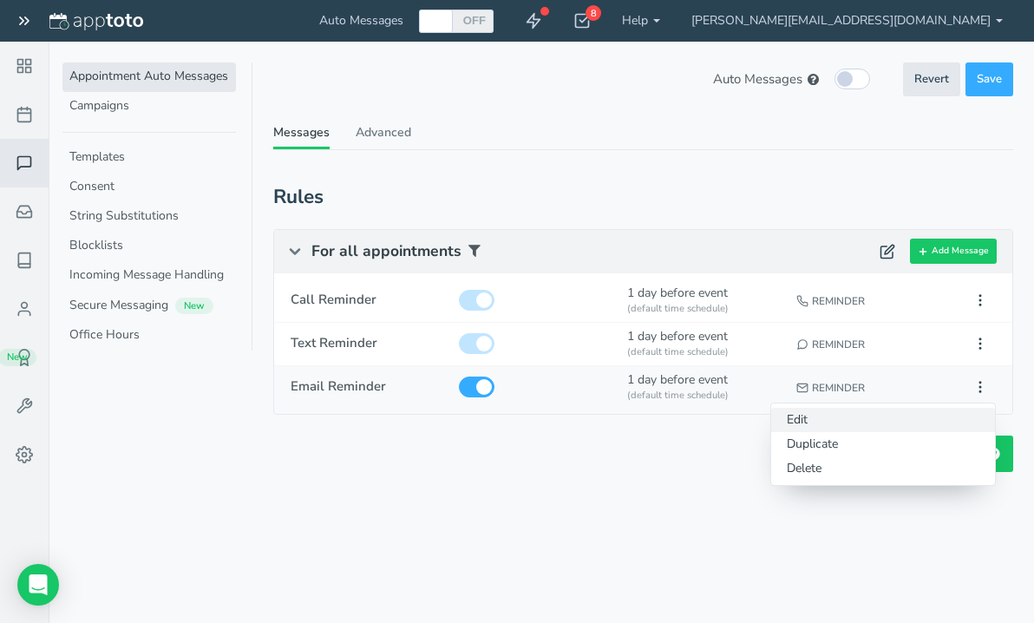
click at [829, 415] on button "Edit" at bounding box center [883, 420] width 224 height 24
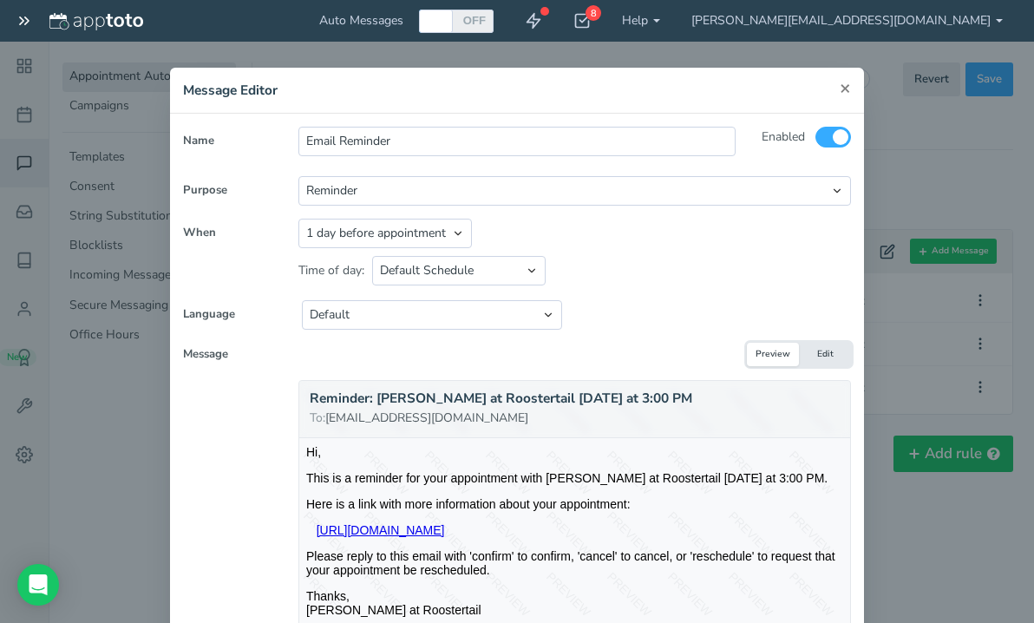
click at [840, 87] on span "×" at bounding box center [845, 87] width 11 height 24
click at [926, 160] on div "× Message Editor Name Email Reminder Enabled All Participants upgrade" at bounding box center [517, 311] width 1034 height 623
click at [957, 220] on div "× Message Editor Name Email Reminder Enabled All Participants upgrade" at bounding box center [517, 311] width 1034 height 623
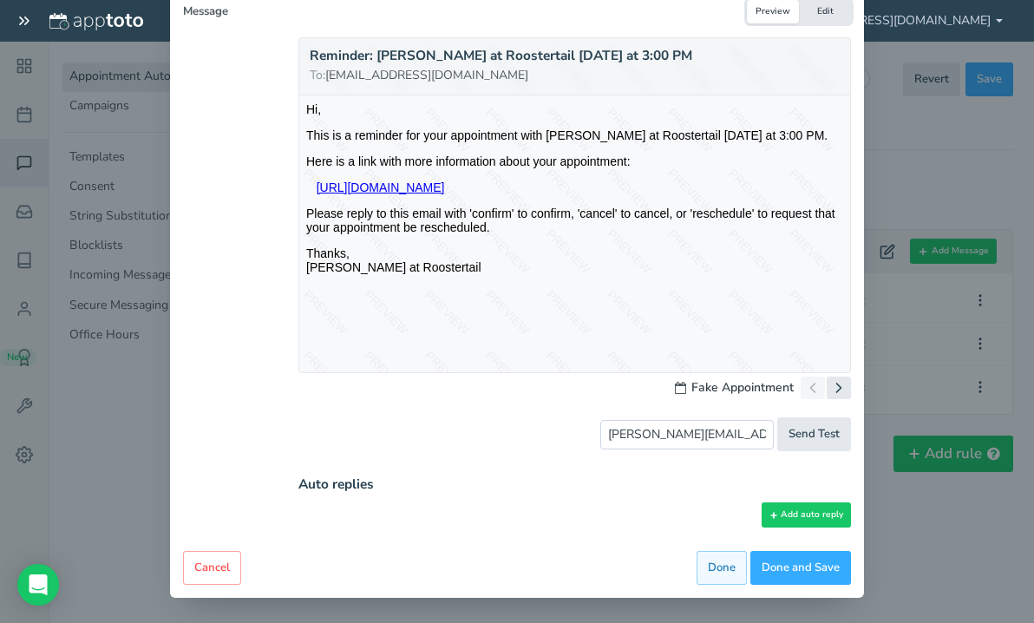
click at [712, 560] on button "Done" at bounding box center [722, 568] width 50 height 34
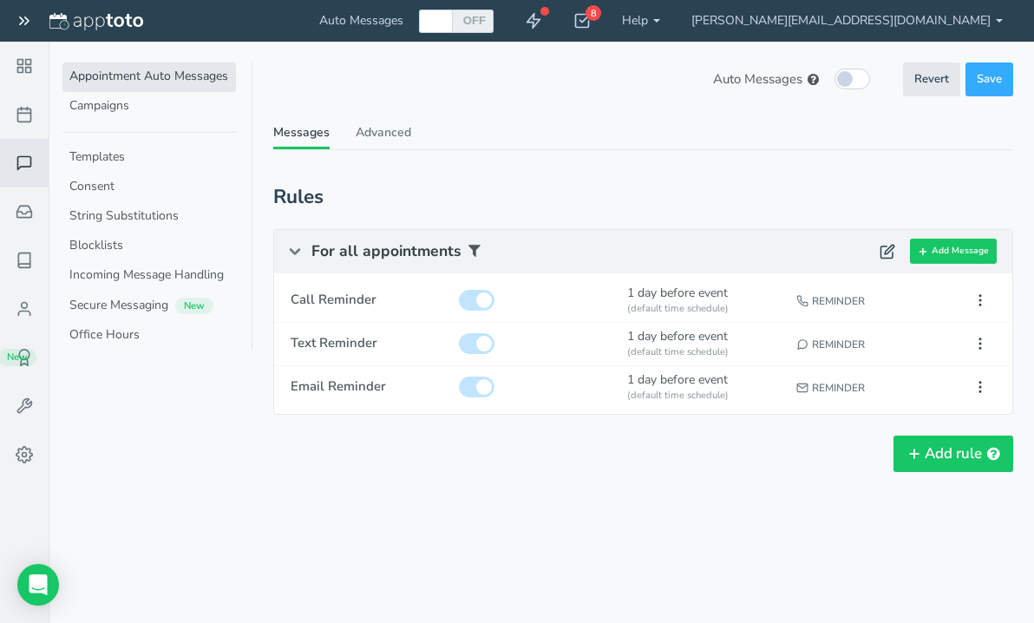
scroll to position [0, 0]
click at [979, 298] on icon at bounding box center [980, 300] width 16 height 16
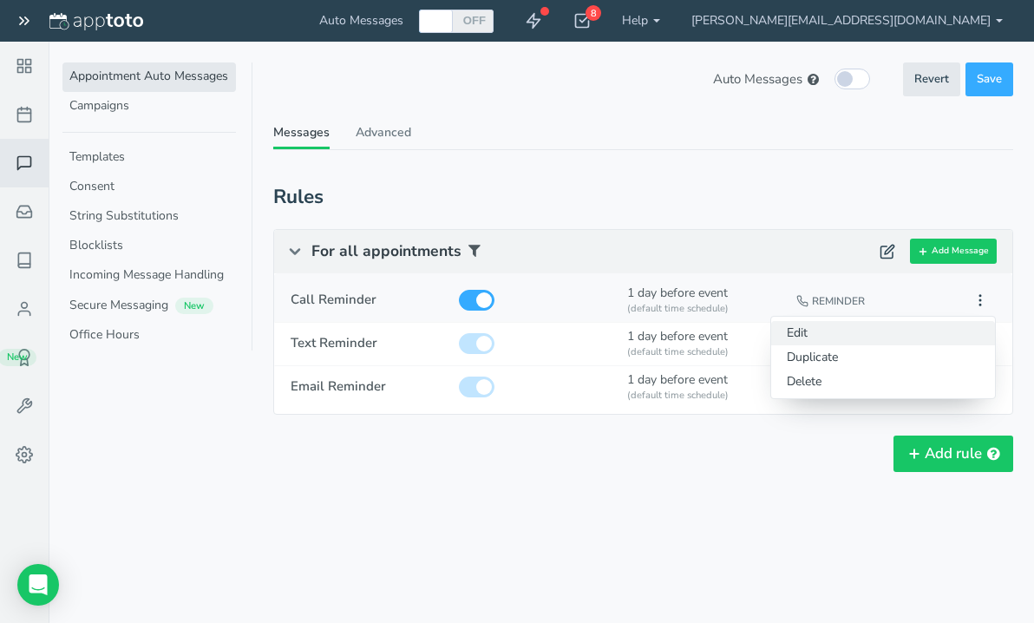
click at [934, 323] on button "Edit" at bounding box center [883, 333] width 224 height 24
type input "Call Reminder"
select select "string:man"
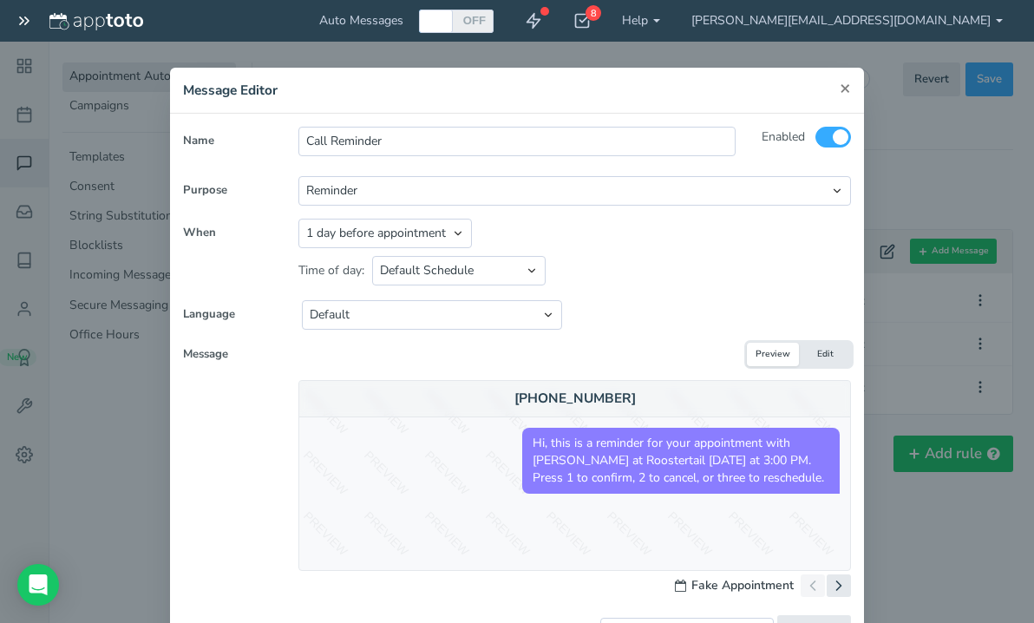
click at [840, 81] on span "×" at bounding box center [845, 87] width 11 height 24
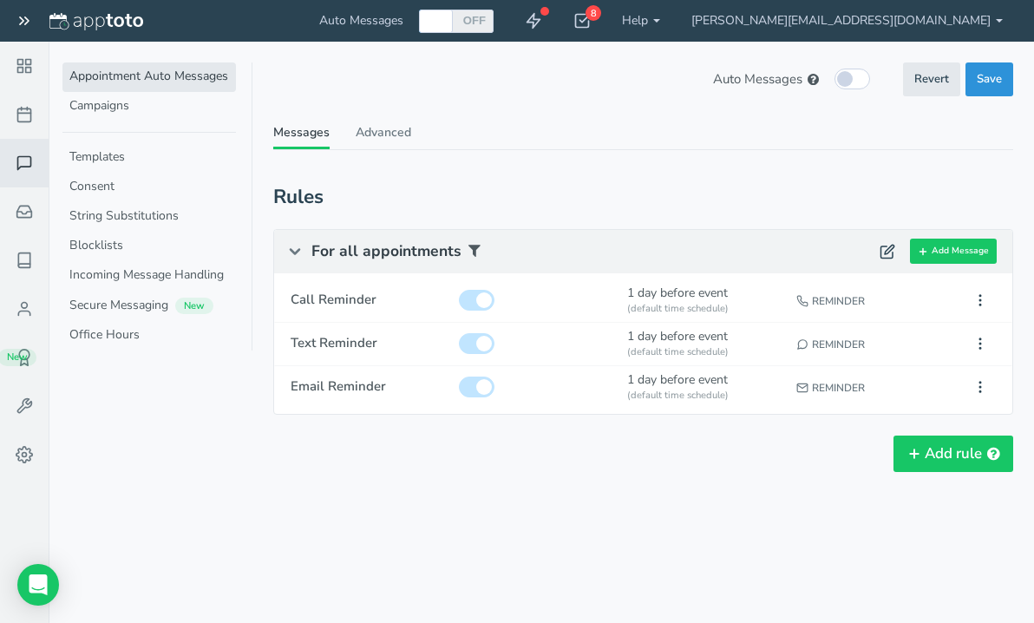
click at [990, 81] on span "Save" at bounding box center [989, 79] width 25 height 16
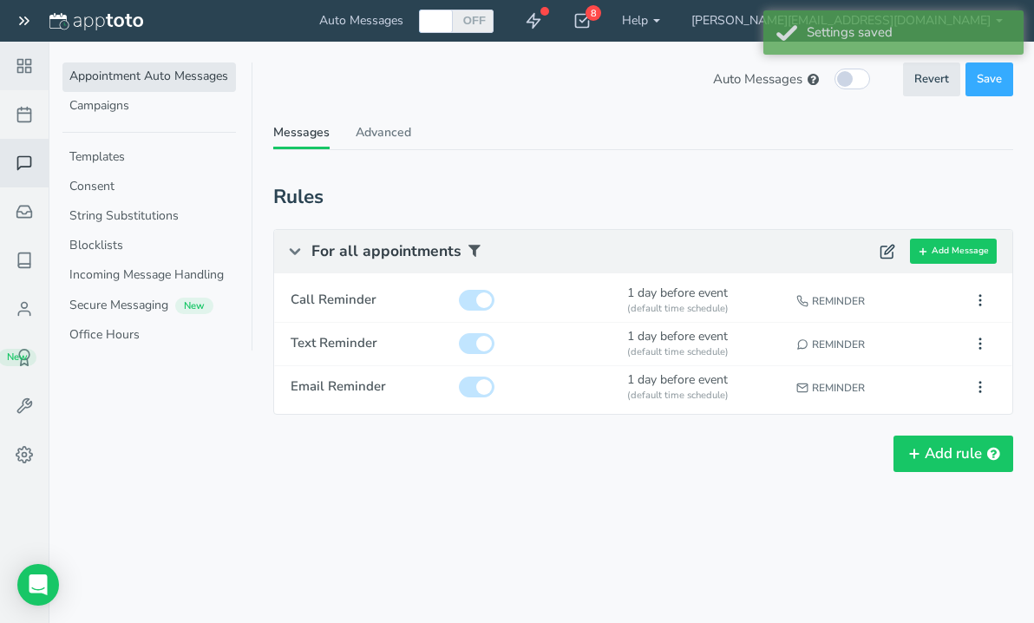
click at [29, 63] on use at bounding box center [24, 66] width 13 height 13
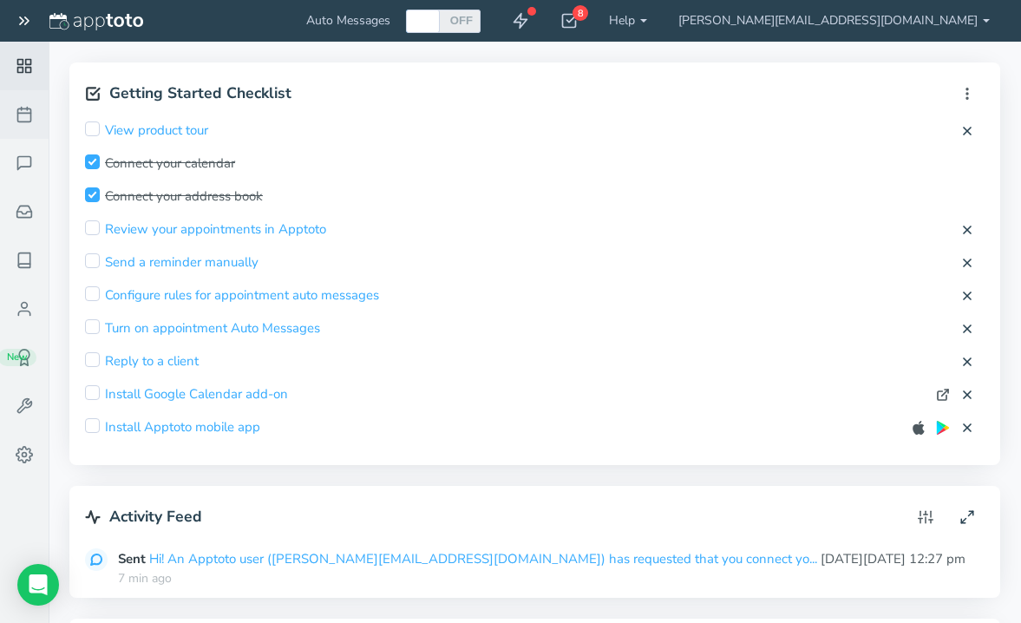
click at [24, 115] on icon at bounding box center [24, 114] width 17 height 17
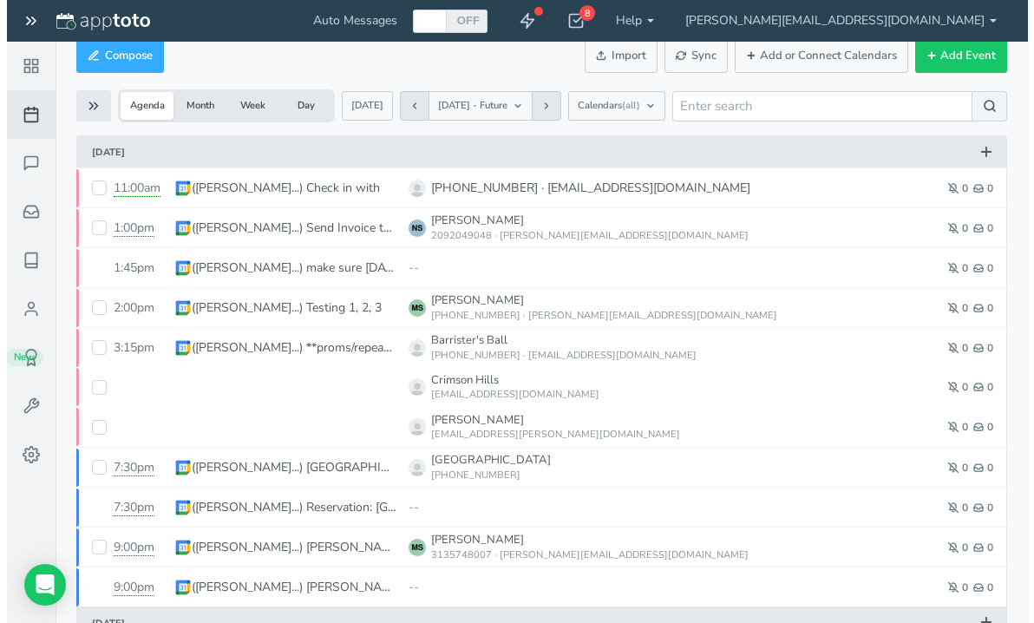
scroll to position [327, 0]
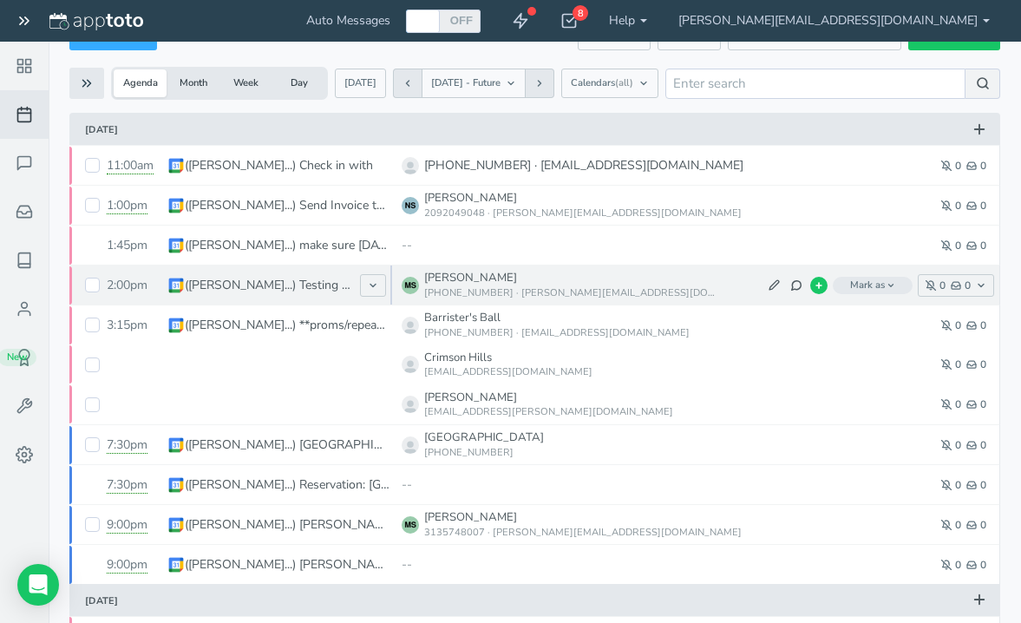
click at [457, 283] on p "[PERSON_NAME]" at bounding box center [569, 278] width 291 height 16
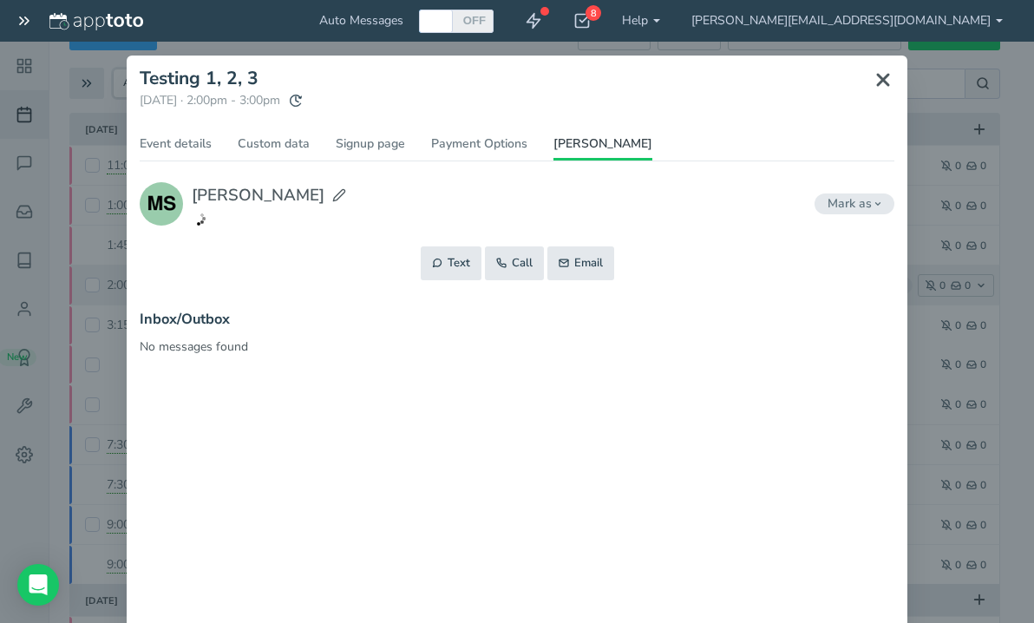
scroll to position [0, 0]
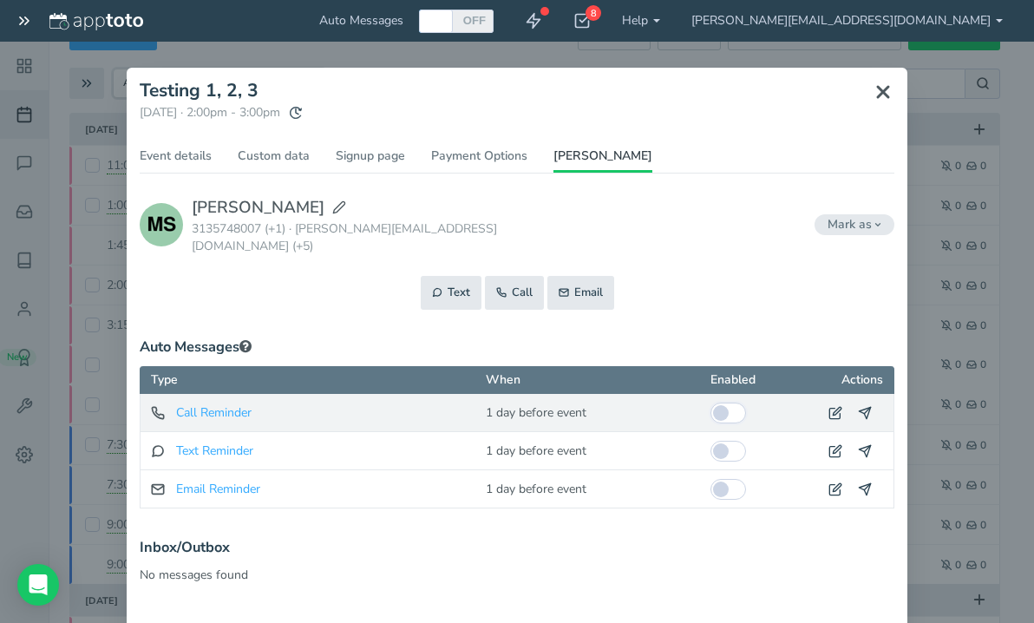
click at [716, 402] on input "checkbox" at bounding box center [728, 412] width 36 height 21
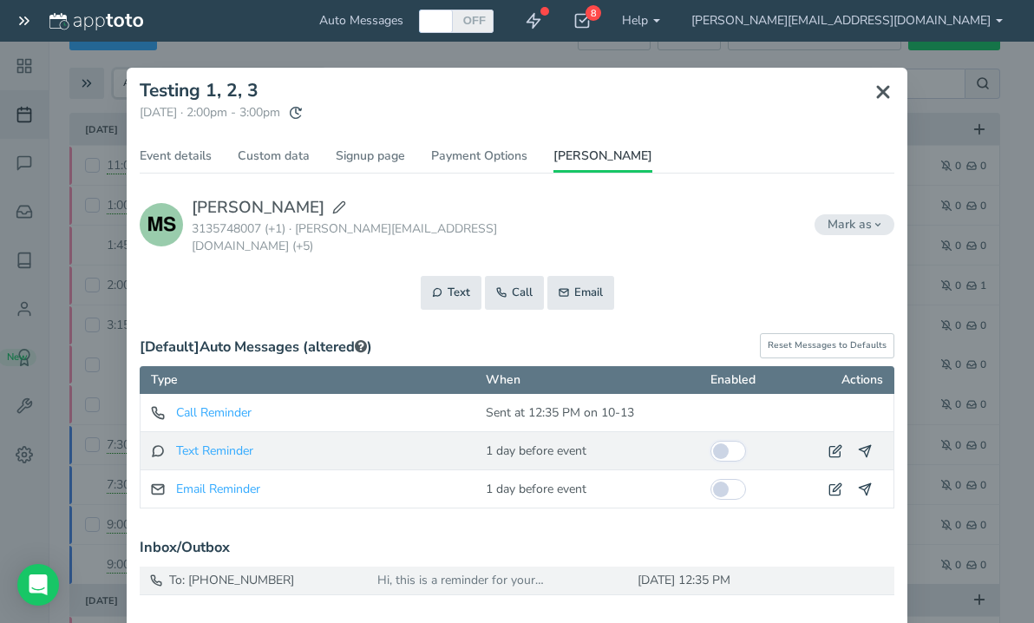
click at [710, 441] on input "checkbox" at bounding box center [728, 451] width 36 height 21
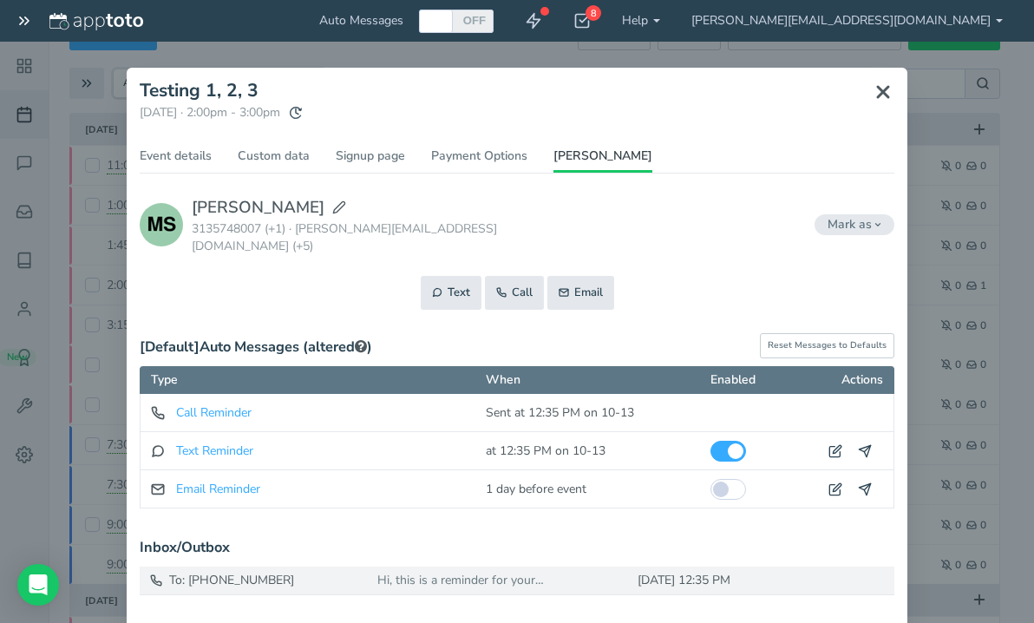
click at [713, 472] on div "× Testing 1, 2, 3 Monday, October 13th · 2:00pm - 3:00pm Public reschedule link…" at bounding box center [517, 401] width 781 height 666
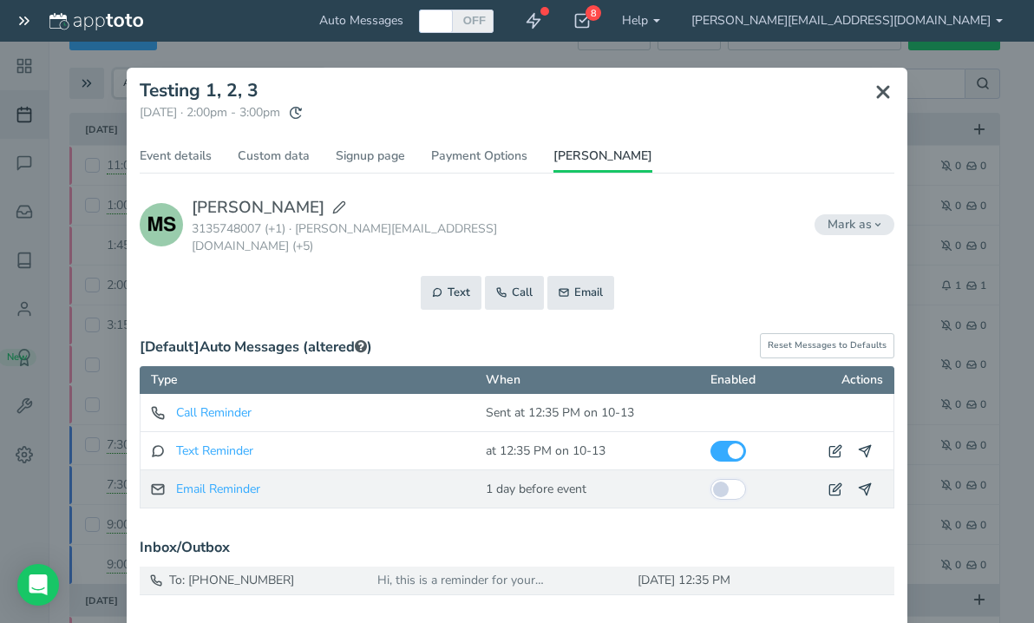
click at [719, 479] on input "checkbox" at bounding box center [728, 489] width 36 height 21
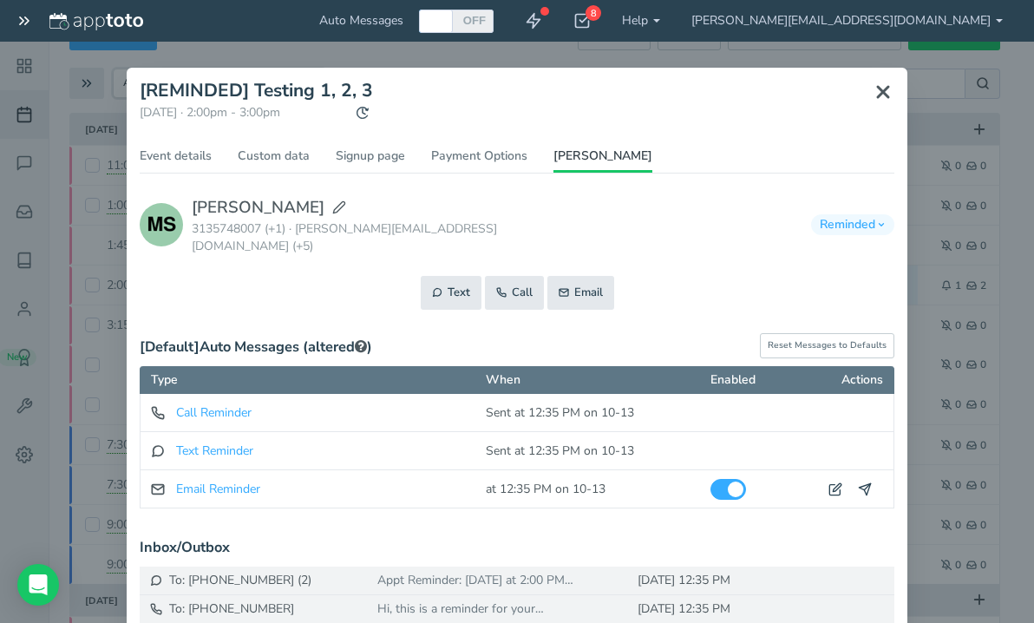
click at [644, 521] on div "Payment Status - **** Capture remaining amount () Capture cost of service () Ca…" at bounding box center [517, 450] width 755 height 348
click at [717, 276] on div "Text Call Email" at bounding box center [517, 293] width 755 height 34
click at [695, 325] on div "[Default] Auto Messages ( ) (altered ) Reset Messages to Defaults" at bounding box center [517, 345] width 755 height 41
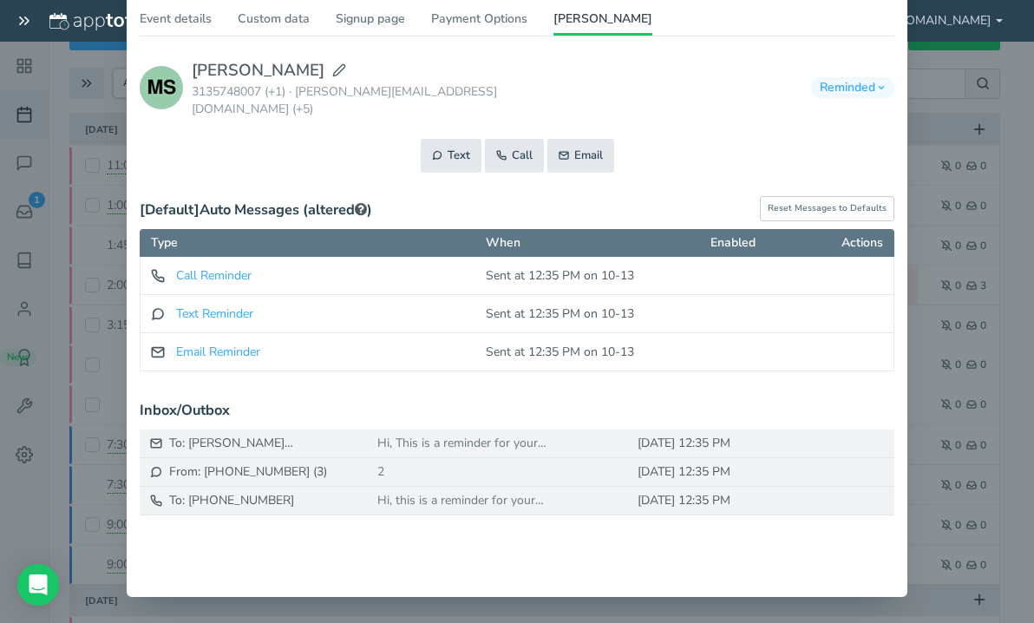
click at [952, 166] on div "× [REMINDED] Testing 1, 2, 3 Monday, October 13th · 2:00pm - 3:00pm Public resc…" at bounding box center [517, 311] width 1034 height 623
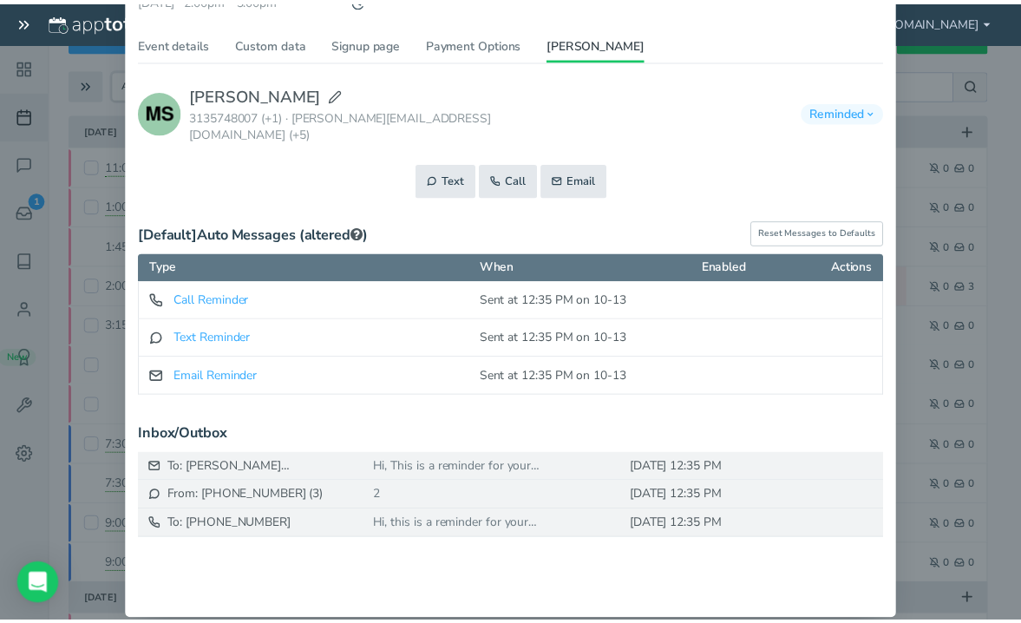
scroll to position [0, 0]
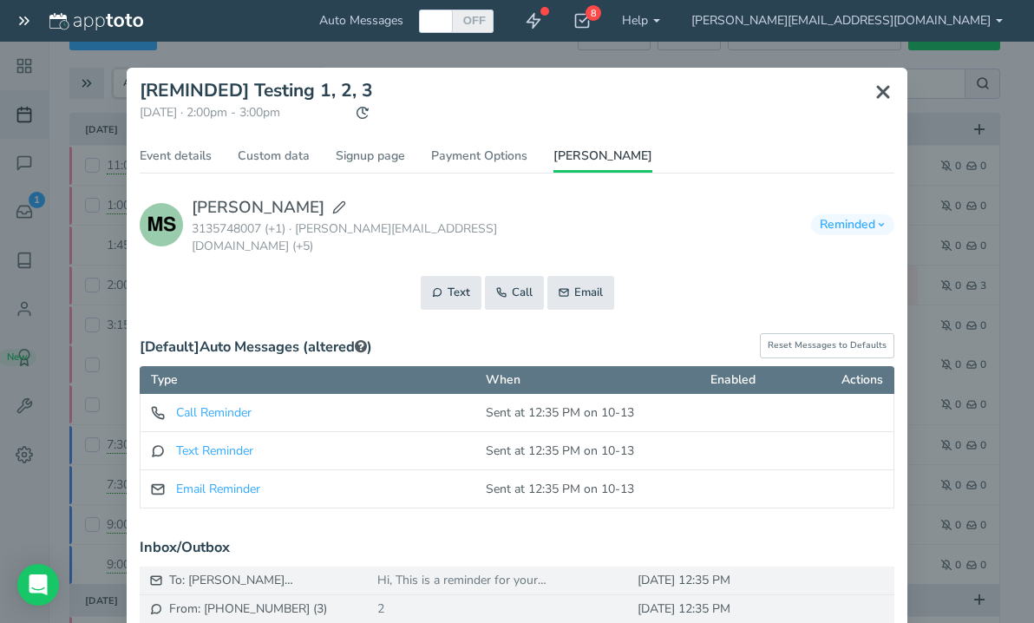
click at [882, 88] on icon at bounding box center [883, 92] width 21 height 21
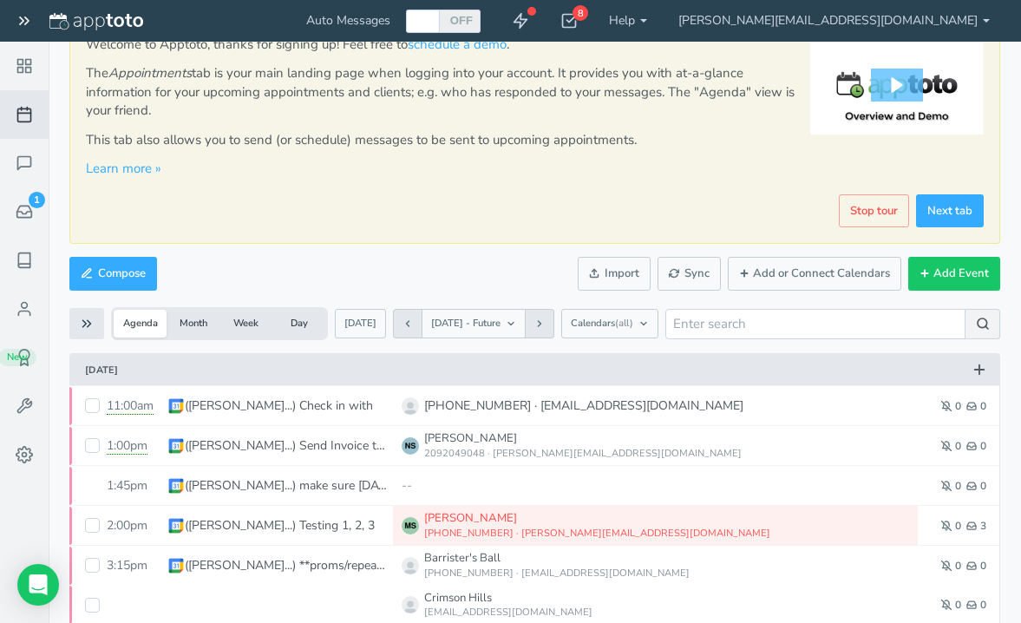
scroll to position [44, 0]
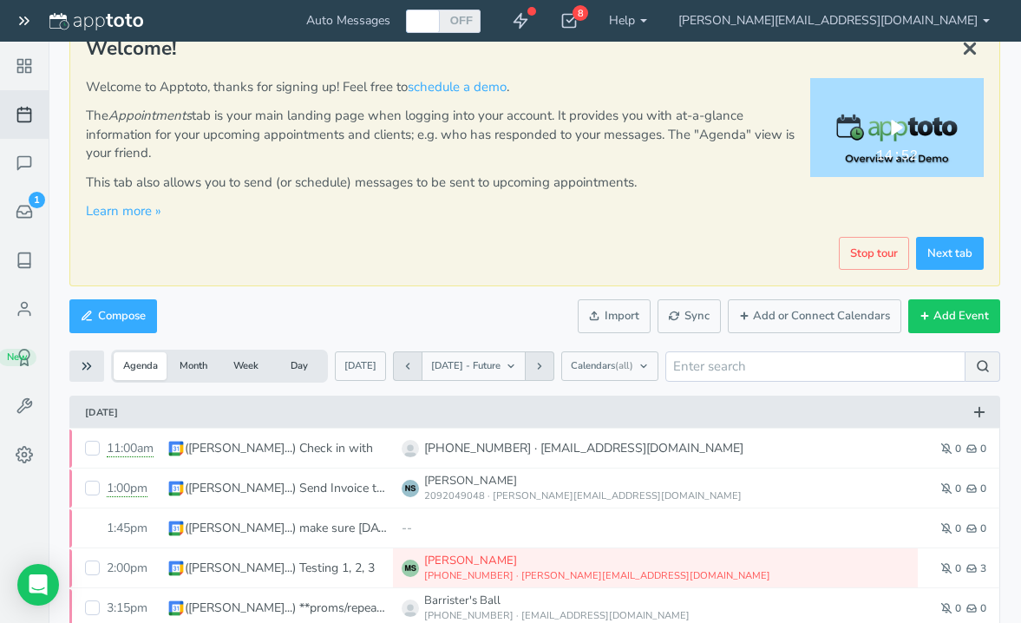
click at [900, 141] on div "Play" at bounding box center [897, 127] width 52 height 33
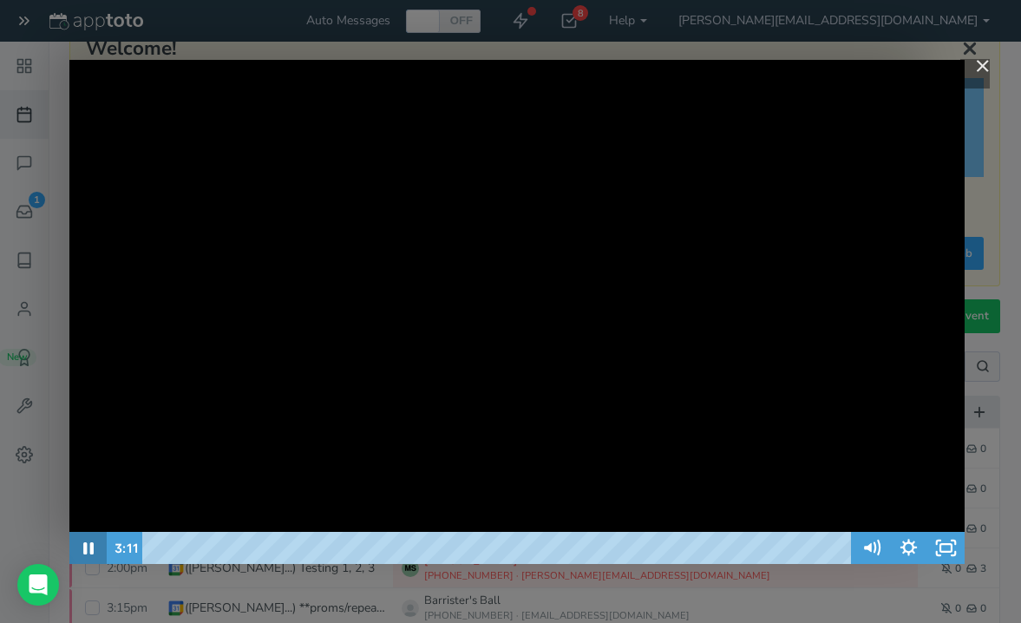
click at [90, 546] on icon "Pause" at bounding box center [88, 548] width 10 height 12
